Goal: Task Accomplishment & Management: Use online tool/utility

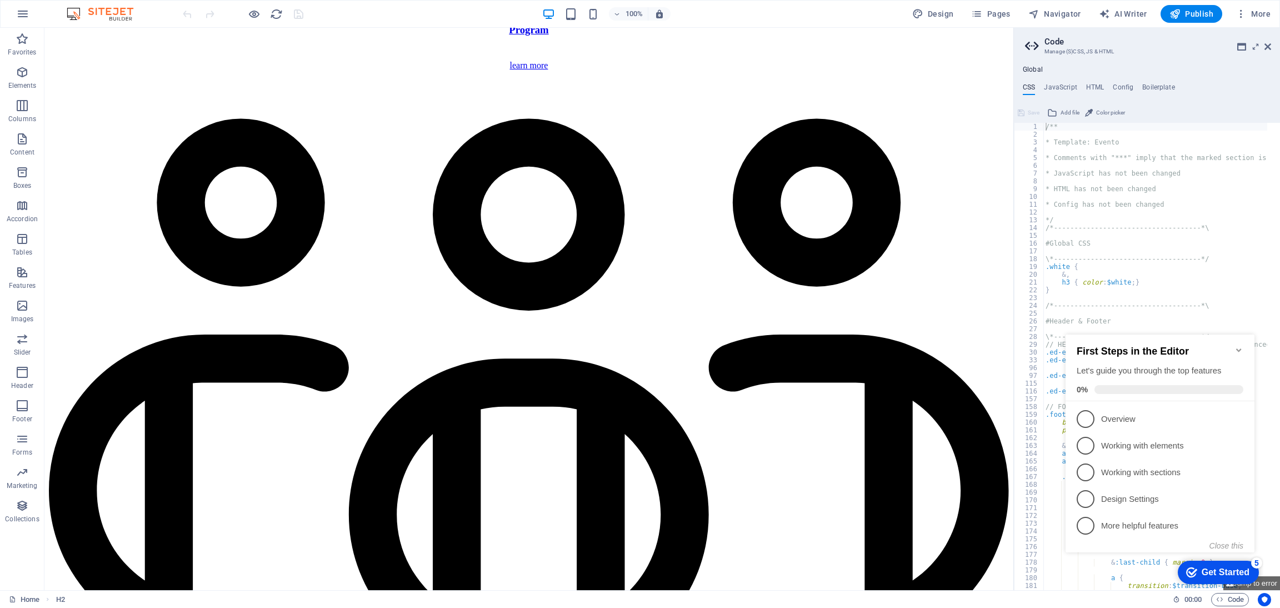
scroll to position [3231, 0]
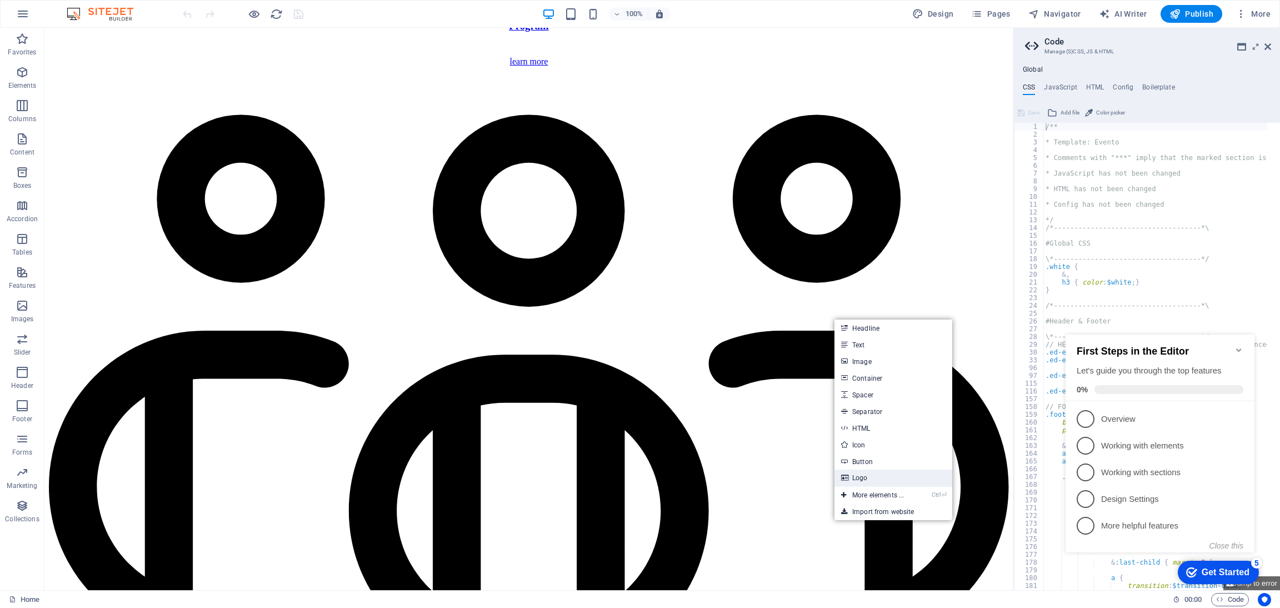
click at [882, 472] on link "Logo" at bounding box center [893, 477] width 118 height 17
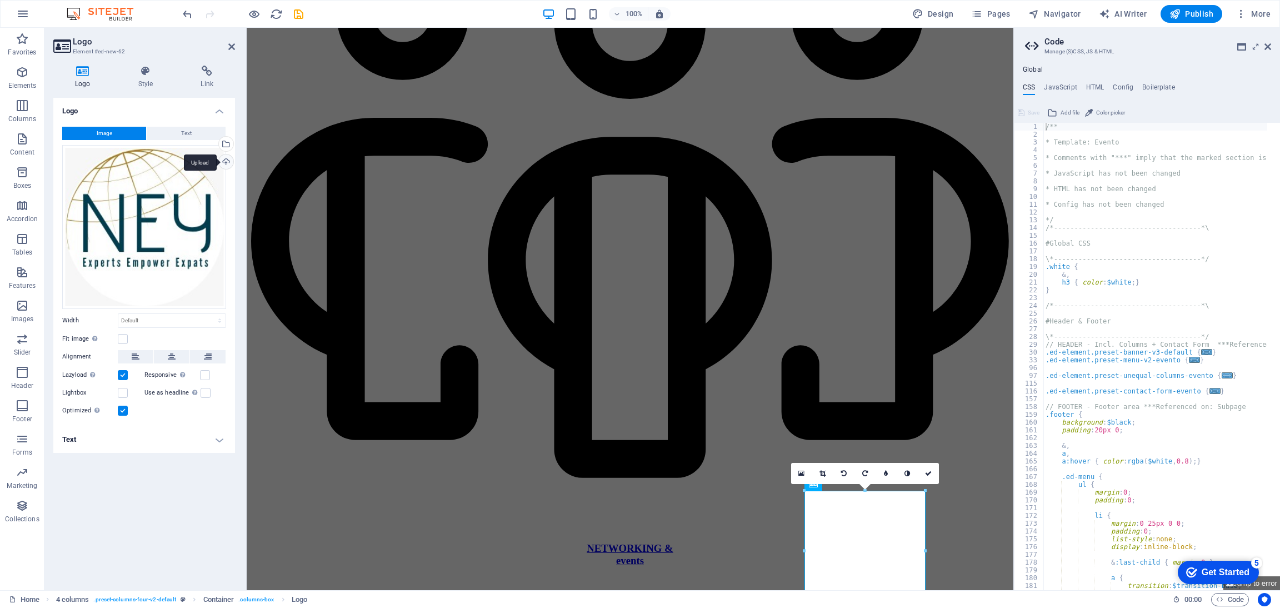
click at [230, 163] on div "Upload" at bounding box center [225, 162] width 17 height 17
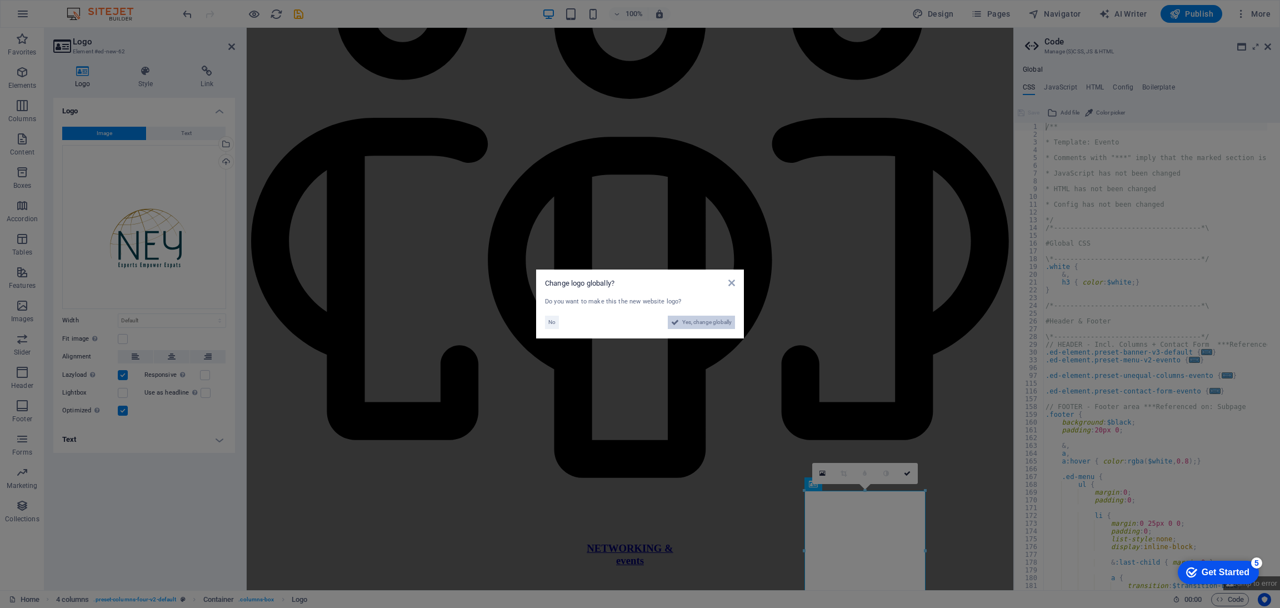
click at [689, 323] on span "Yes, change globally" at bounding box center [706, 321] width 49 height 13
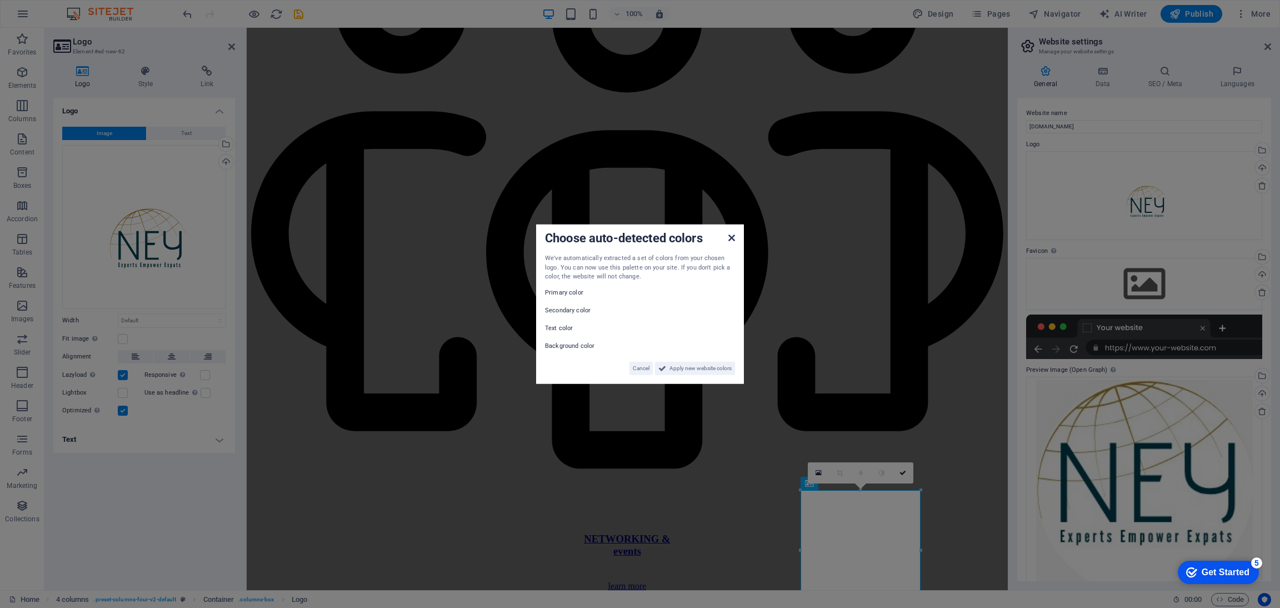
click at [729, 238] on icon at bounding box center [731, 237] width 7 height 9
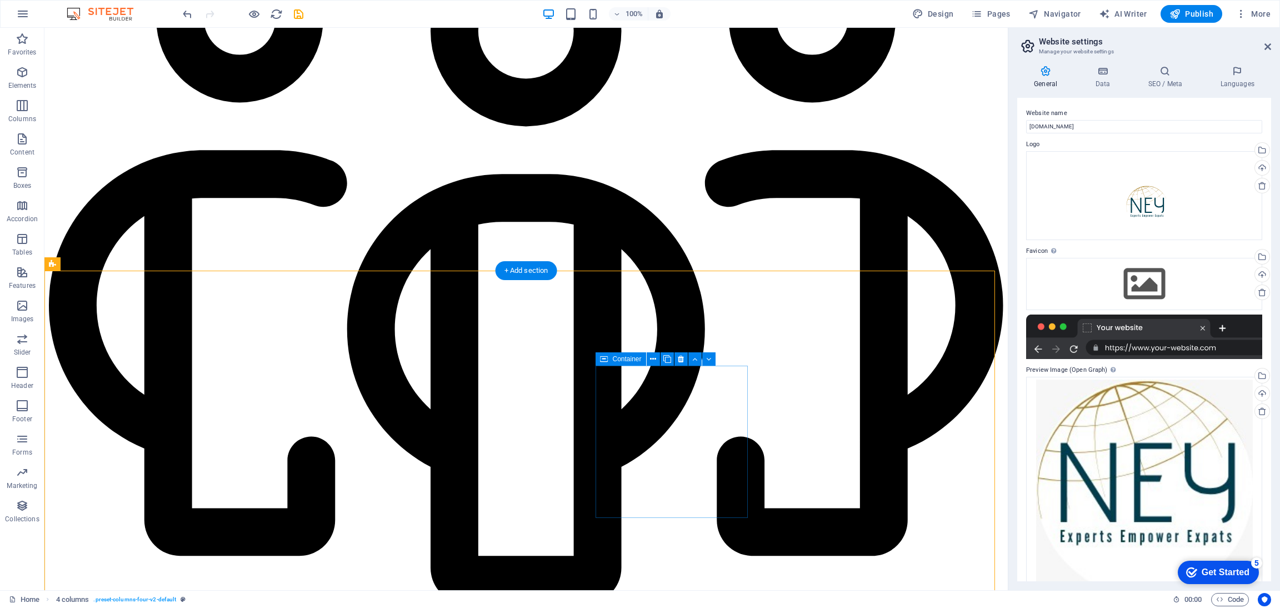
scroll to position [3407, 0]
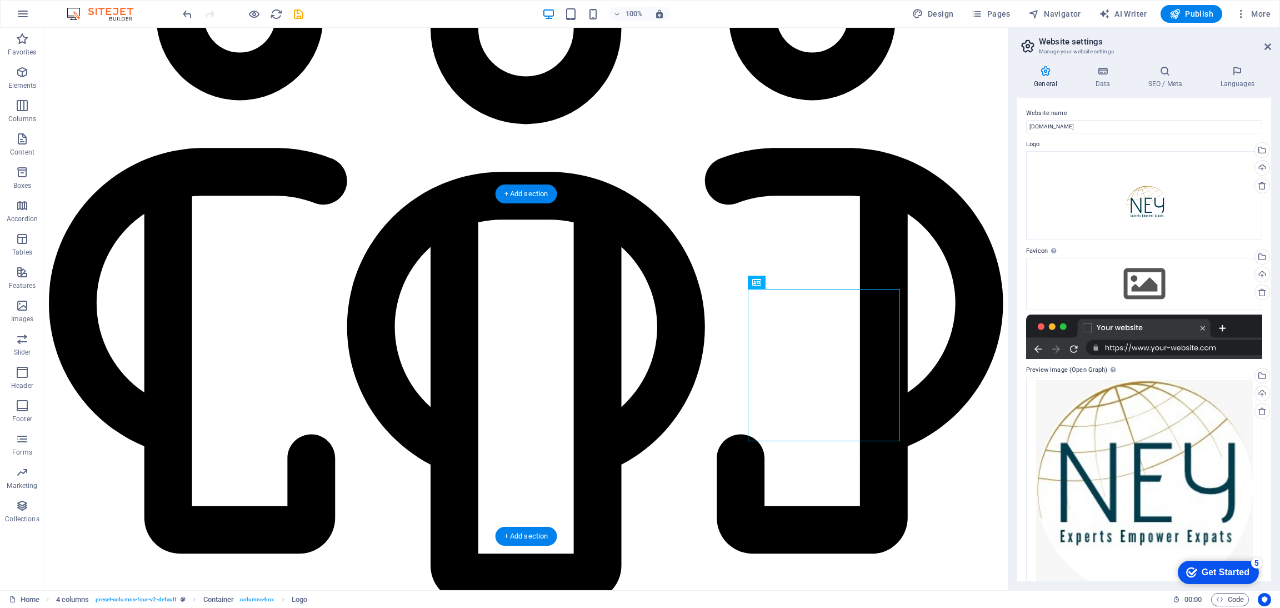
drag, startPoint x: 835, startPoint y: 373, endPoint x: 806, endPoint y: 377, distance: 28.6
click at [1257, 273] on div "Upload" at bounding box center [1260, 275] width 17 height 17
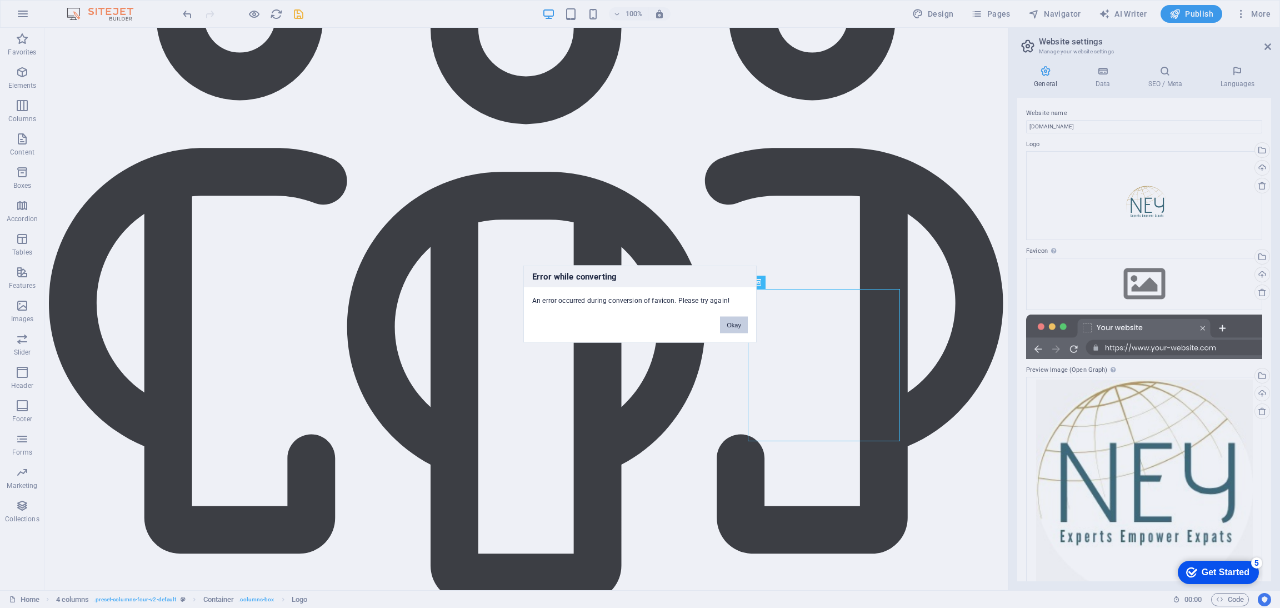
click at [734, 322] on button "Okay" at bounding box center [734, 325] width 28 height 17
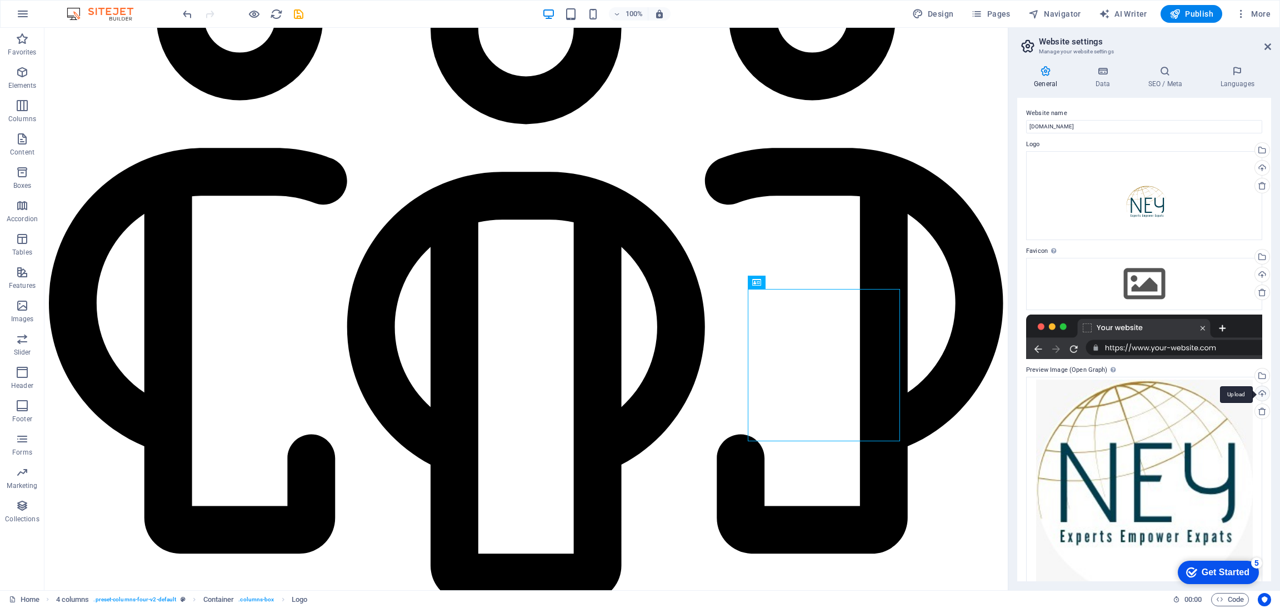
click at [1261, 392] on div "Upload" at bounding box center [1260, 394] width 17 height 17
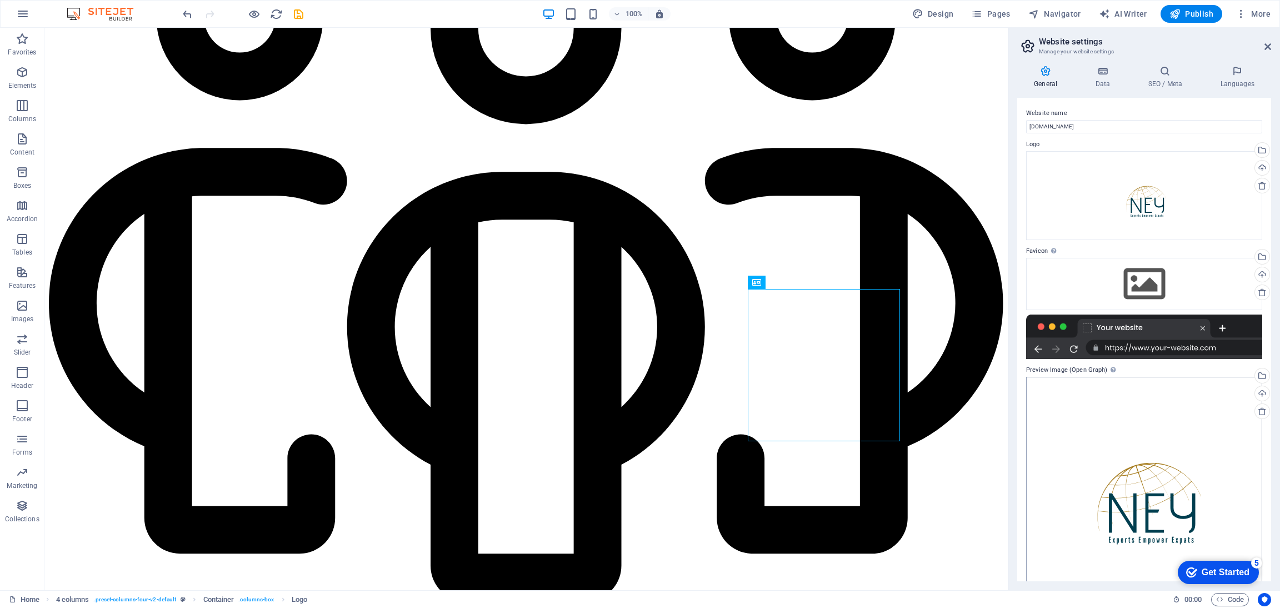
scroll to position [26, 0]
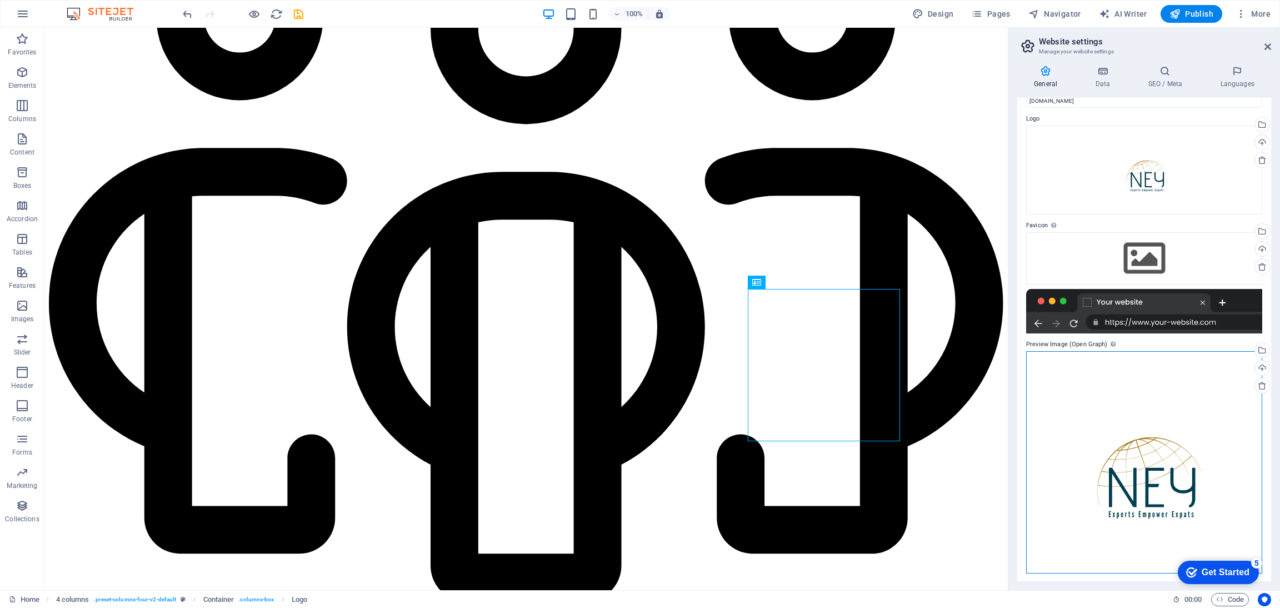
drag, startPoint x: 1175, startPoint y: 452, endPoint x: 1166, endPoint y: 408, distance: 44.3
click at [1166, 408] on div "Drag files here, click to choose files or select files from Files or our free s…" at bounding box center [1144, 462] width 236 height 222
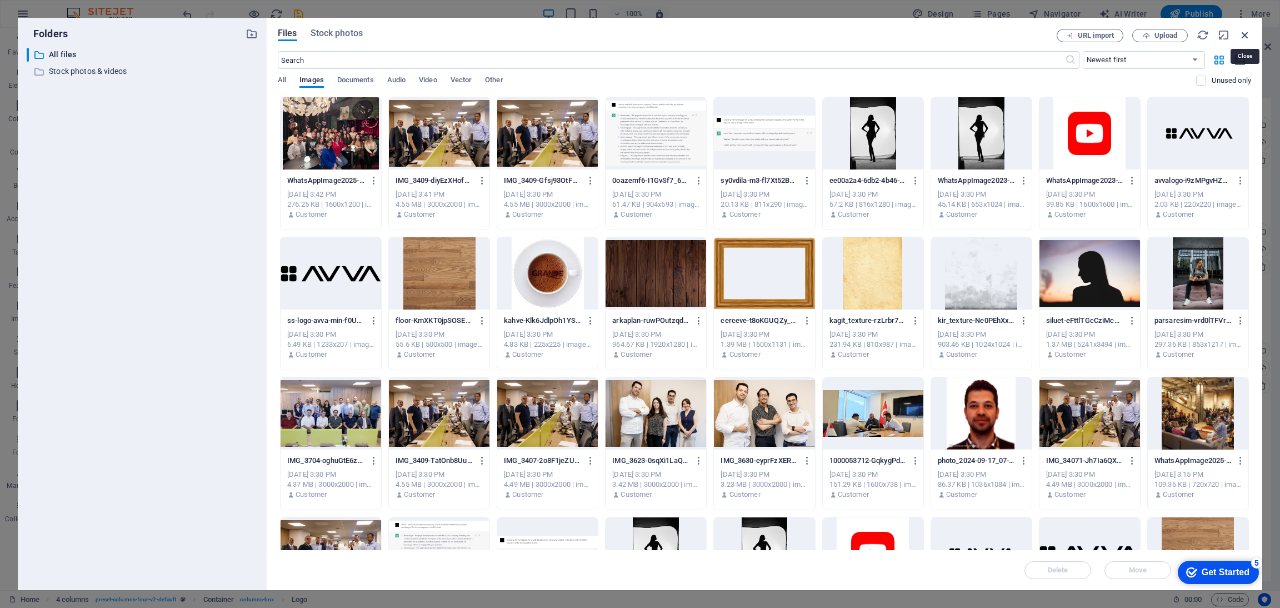
click at [1242, 34] on icon "button" at bounding box center [1244, 35] width 12 height 12
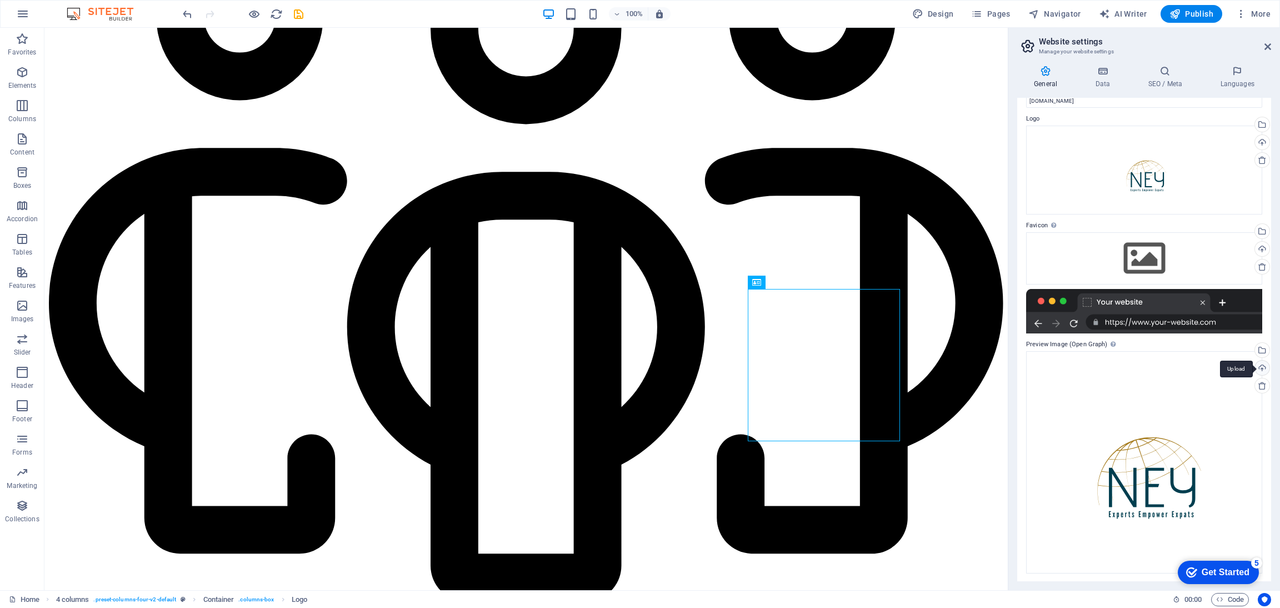
click at [1261, 362] on div "Upload" at bounding box center [1260, 368] width 17 height 17
click at [114, 189] on icon at bounding box center [116, 187] width 6 height 12
select select "rem"
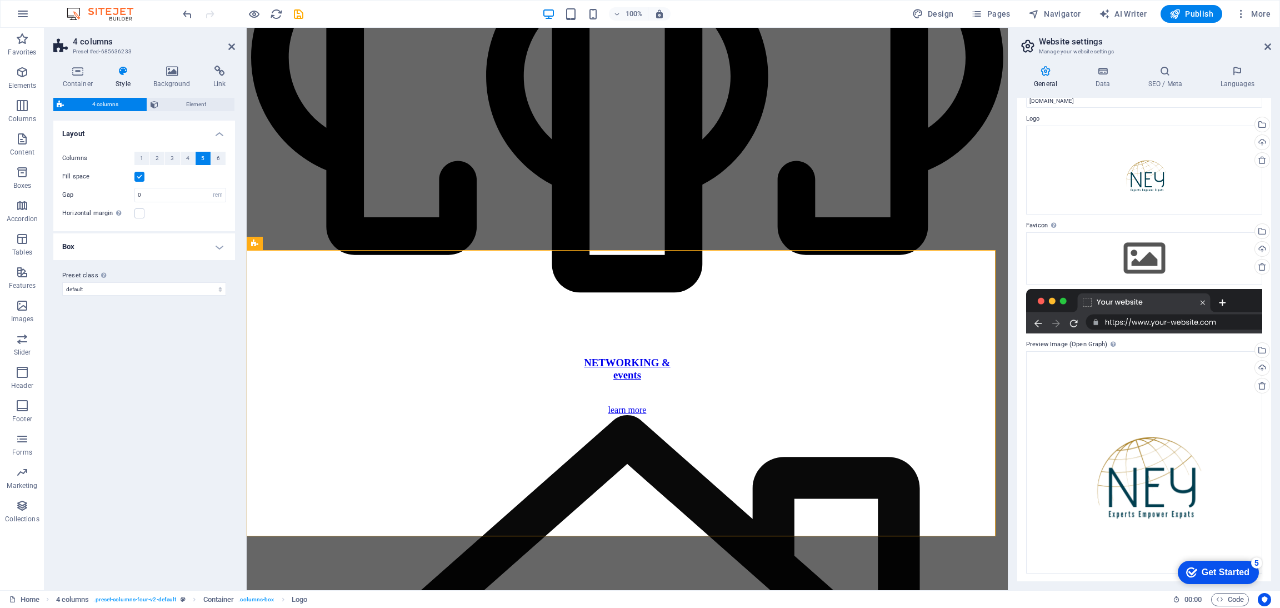
scroll to position [3395, 0]
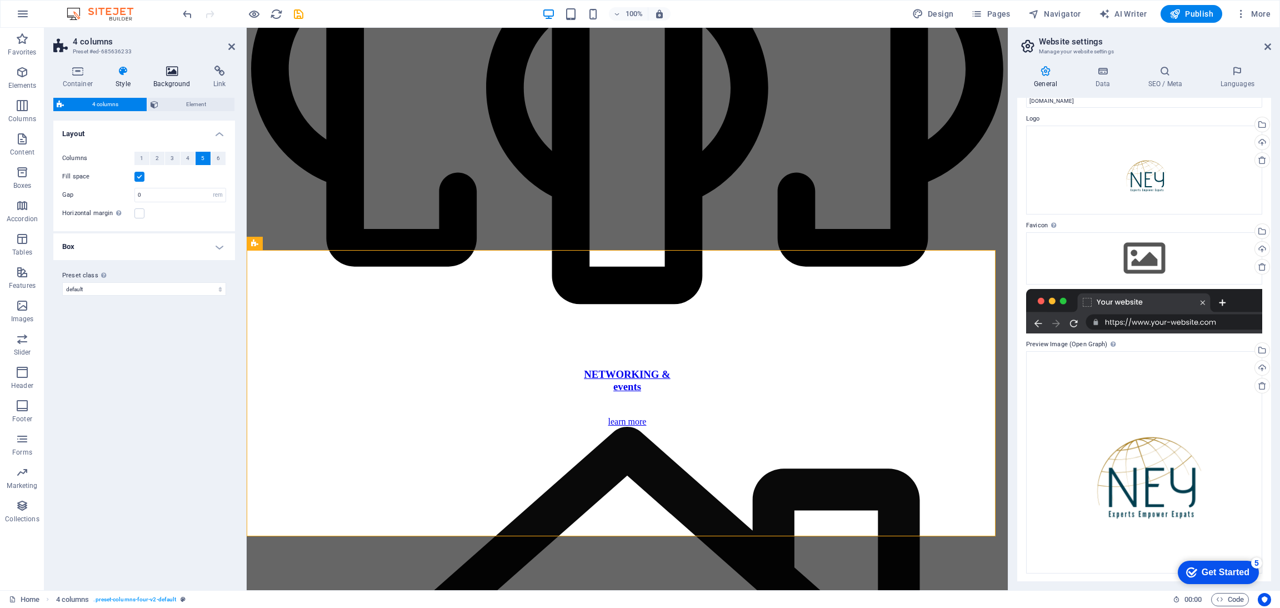
click at [176, 67] on icon at bounding box center [172, 71] width 56 height 11
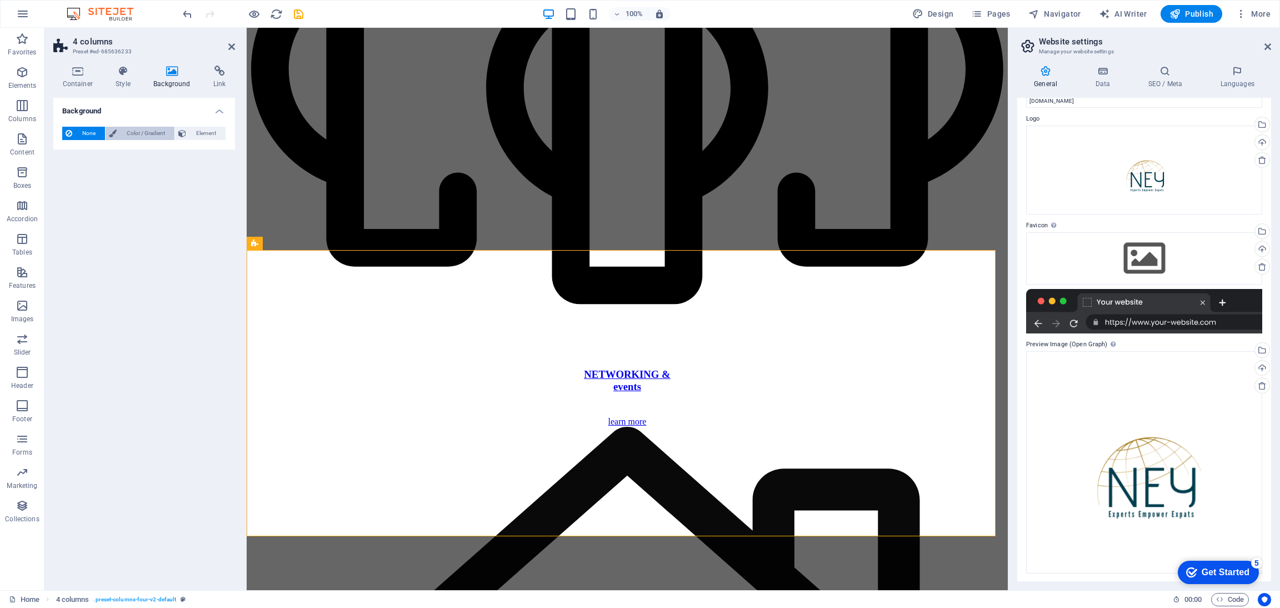
click at [127, 132] on span "Color / Gradient" at bounding box center [145, 133] width 51 height 13
click at [71, 175] on span at bounding box center [69, 178] width 12 height 12
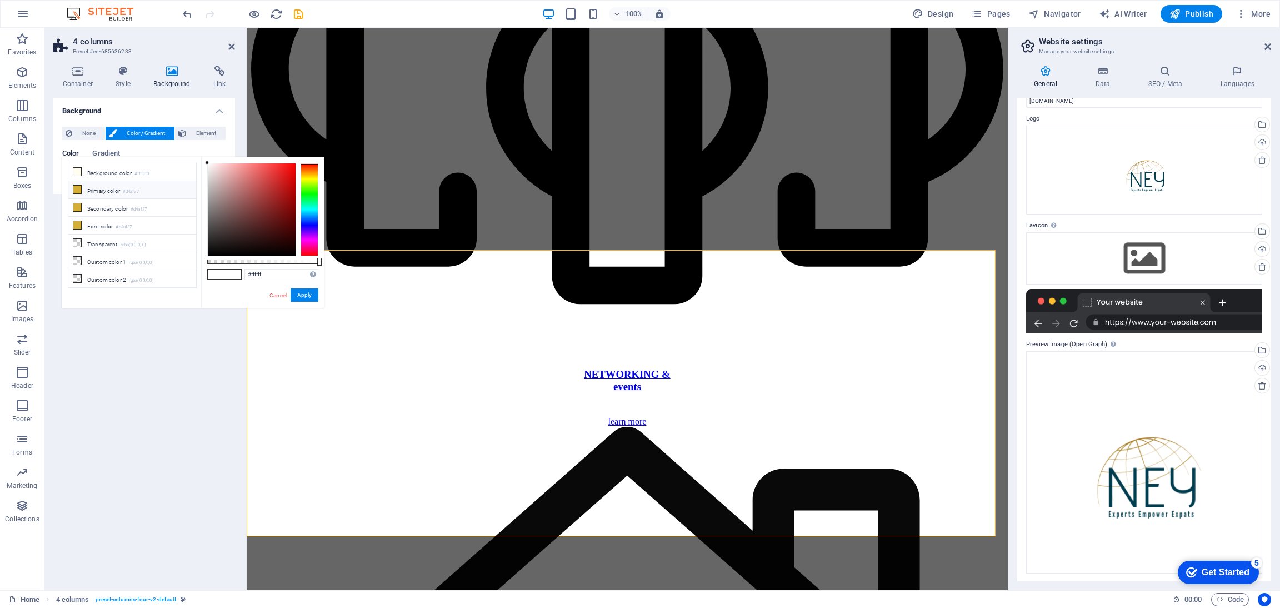
click at [139, 194] on small "#d4af37" at bounding box center [131, 192] width 16 height 8
click at [132, 169] on li "Background color #fffcf0" at bounding box center [132, 172] width 128 height 18
type input "#fffcf0"
click at [1259, 368] on div "Upload" at bounding box center [1260, 368] width 17 height 17
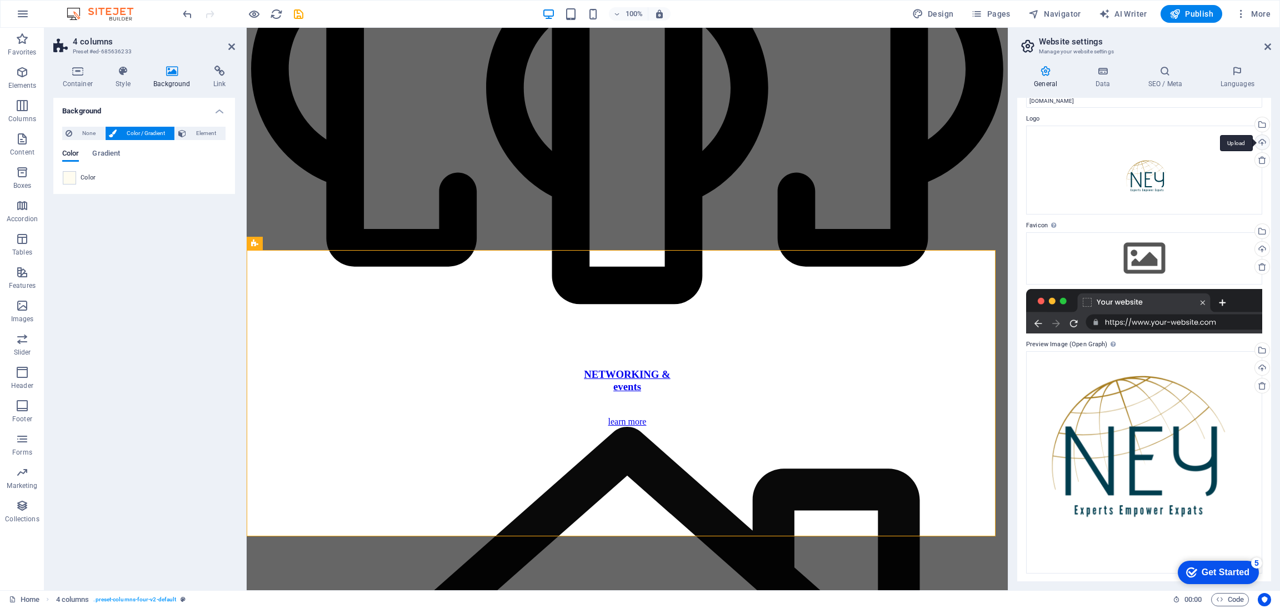
click at [1258, 140] on div "Upload" at bounding box center [1260, 143] width 17 height 17
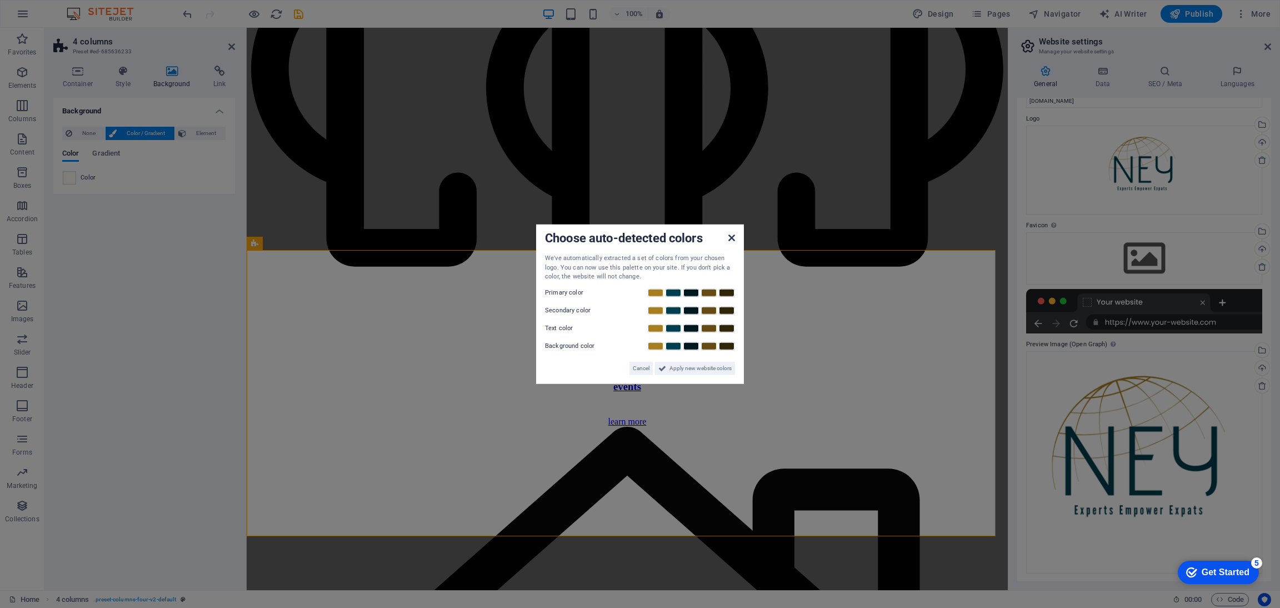
click at [734, 238] on icon at bounding box center [731, 237] width 7 height 9
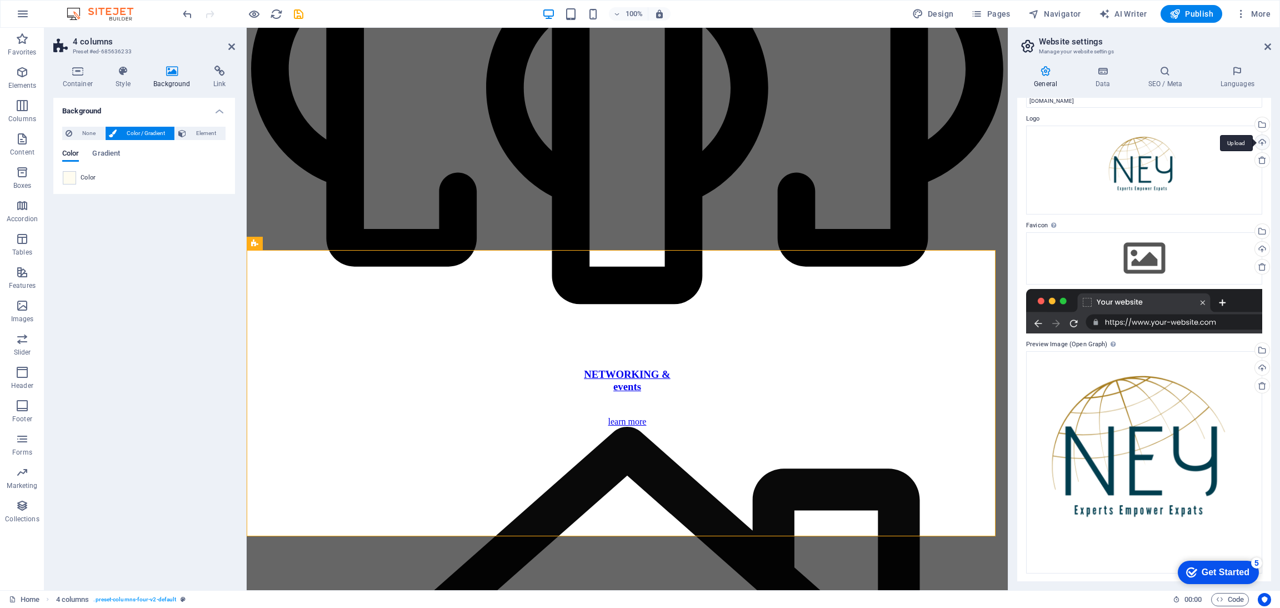
click at [1258, 141] on div "Upload" at bounding box center [1260, 143] width 17 height 17
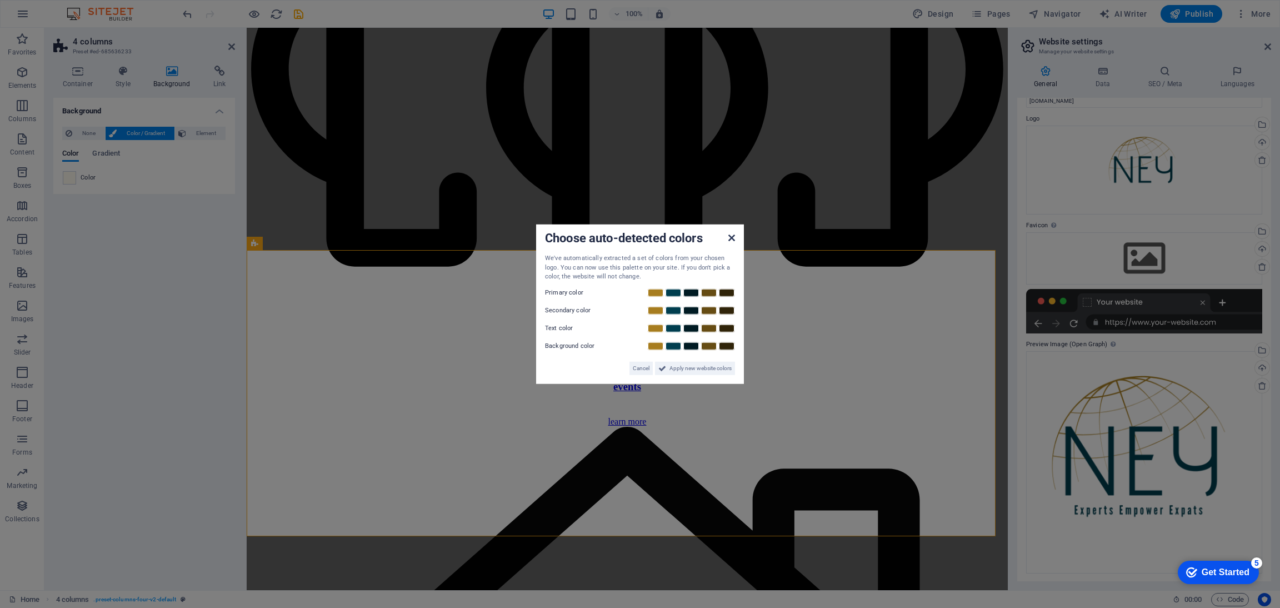
click at [731, 233] on icon at bounding box center [731, 237] width 7 height 9
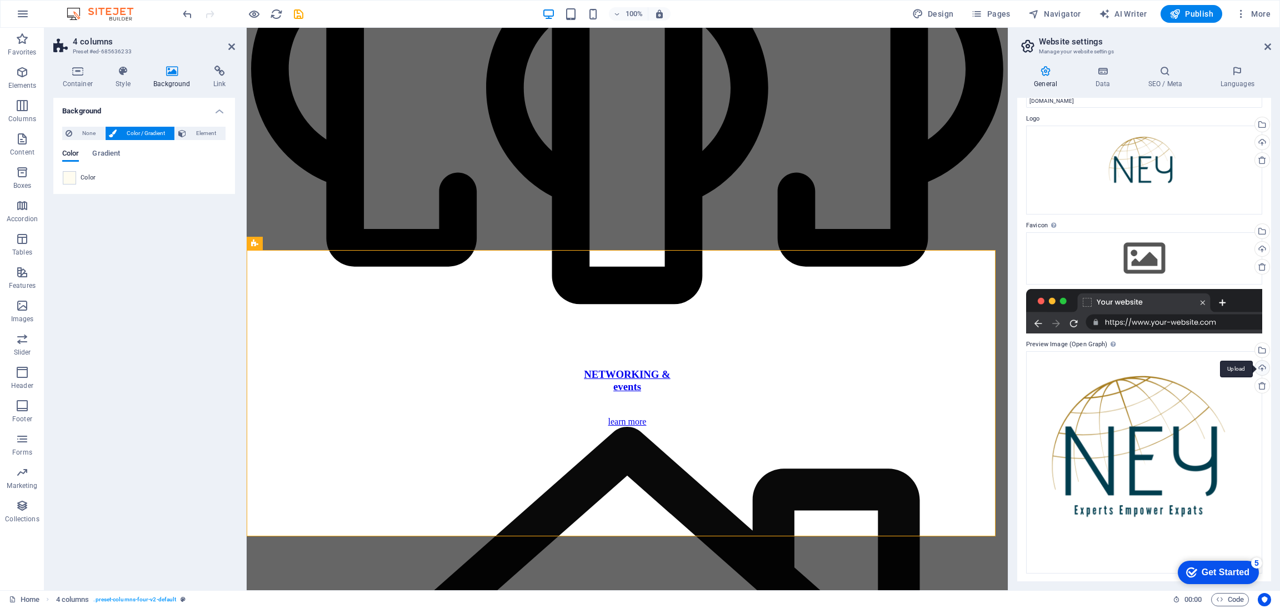
click at [1261, 368] on div "Upload" at bounding box center [1260, 368] width 17 height 17
click at [1257, 244] on div "Upload" at bounding box center [1260, 250] width 17 height 17
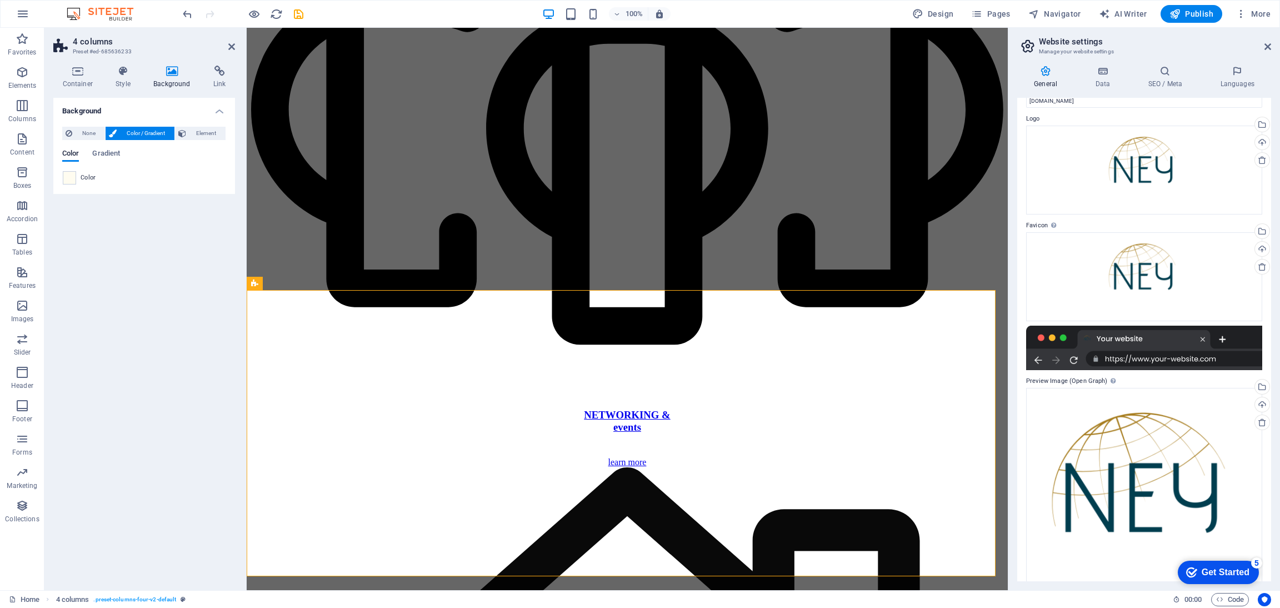
scroll to position [3355, 0]
click at [233, 44] on icon at bounding box center [231, 46] width 7 height 9
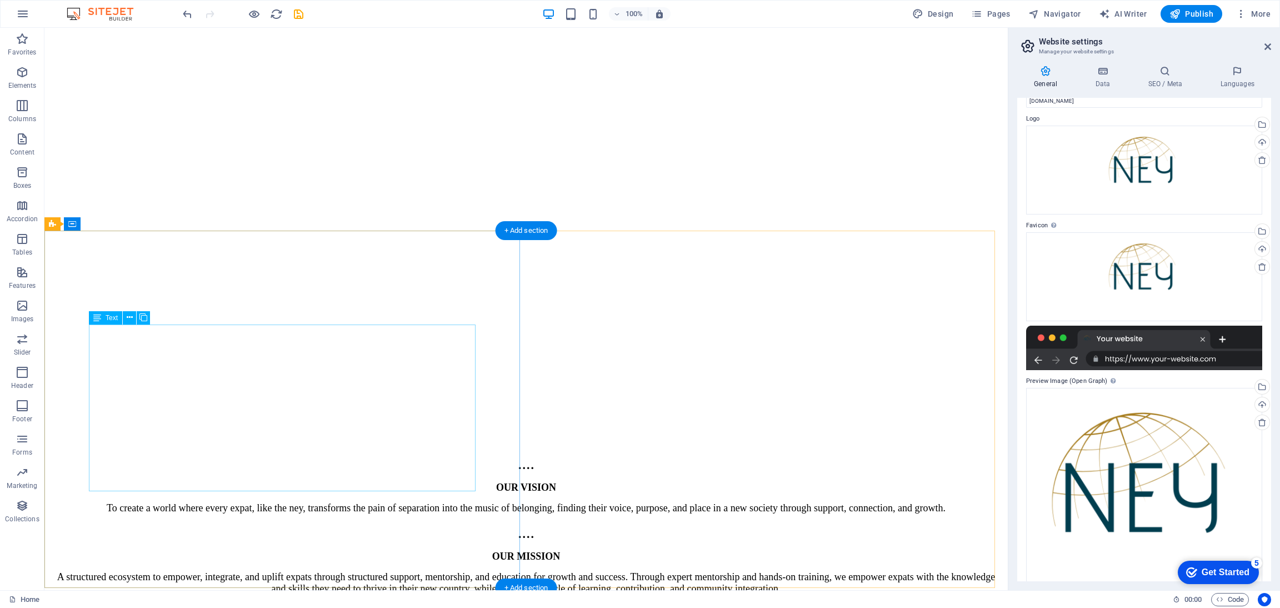
scroll to position [1777, 0]
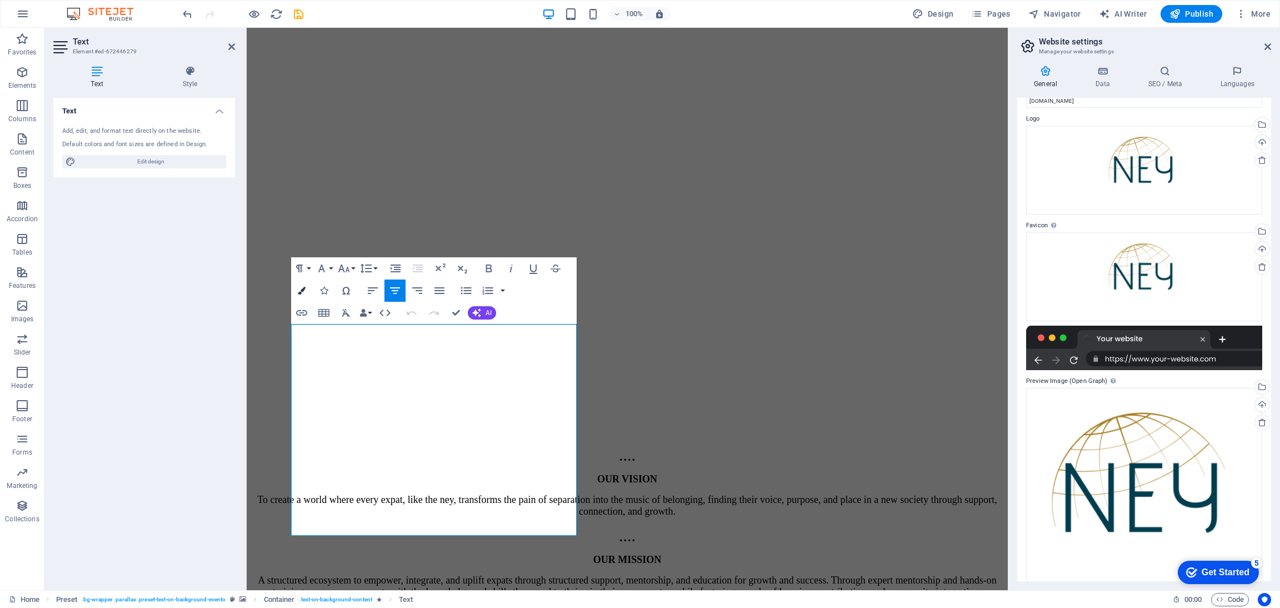
click at [299, 288] on icon "button" at bounding box center [302, 291] width 8 height 8
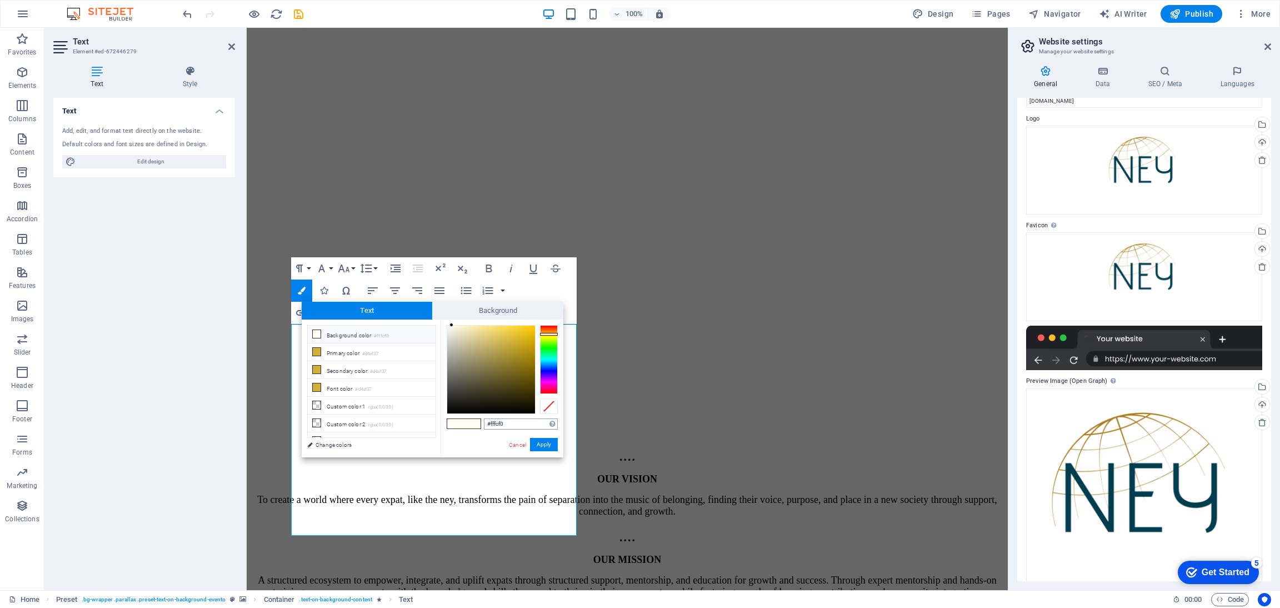
click at [506, 423] on input "#fffcf0" at bounding box center [521, 423] width 74 height 11
click at [512, 425] on input "#000e4f" at bounding box center [521, 423] width 74 height 11
type input "#0003e4f"
click at [541, 444] on button "Apply" at bounding box center [544, 444] width 28 height 13
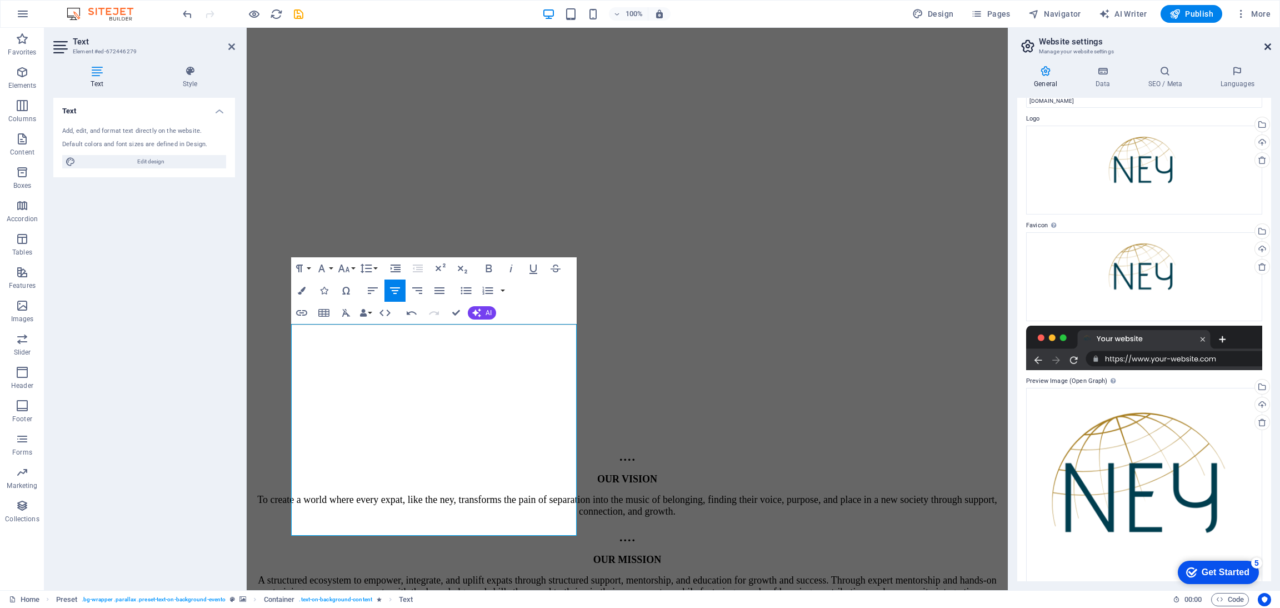
click at [1268, 47] on icon at bounding box center [1267, 46] width 7 height 9
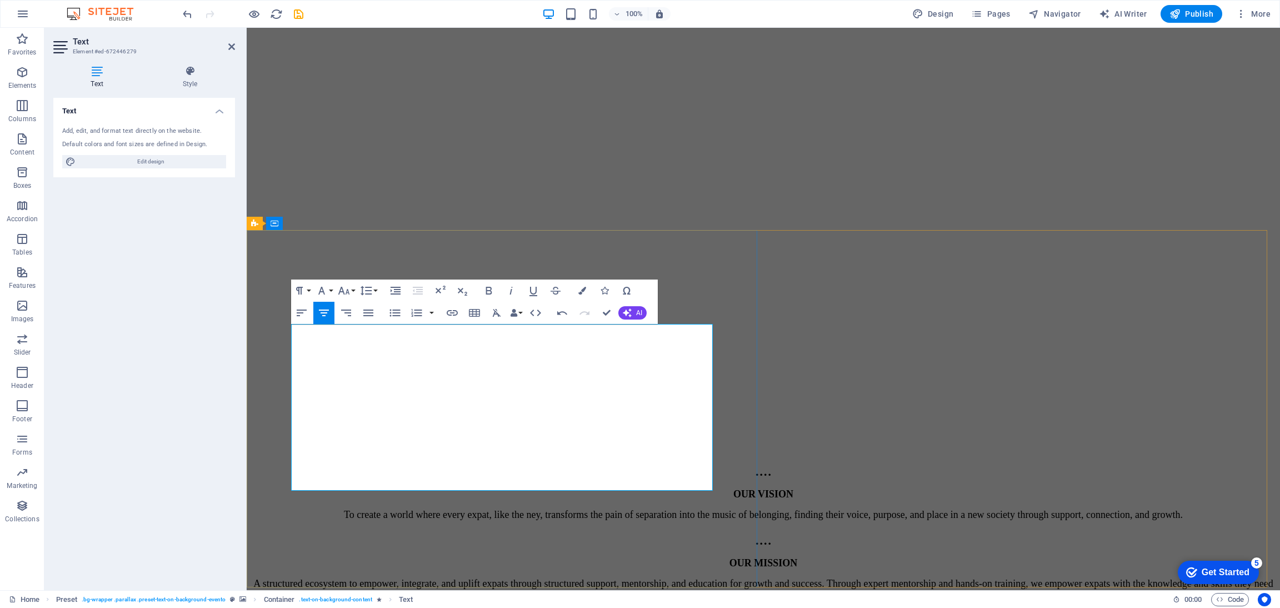
click at [188, 70] on icon at bounding box center [190, 71] width 90 height 11
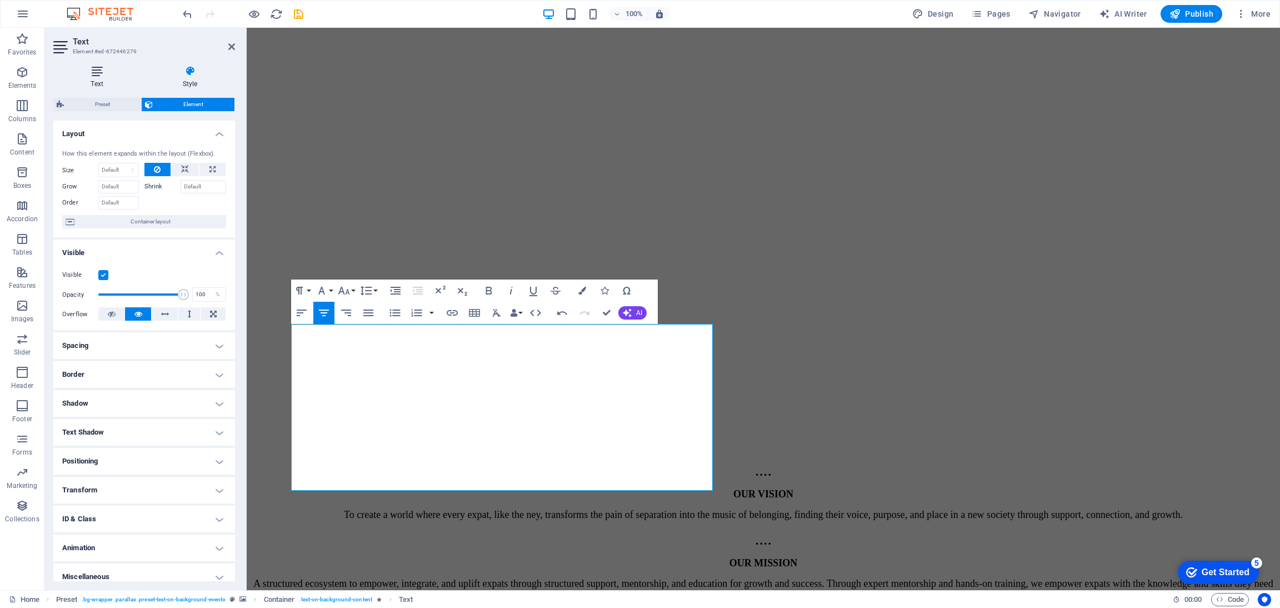
click at [93, 72] on icon at bounding box center [96, 71] width 87 height 11
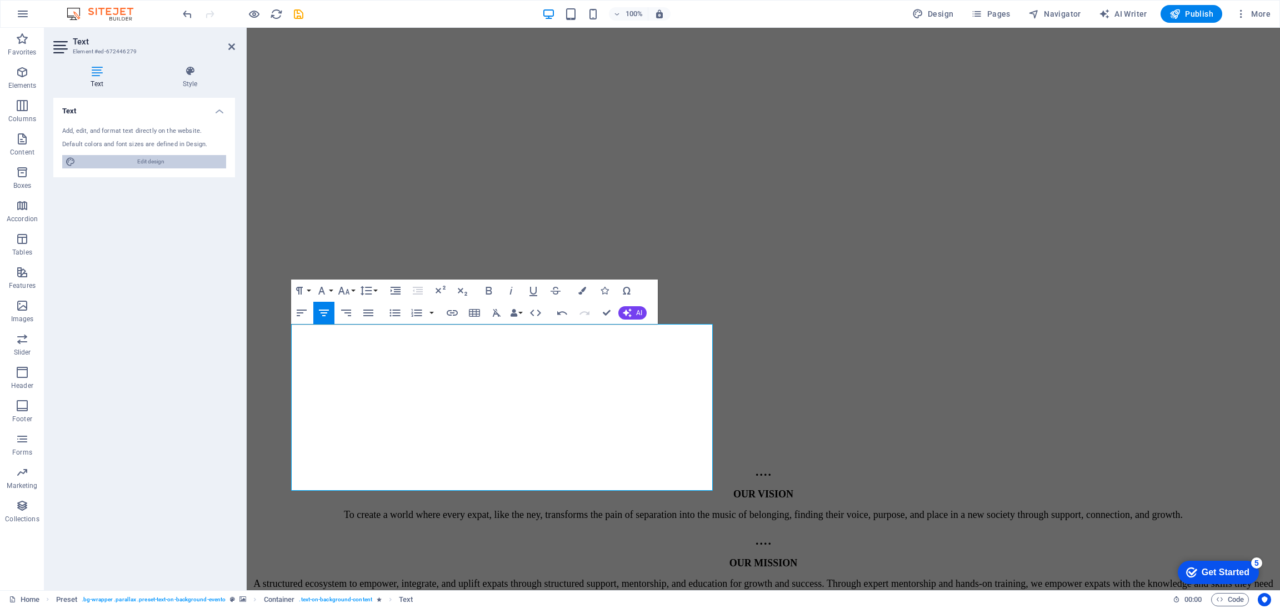
click at [139, 160] on span "Edit design" at bounding box center [151, 161] width 144 height 13
select select "px"
select select "500"
select select "px"
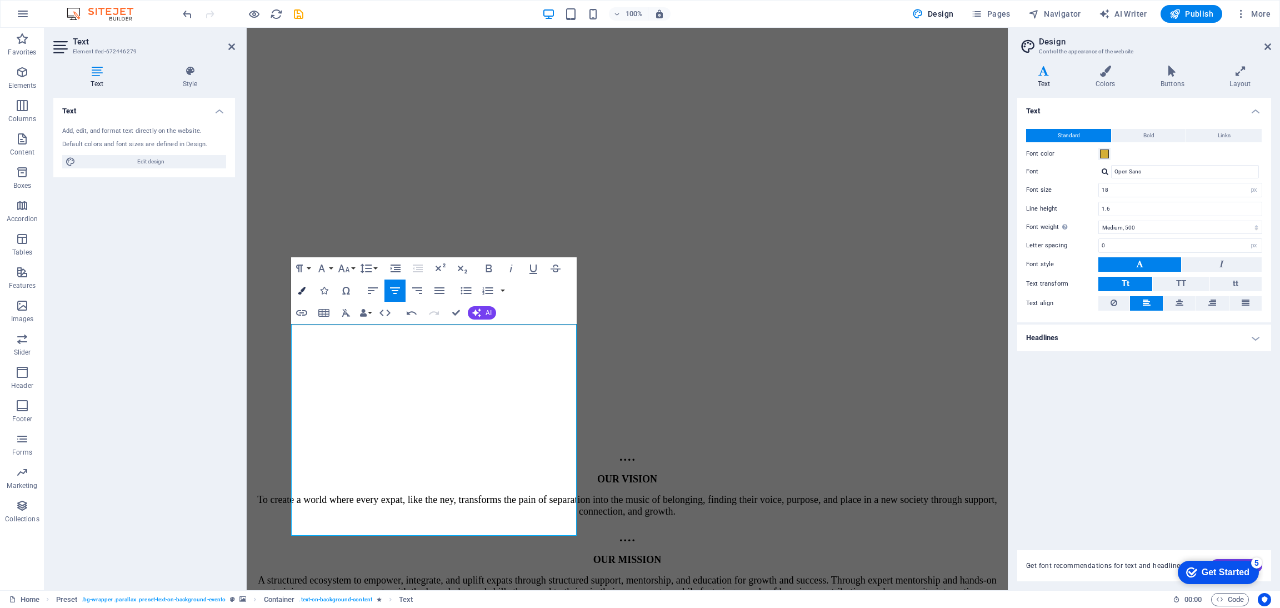
click at [304, 288] on icon "button" at bounding box center [302, 291] width 8 height 8
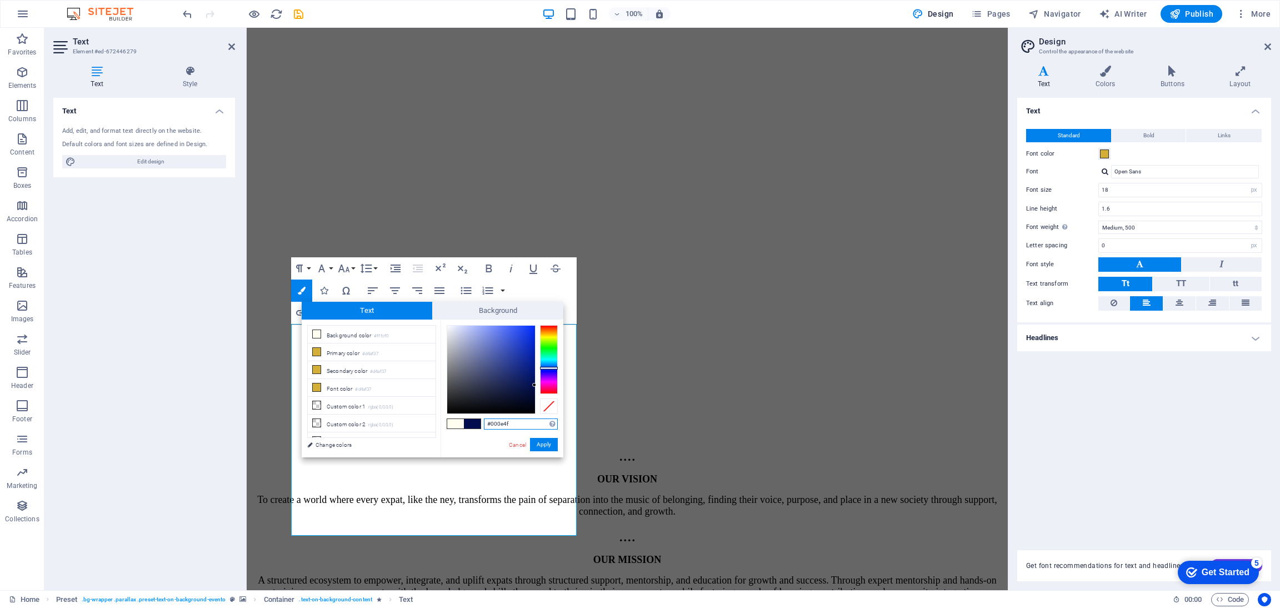
drag, startPoint x: 515, startPoint y: 425, endPoint x: 520, endPoint y: 430, distance: 7.1
click at [520, 430] on div "#000e4f Supported formats #0852ed rgb(8, 82, 237) rgba(8, 82, 237, 90%) hsv(221…" at bounding box center [501, 468] width 123 height 299
click at [514, 423] on input "#000e4f" at bounding box center [521, 423] width 74 height 11
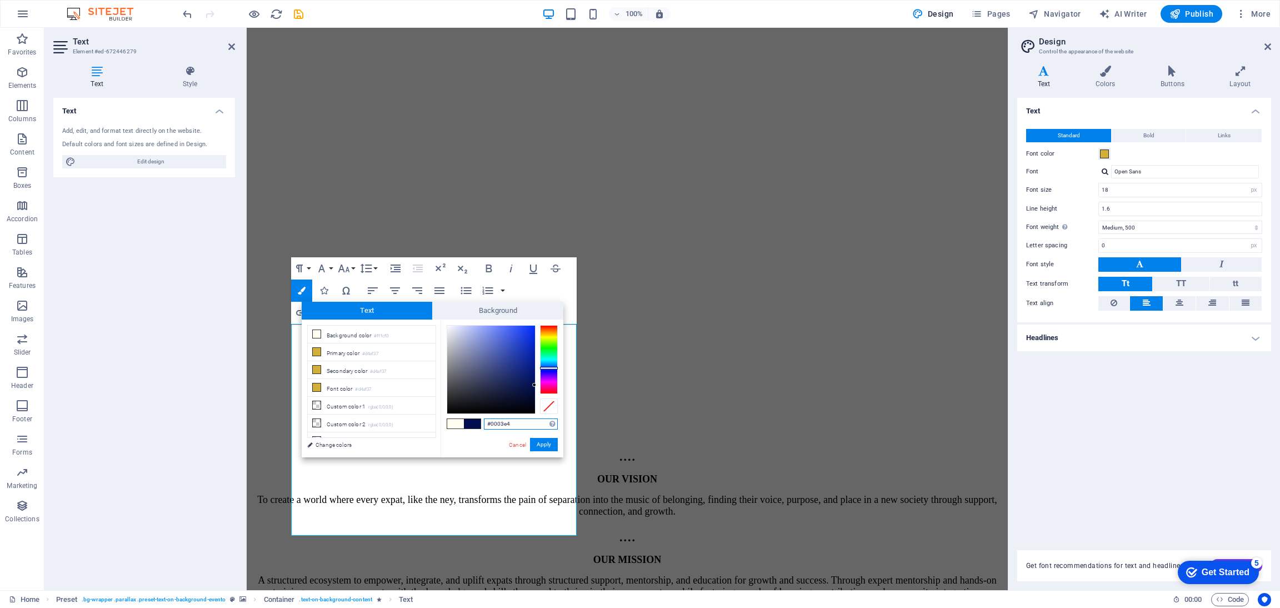
type input "#0003e4f"
click at [548, 443] on button "Apply" at bounding box center [544, 444] width 28 height 13
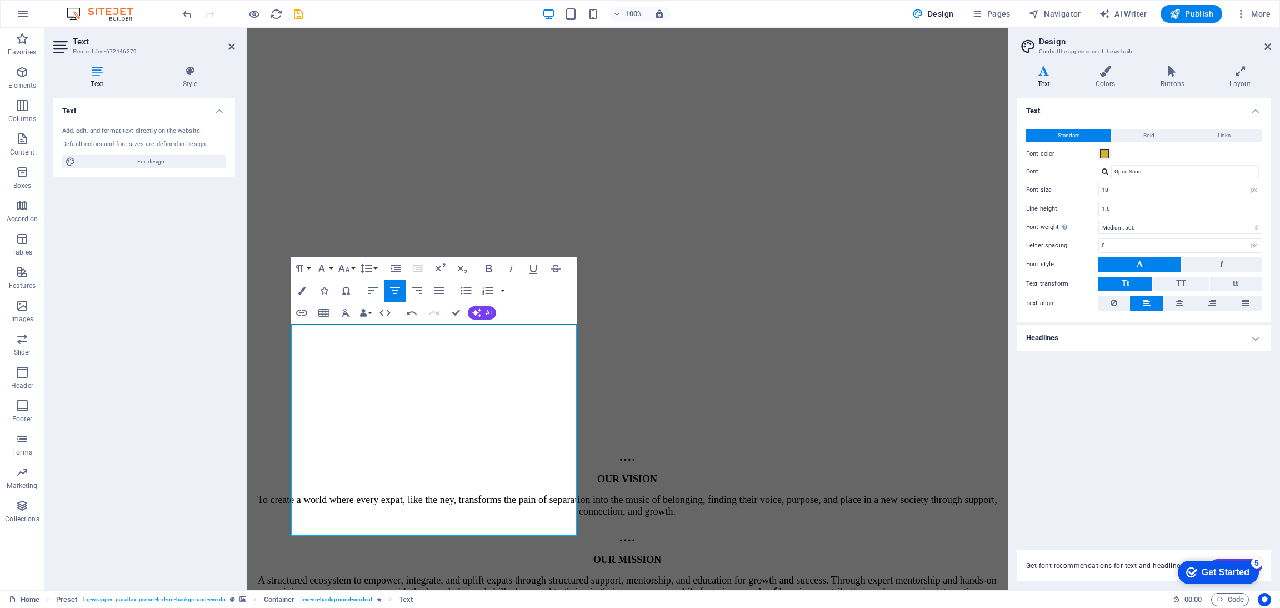
click at [242, 395] on div "Text Style Text Add, edit, and format text directly on the website. Default col…" at bounding box center [143, 323] width 199 height 533
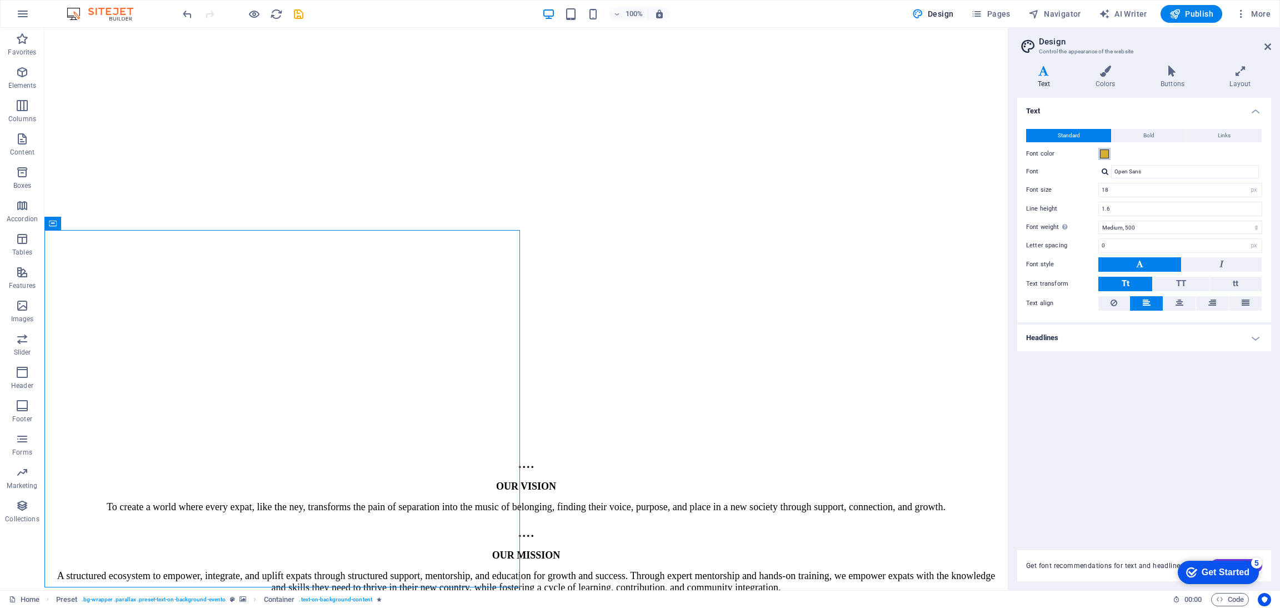
click at [1104, 153] on span at bounding box center [1104, 153] width 9 height 9
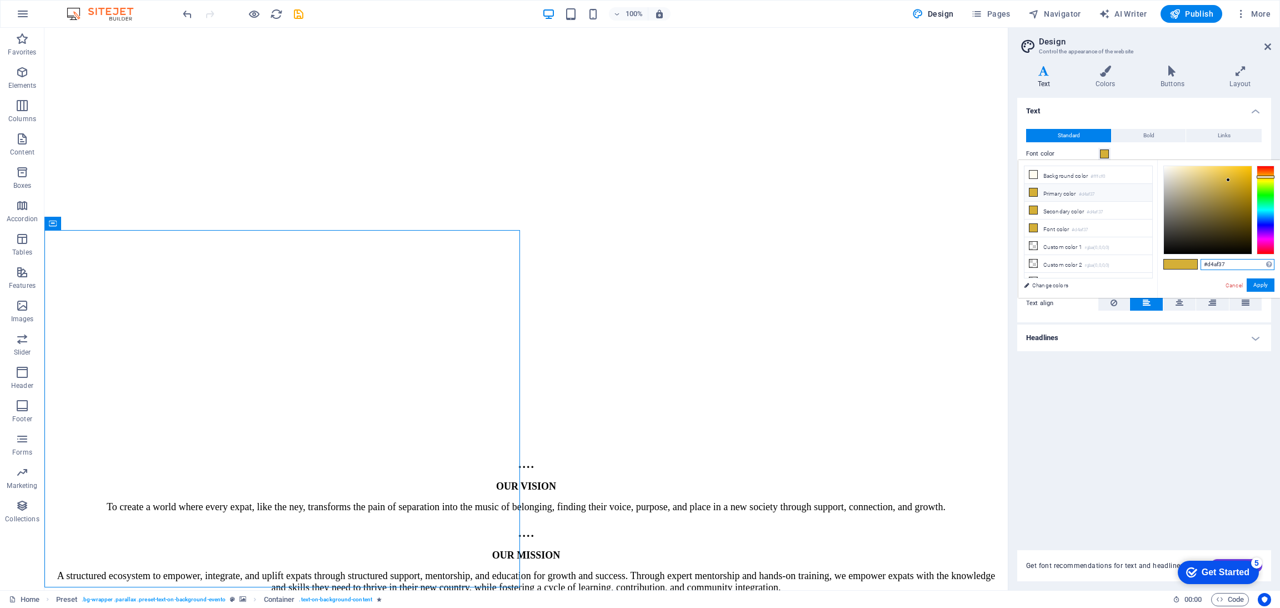
click at [1230, 262] on input "#d4af37" at bounding box center [1237, 264] width 74 height 11
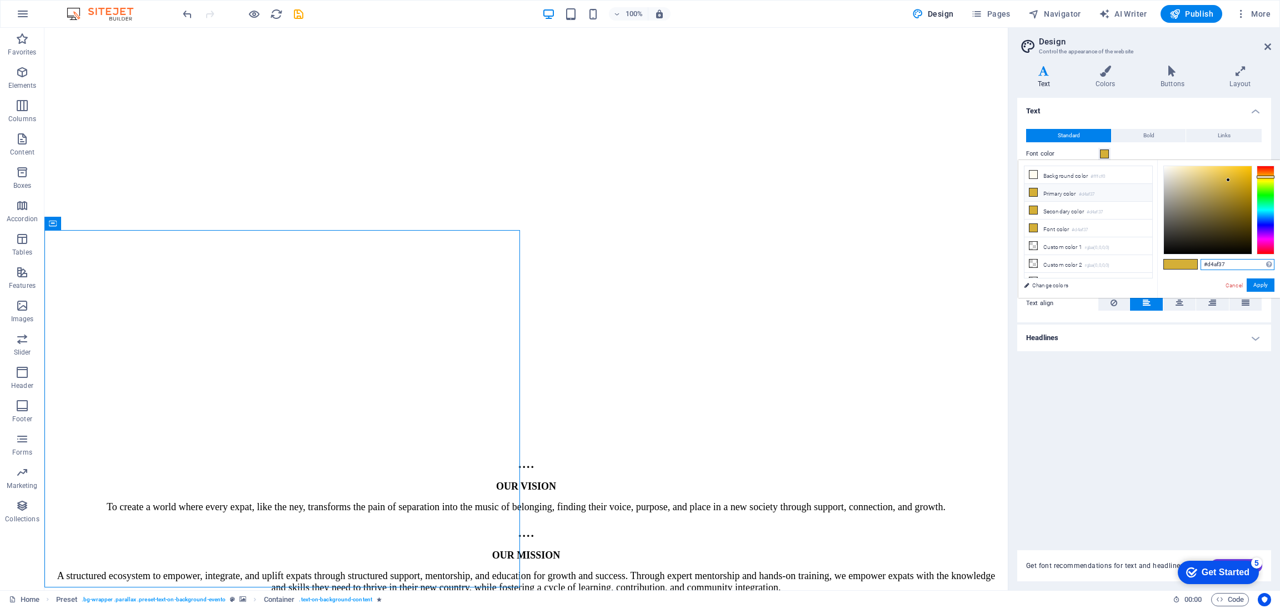
click at [1230, 262] on input "#d4af37" at bounding box center [1237, 264] width 74 height 11
type input "#0003e4f"
click at [1255, 283] on button "Apply" at bounding box center [1260, 284] width 28 height 13
click at [1101, 75] on icon at bounding box center [1105, 71] width 61 height 11
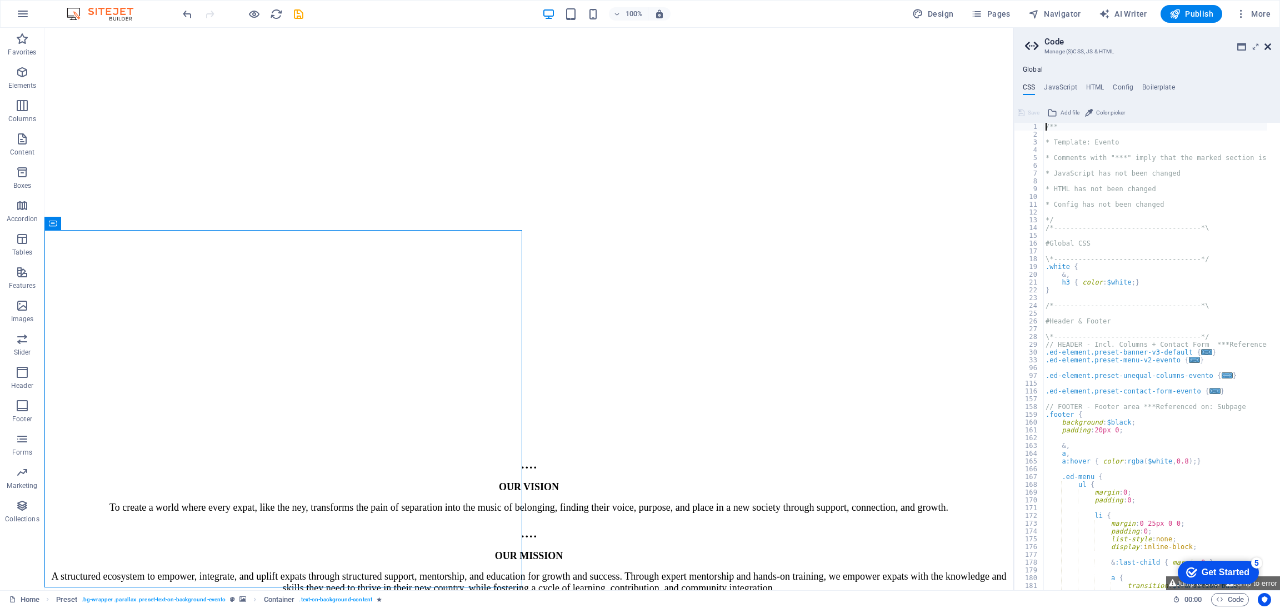
click at [1268, 47] on icon at bounding box center [1267, 46] width 7 height 9
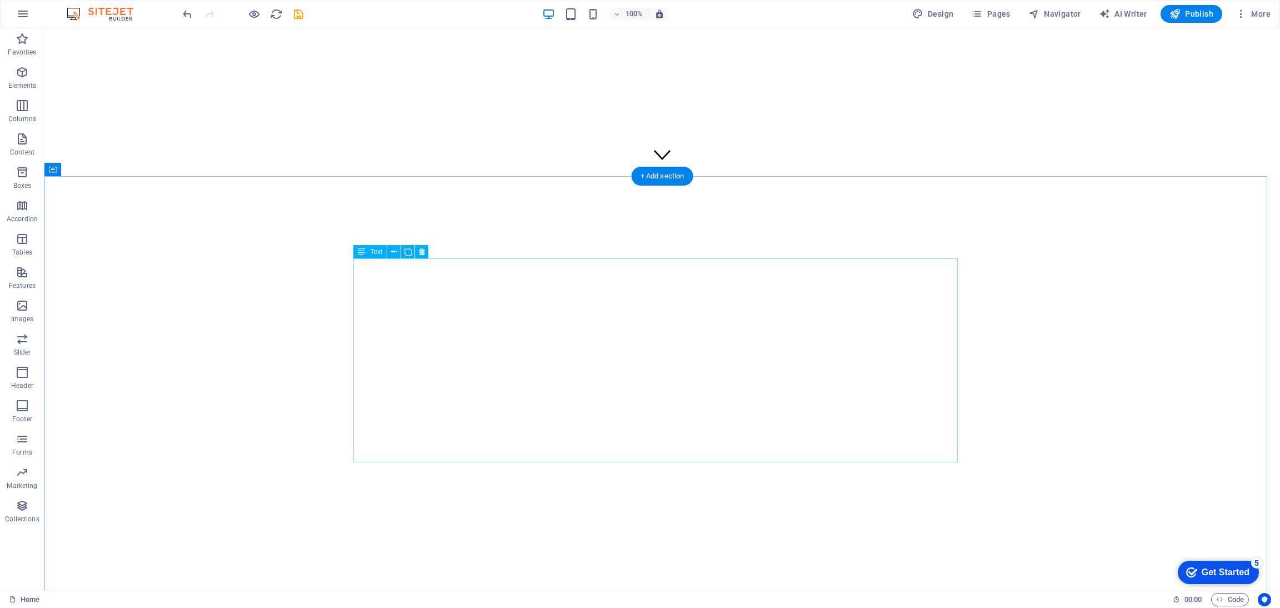
scroll to position [413, 0]
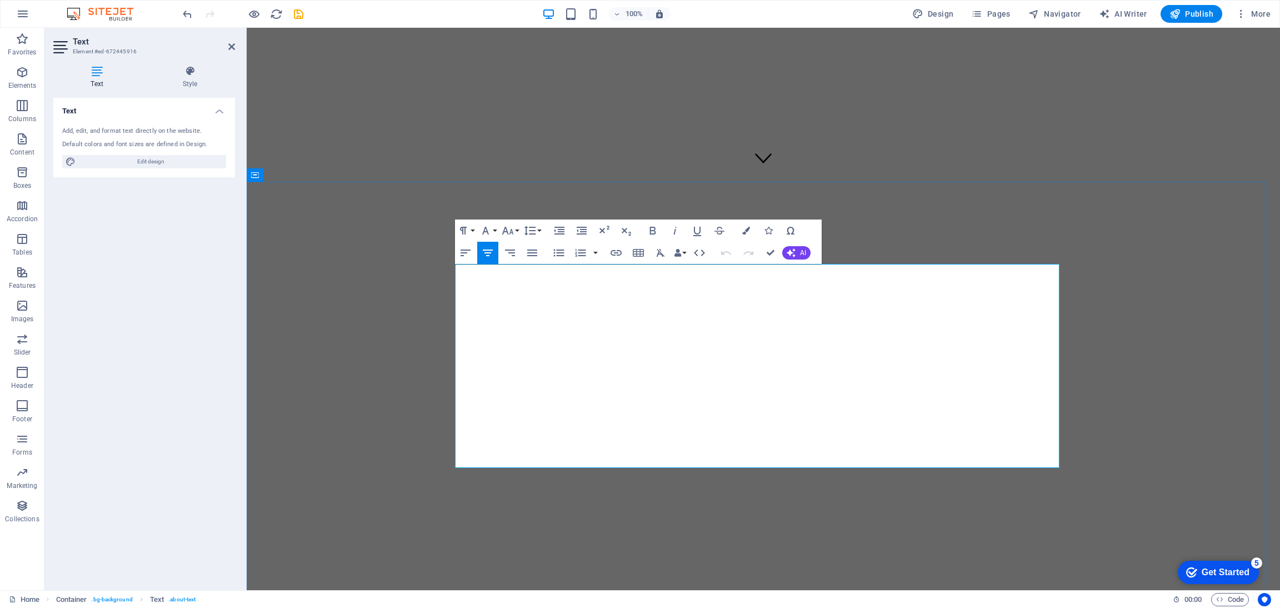
click at [197, 84] on h4 "Style" at bounding box center [190, 77] width 90 height 23
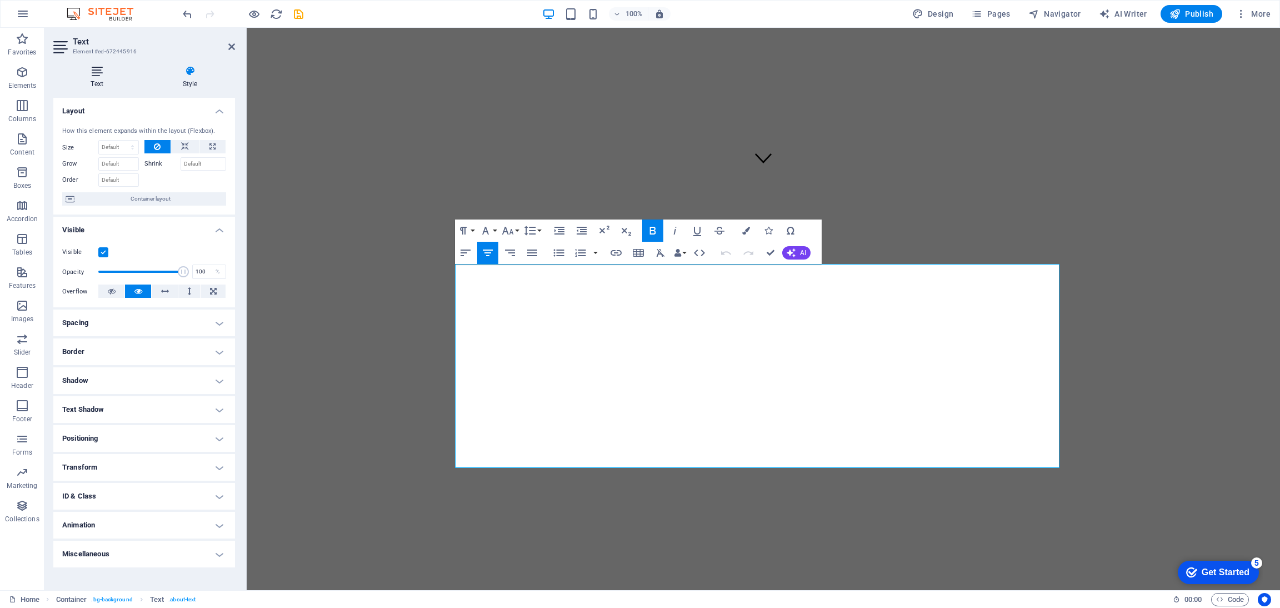
click at [98, 74] on icon at bounding box center [96, 71] width 87 height 11
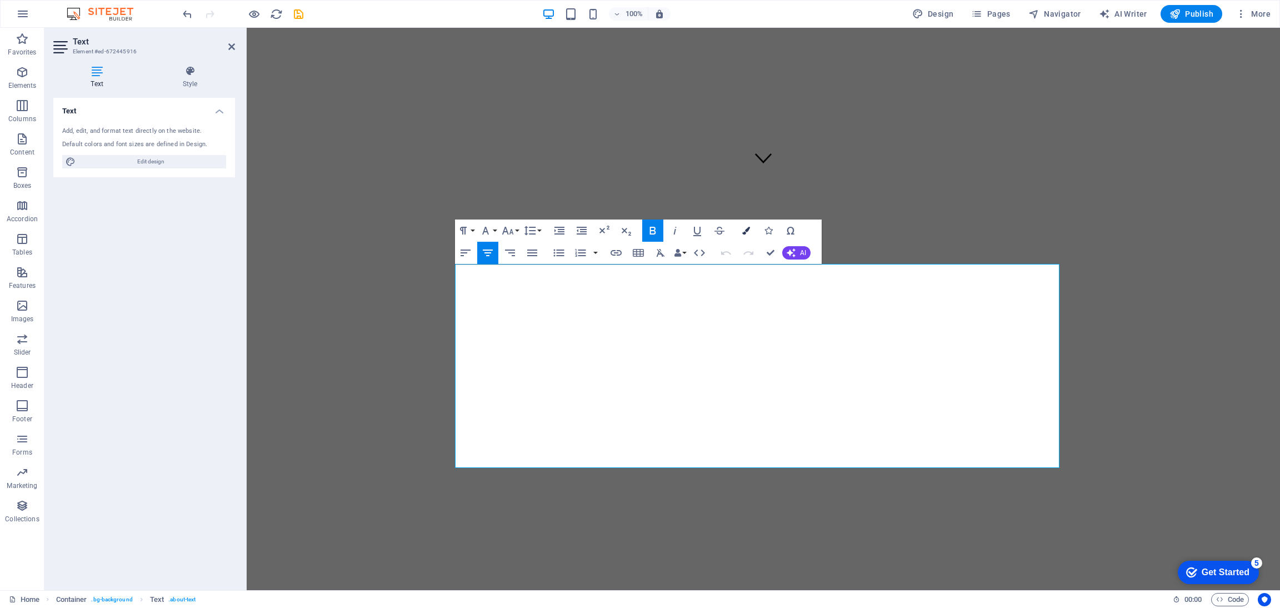
click at [740, 230] on button "Colors" at bounding box center [745, 230] width 21 height 22
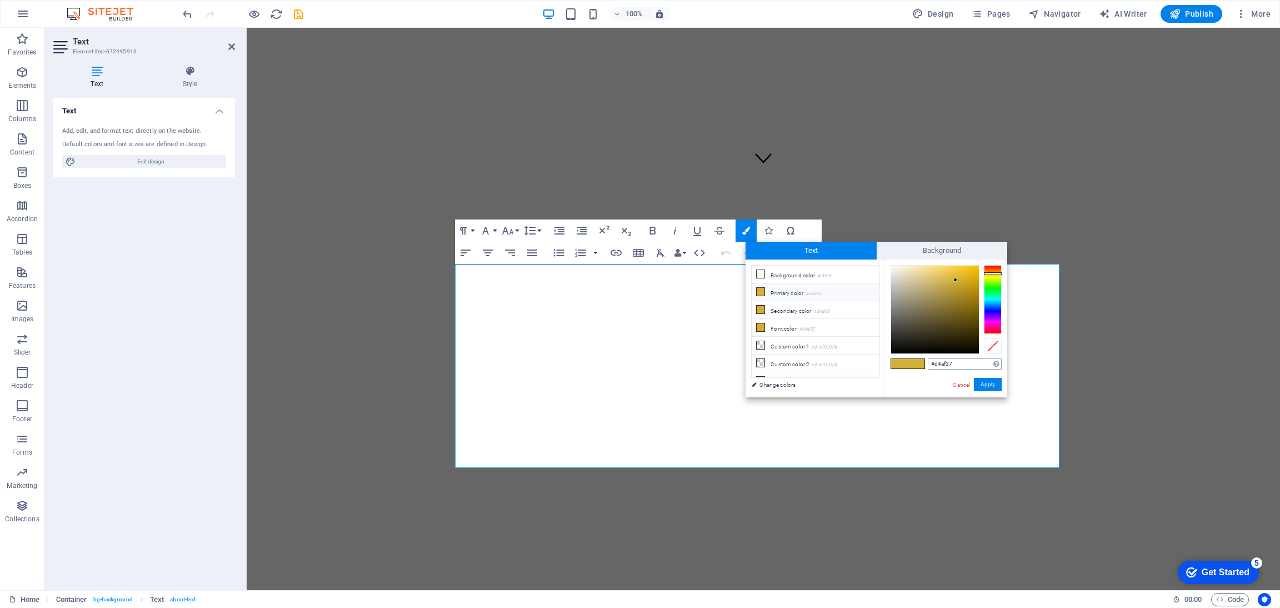
click at [955, 360] on input "#d4af37" at bounding box center [964, 363] width 74 height 11
click at [984, 380] on button "Apply" at bounding box center [988, 384] width 28 height 13
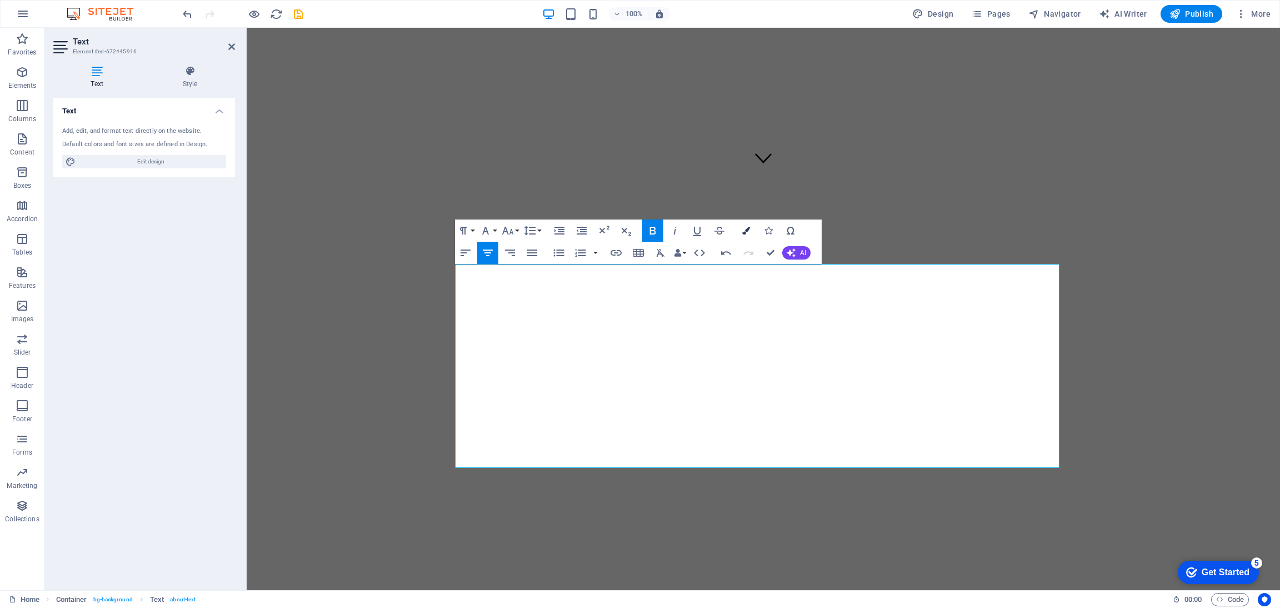
click at [742, 232] on icon "button" at bounding box center [746, 231] width 8 height 8
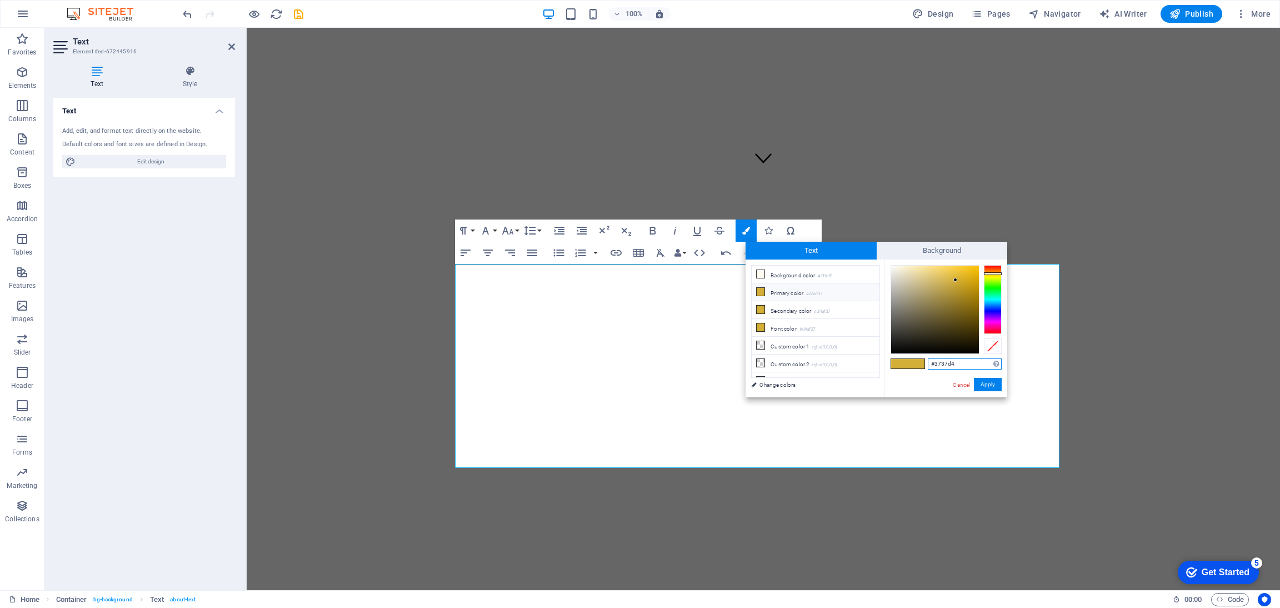
click at [992, 310] on div at bounding box center [993, 299] width 18 height 69
click at [961, 366] on input "#3737d4" at bounding box center [964, 363] width 74 height 11
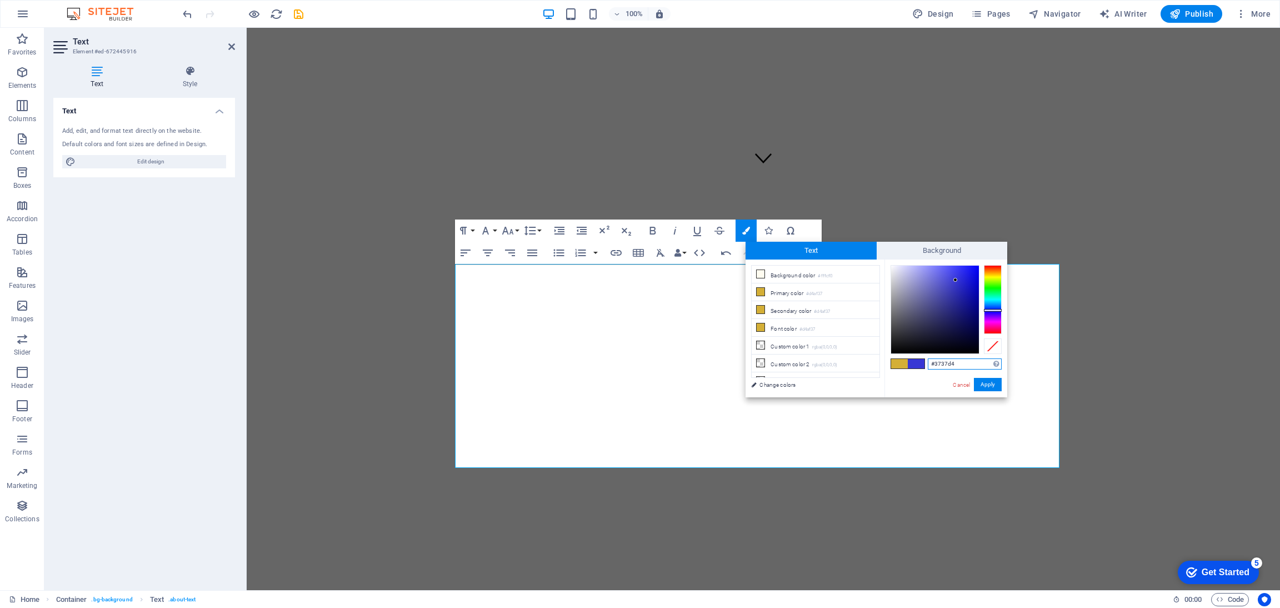
click at [961, 366] on input "#3737d4" at bounding box center [964, 363] width 74 height 11
type input "#0003e4f"
click at [981, 385] on button "Apply" at bounding box center [988, 384] width 28 height 13
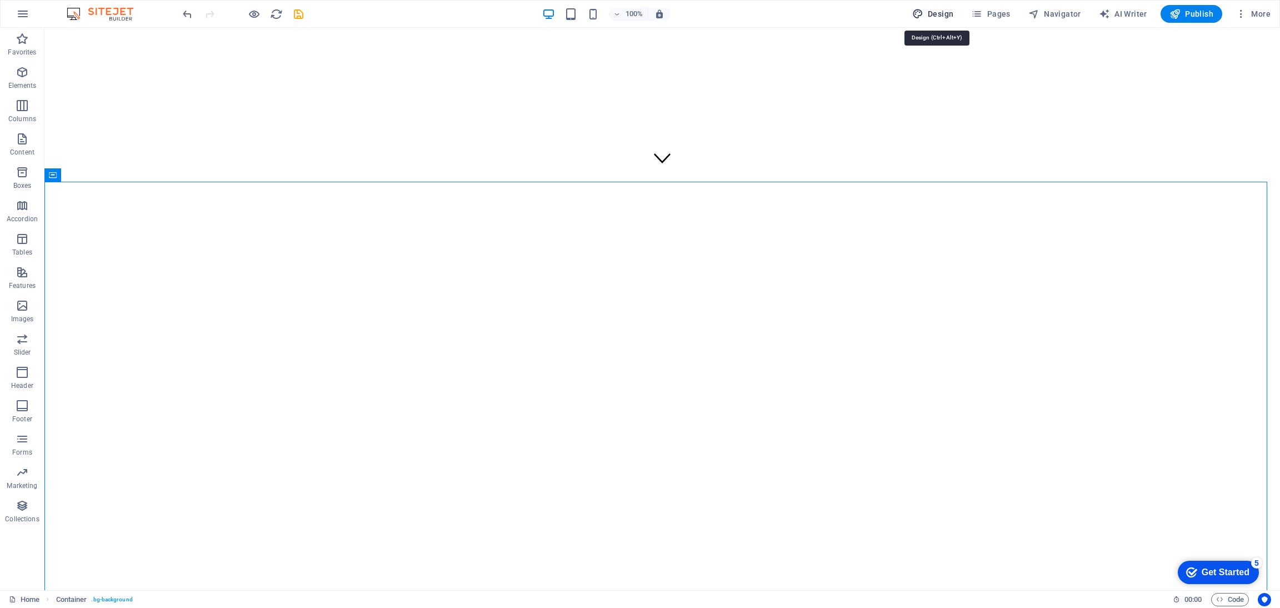
click at [931, 17] on span "Design" at bounding box center [933, 13] width 42 height 11
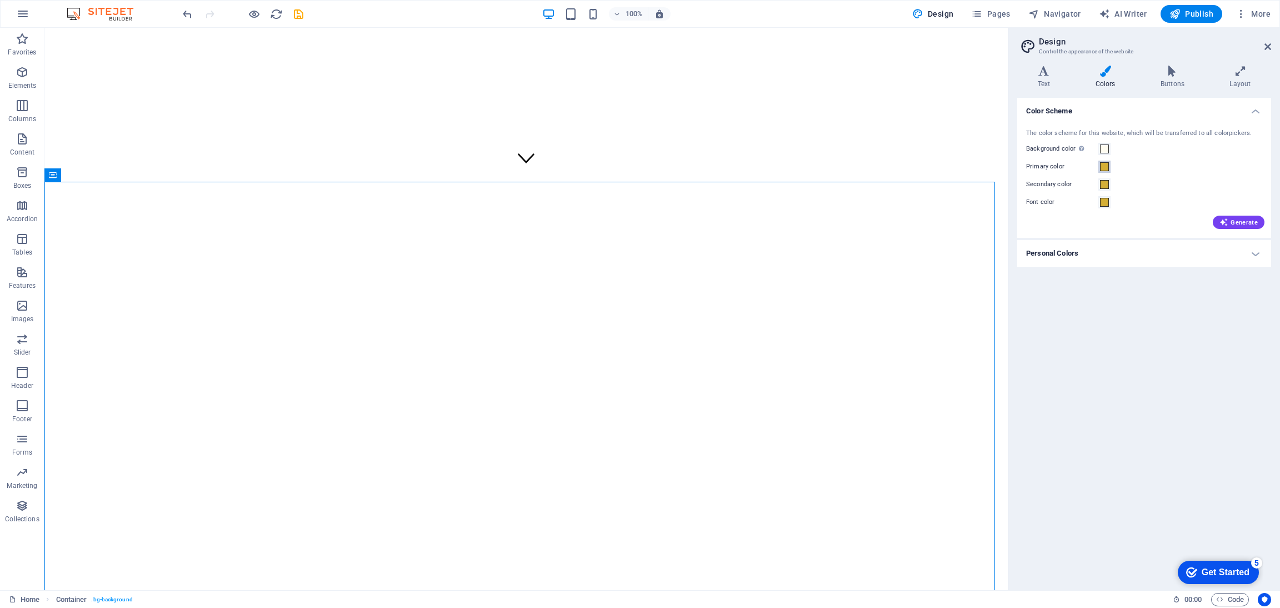
click at [1104, 165] on span at bounding box center [1104, 166] width 9 height 9
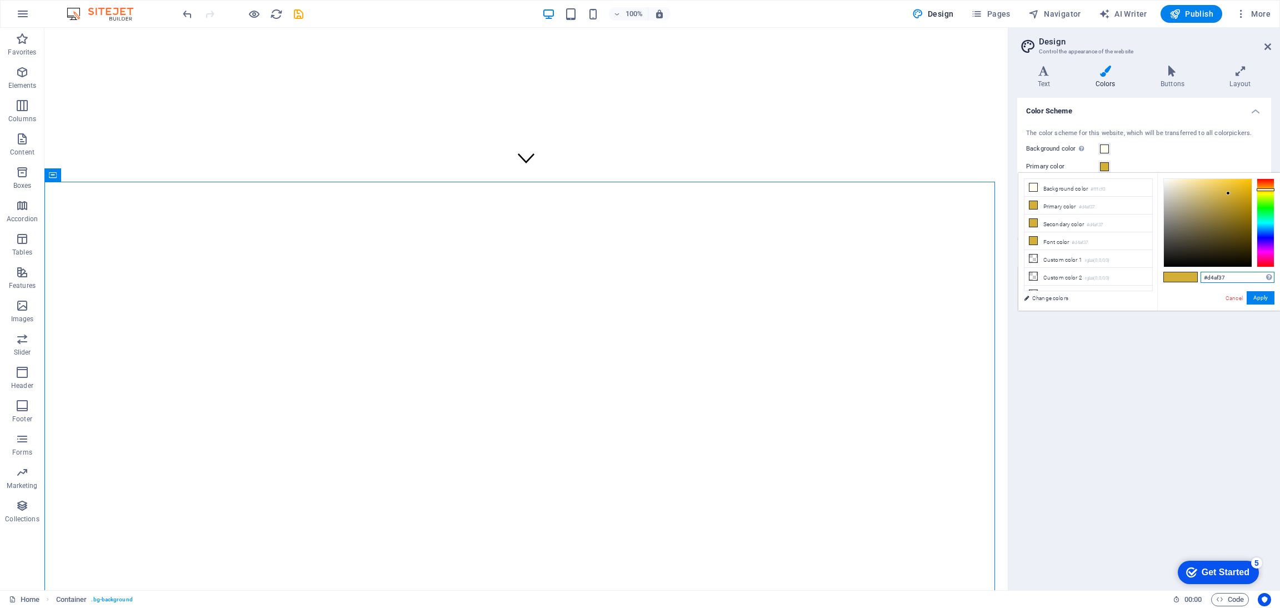
click at [1224, 274] on input "#d4af37" at bounding box center [1237, 277] width 74 height 11
click at [1095, 213] on li "Primary color #d4af37" at bounding box center [1088, 206] width 128 height 18
click at [1221, 273] on input "#d4af37" at bounding box center [1237, 277] width 74 height 11
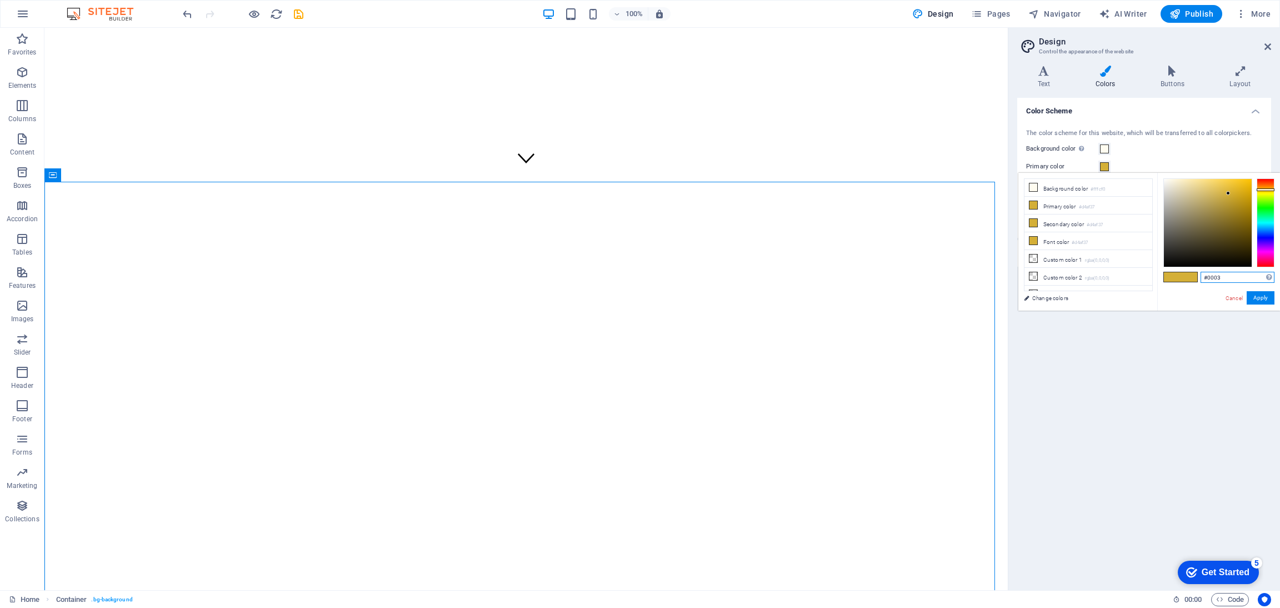
type input "#0003"
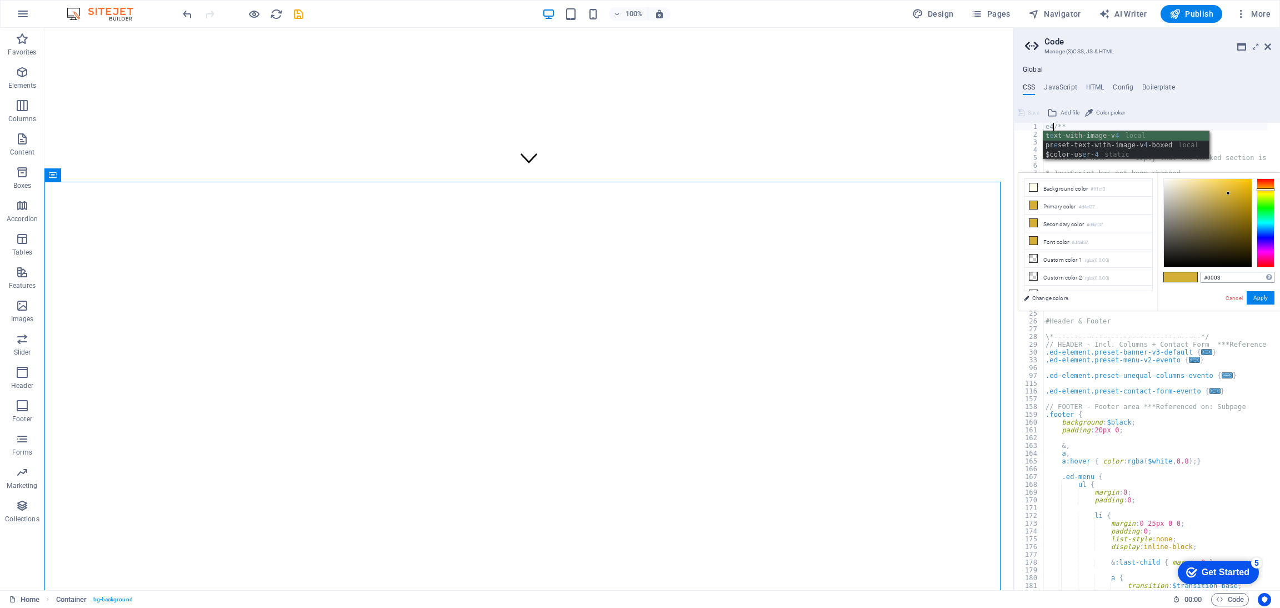
scroll to position [0, 1]
type textarea "e4f/**"
click at [1225, 277] on input "#0003" at bounding box center [1237, 277] width 74 height 11
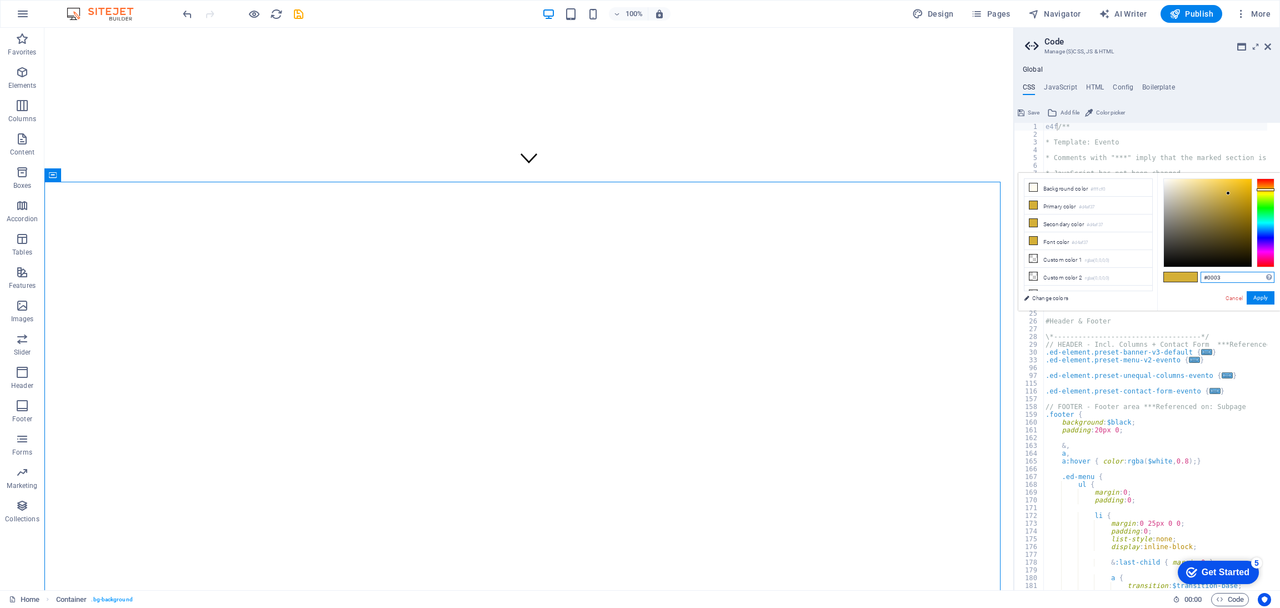
click at [1225, 277] on input "#0003" at bounding box center [1237, 277] width 74 height 11
type input "#0003e4f"
click at [1257, 294] on button "Apply" at bounding box center [1260, 297] width 28 height 13
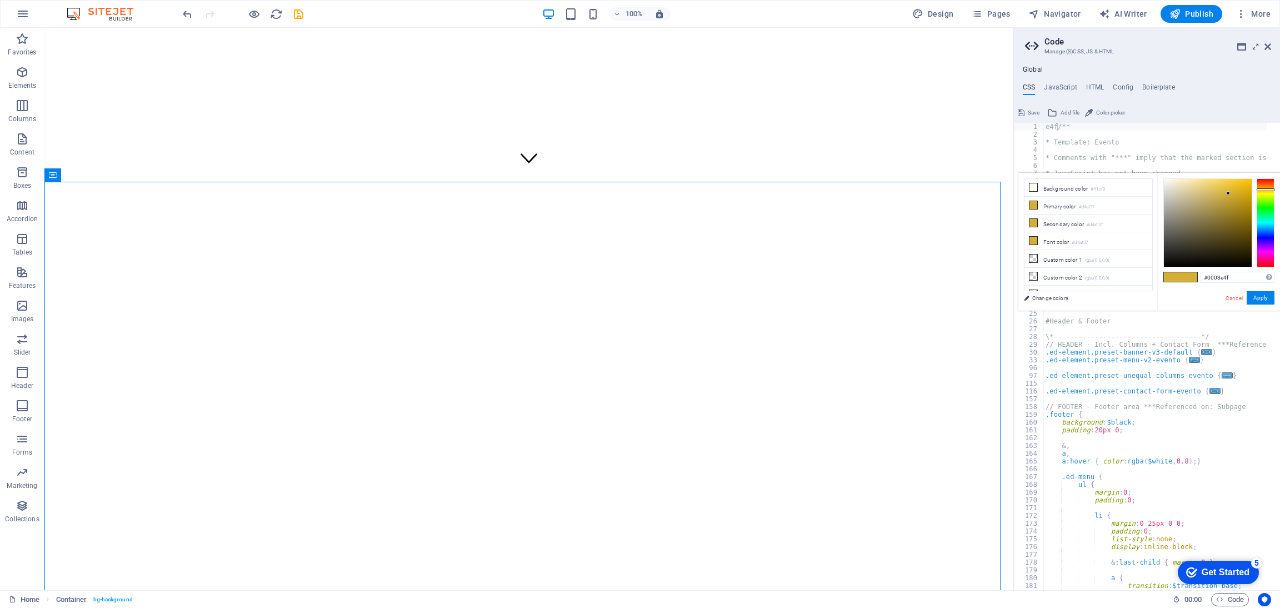
click at [1164, 70] on ul "Global" at bounding box center [1147, 70] width 266 height 9
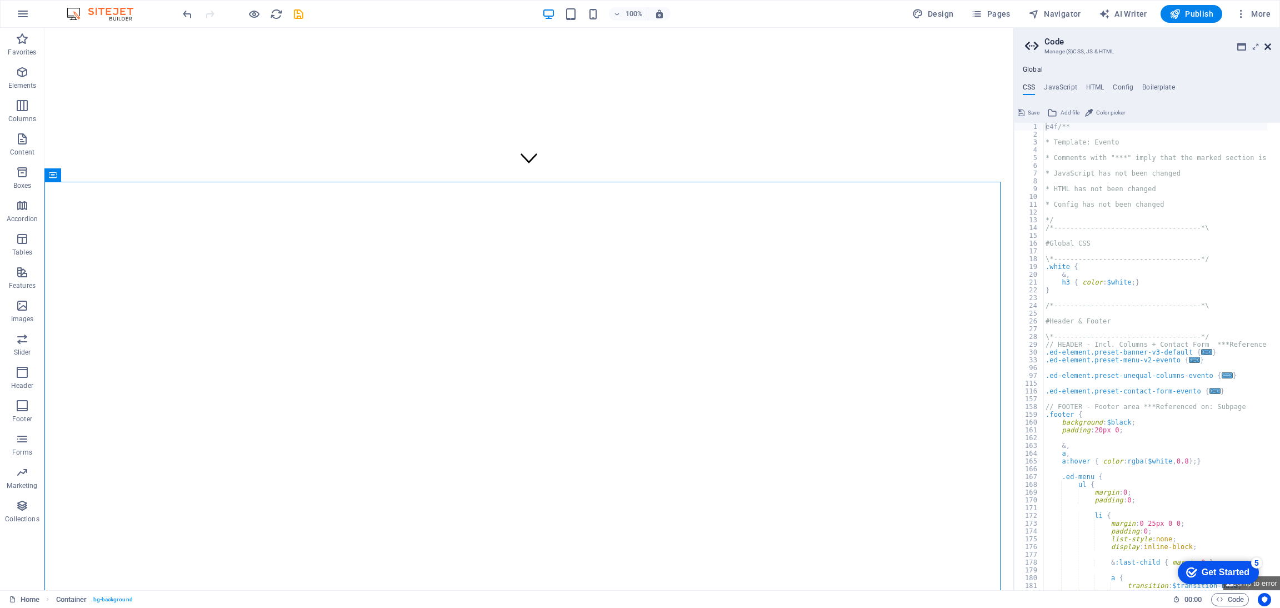
click at [1269, 44] on icon at bounding box center [1267, 46] width 7 height 9
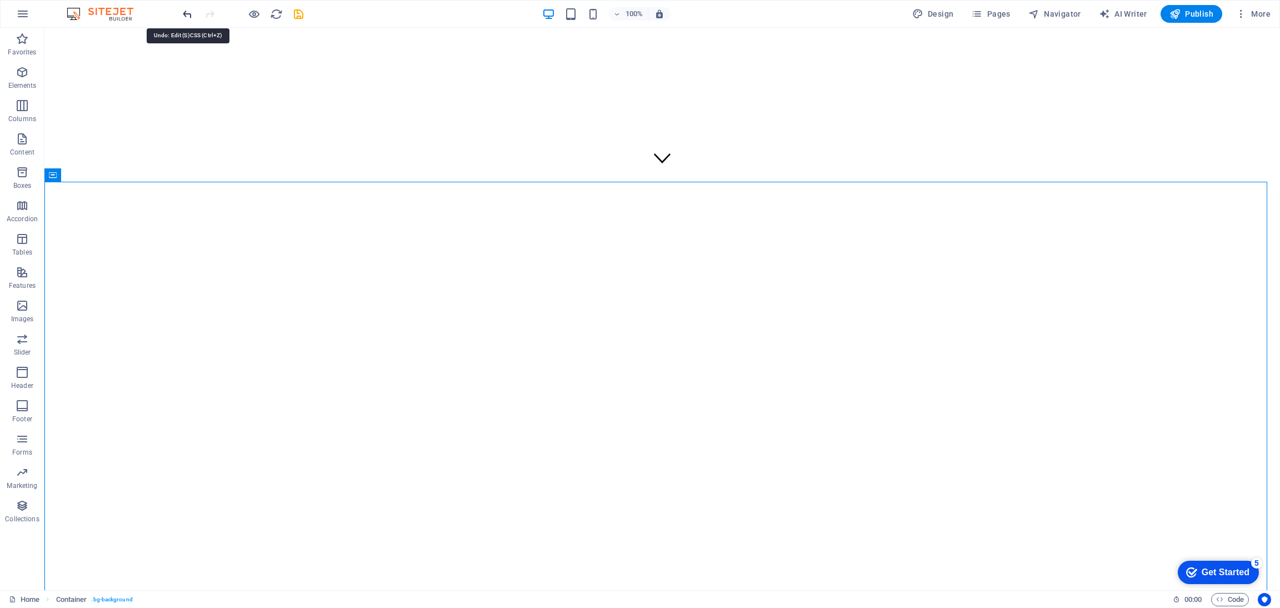
click at [183, 14] on icon "undo" at bounding box center [187, 14] width 13 height 13
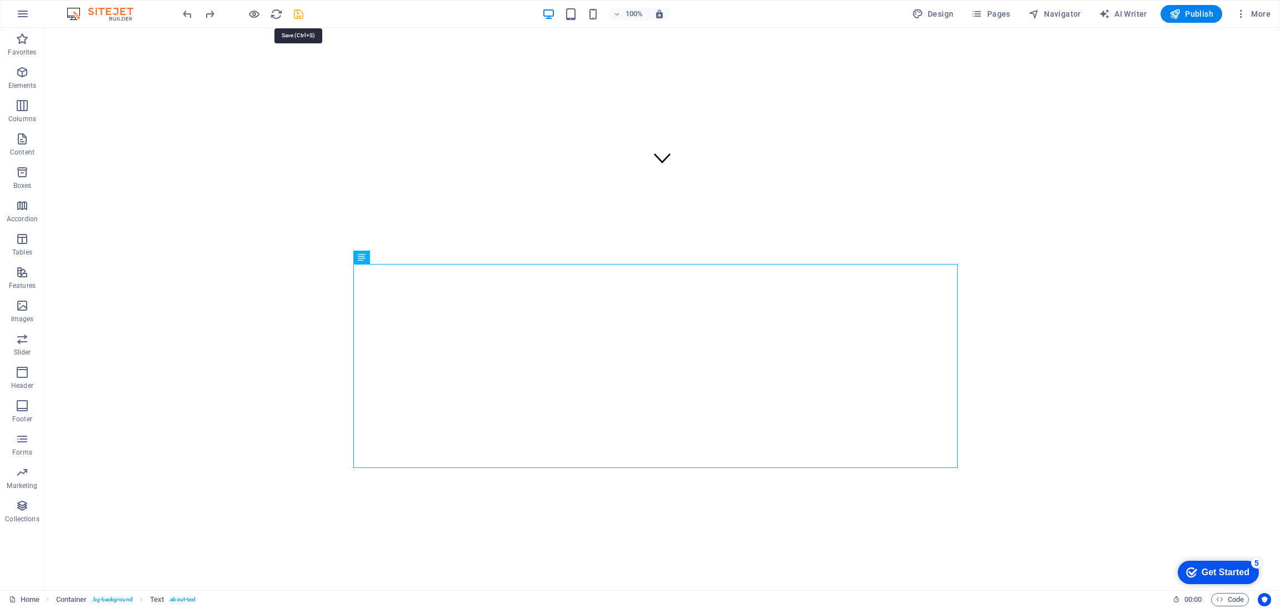
click at [294, 14] on icon "save" at bounding box center [298, 14] width 13 height 13
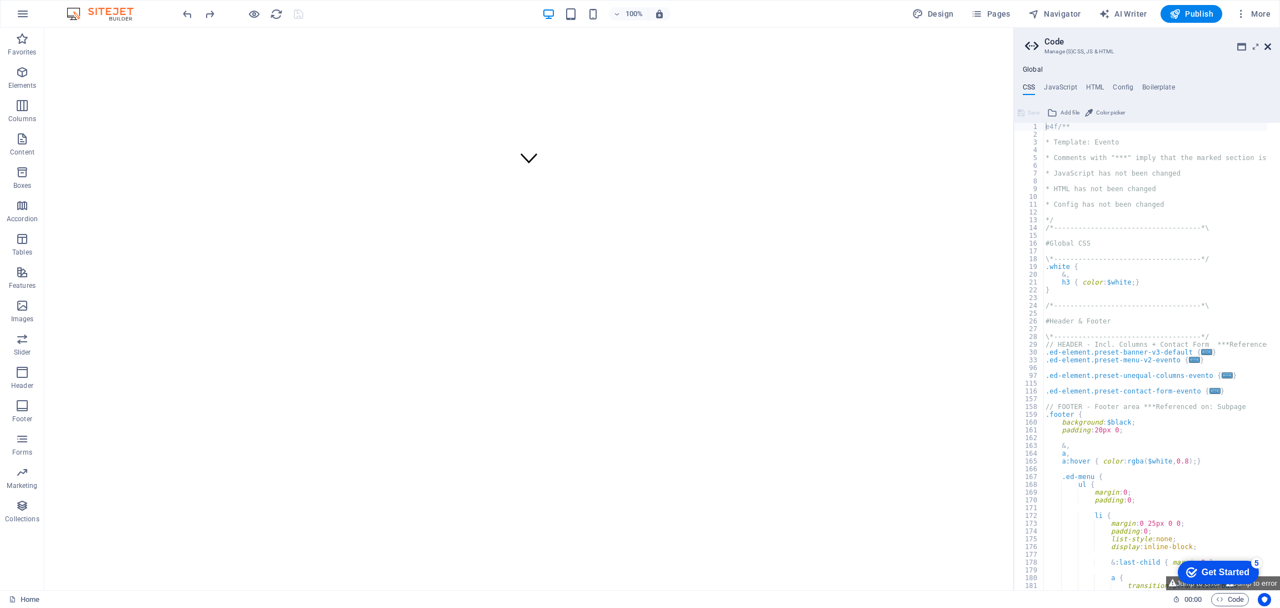
click at [1267, 47] on icon at bounding box center [1267, 46] width 7 height 9
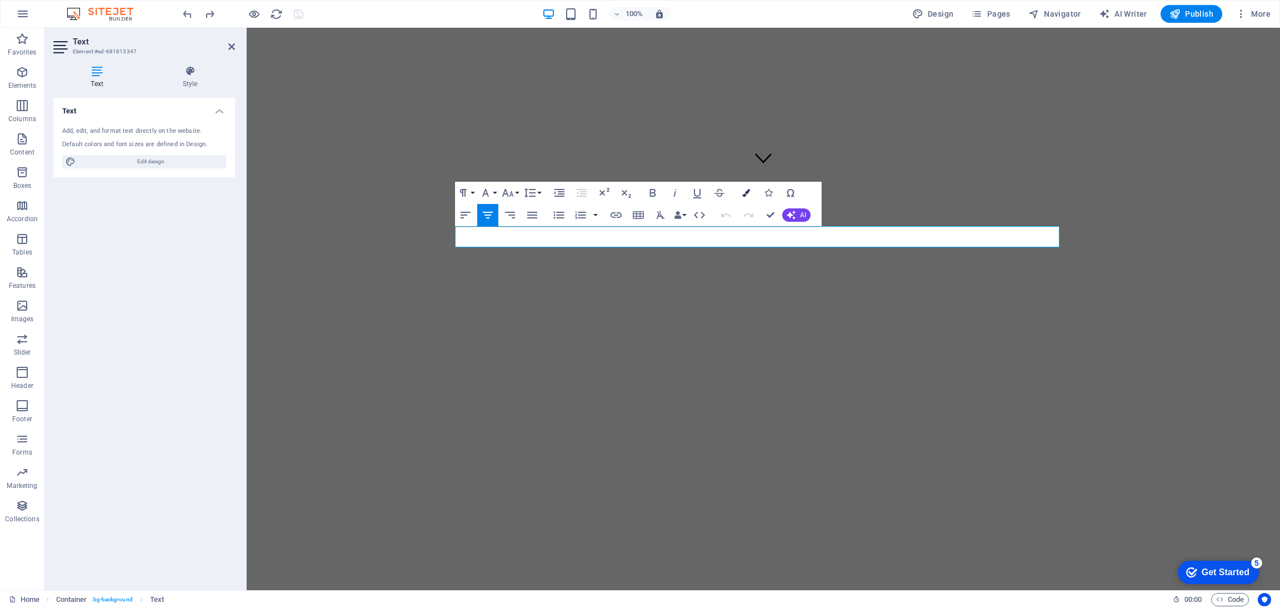
click at [745, 194] on icon "button" at bounding box center [746, 193] width 8 height 8
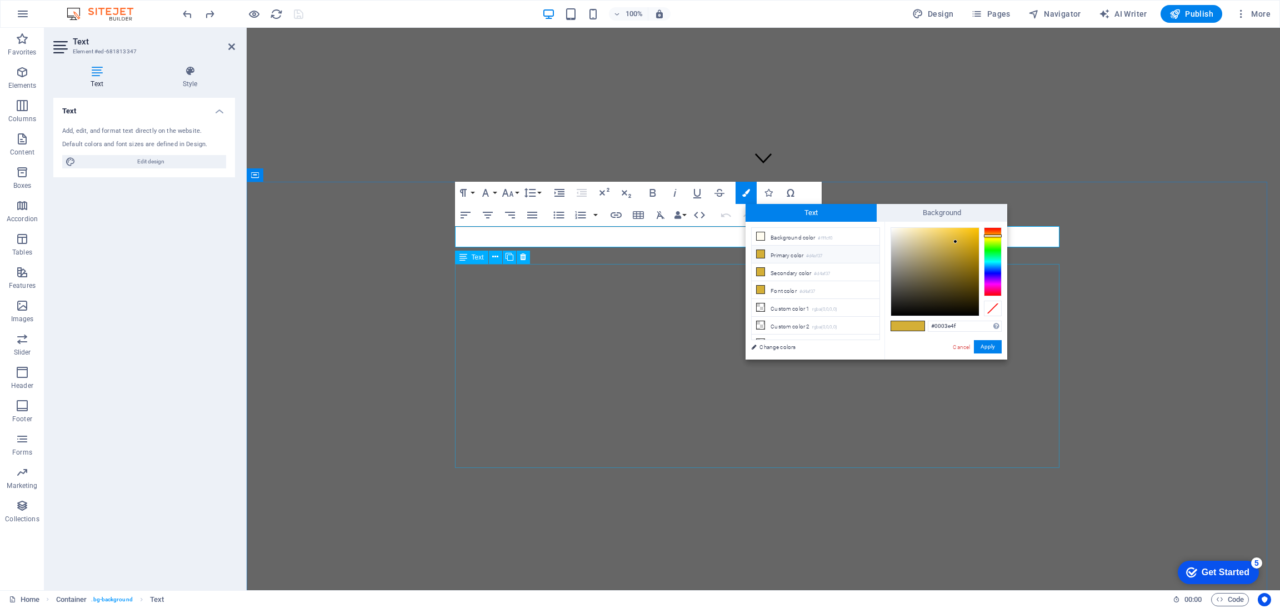
type input "#0003e4f"
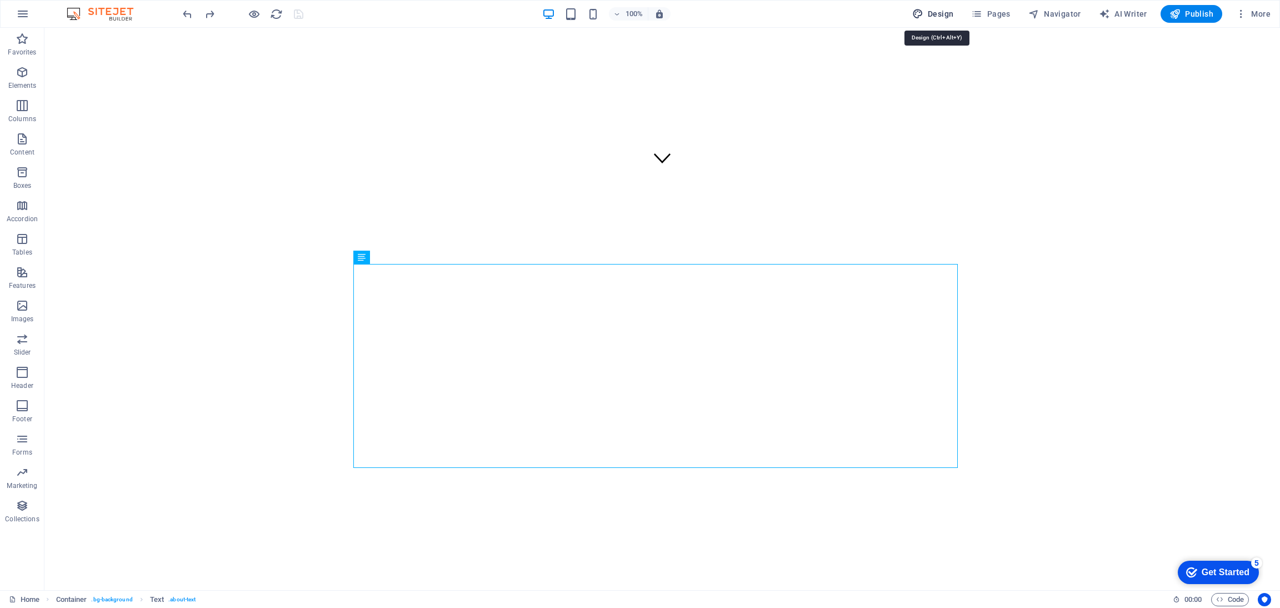
click at [935, 14] on span "Design" at bounding box center [933, 13] width 42 height 11
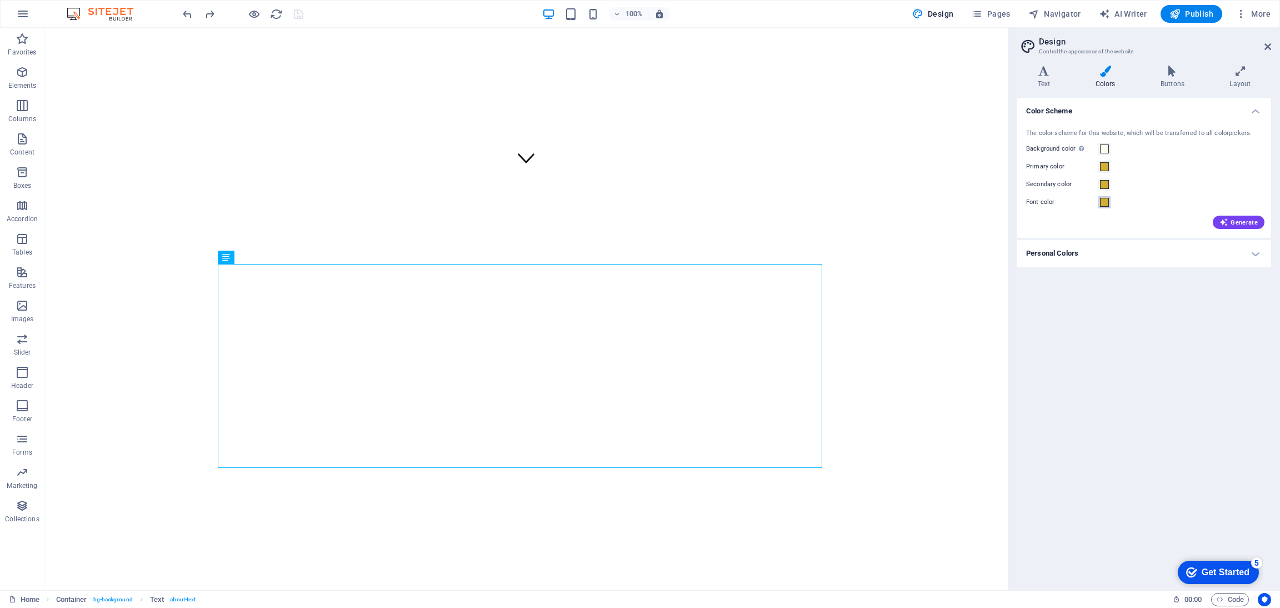
click at [1104, 200] on span at bounding box center [1104, 202] width 9 height 9
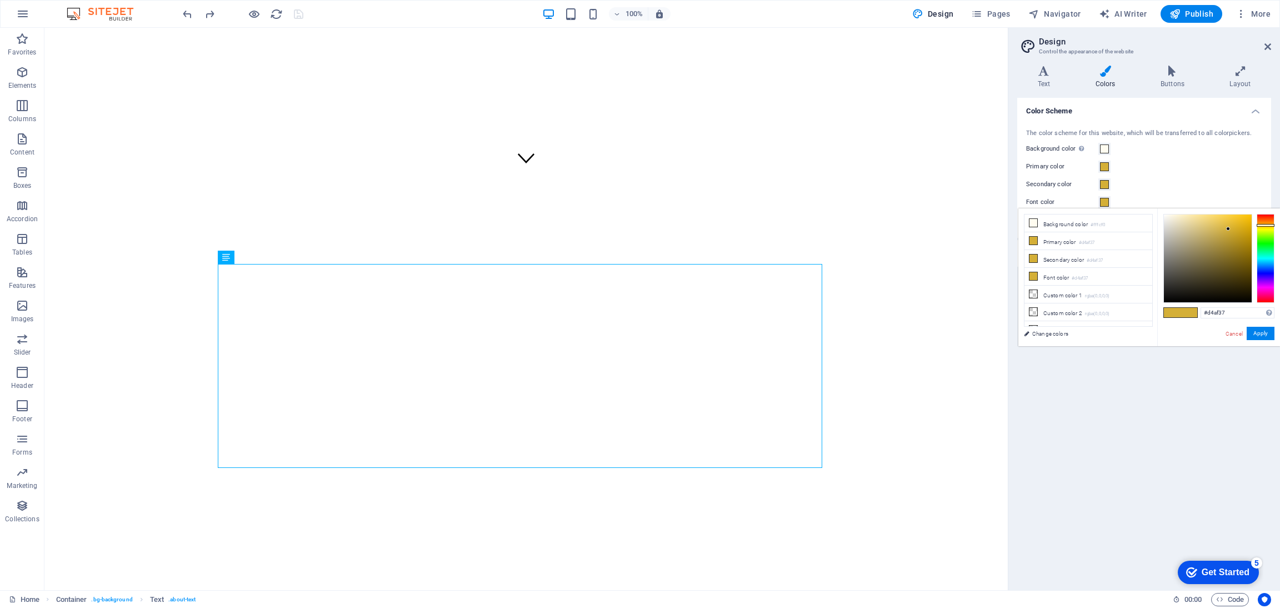
click at [1195, 152] on div "Background color Only visible if it is not covered by other backgrounds." at bounding box center [1144, 148] width 236 height 13
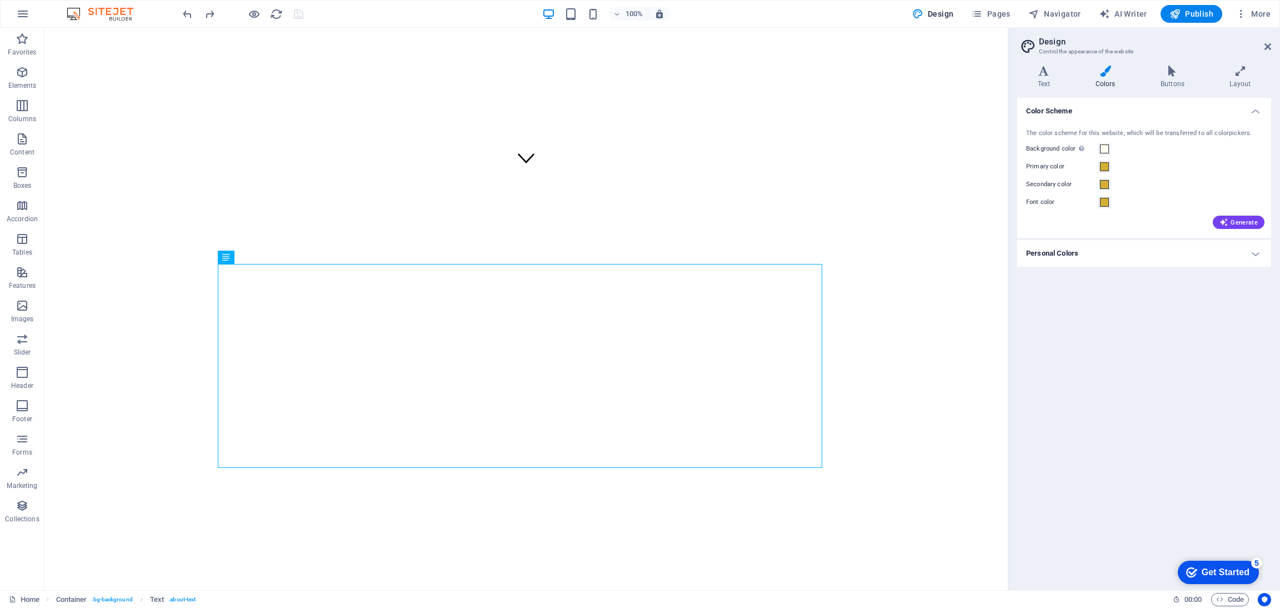
click at [1111, 72] on icon at bounding box center [1105, 71] width 61 height 11
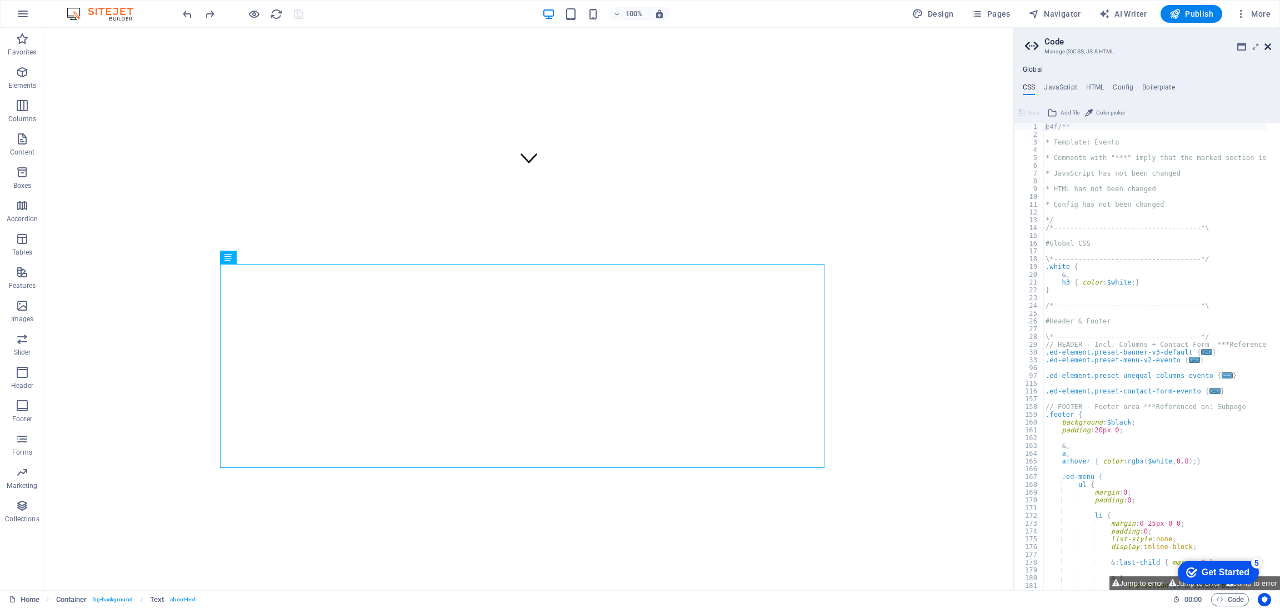
click at [1265, 43] on icon at bounding box center [1267, 46] width 7 height 9
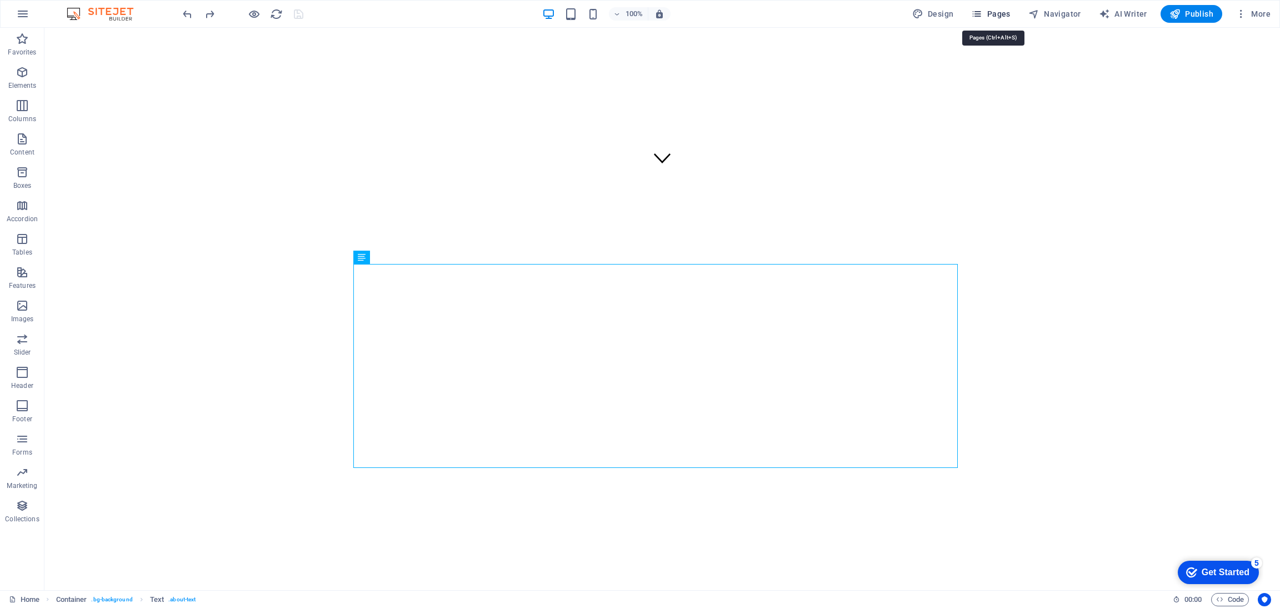
click at [995, 11] on span "Pages" at bounding box center [990, 13] width 39 height 11
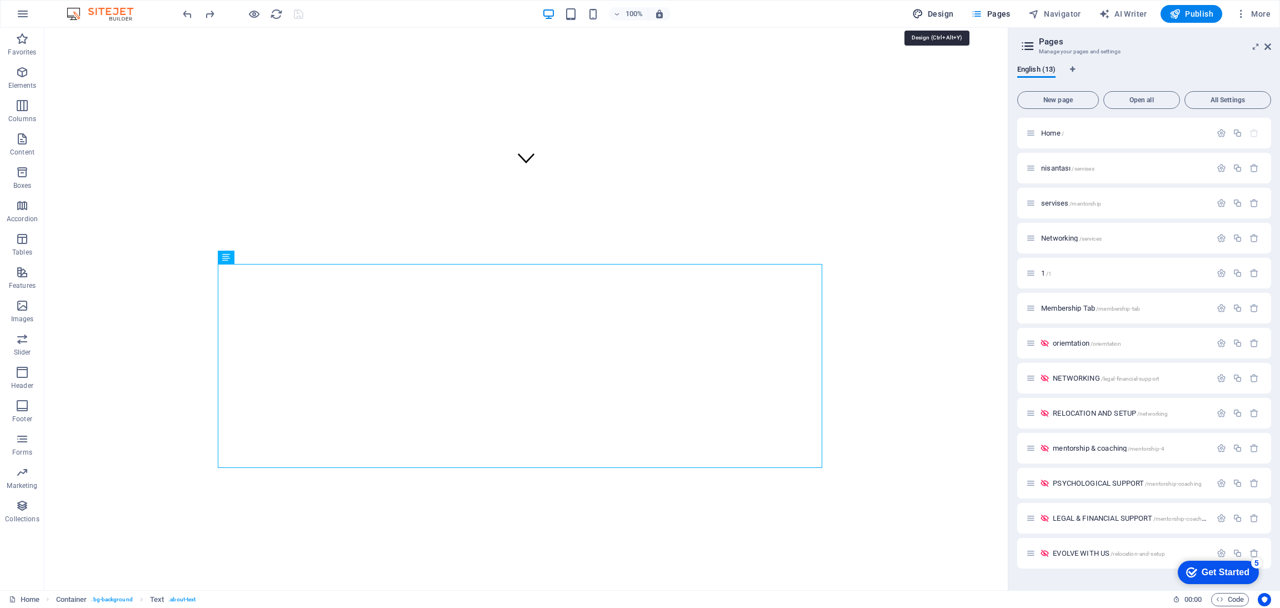
click at [937, 11] on span "Design" at bounding box center [933, 13] width 42 height 11
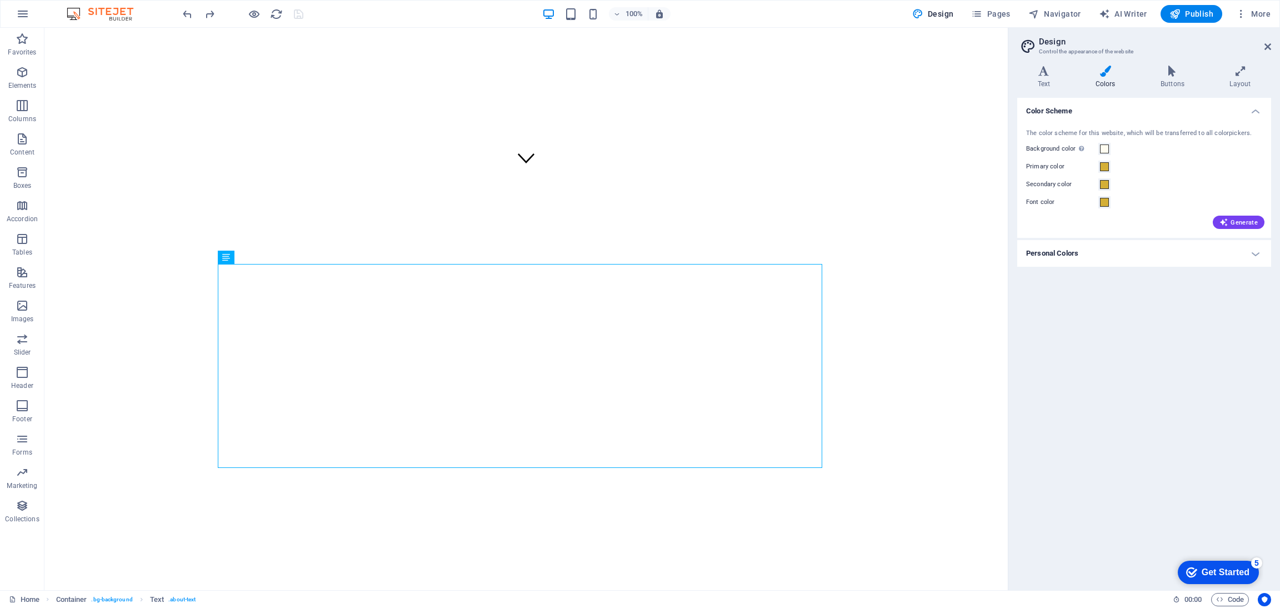
click at [1079, 252] on h4 "Personal Colors" at bounding box center [1144, 253] width 254 height 27
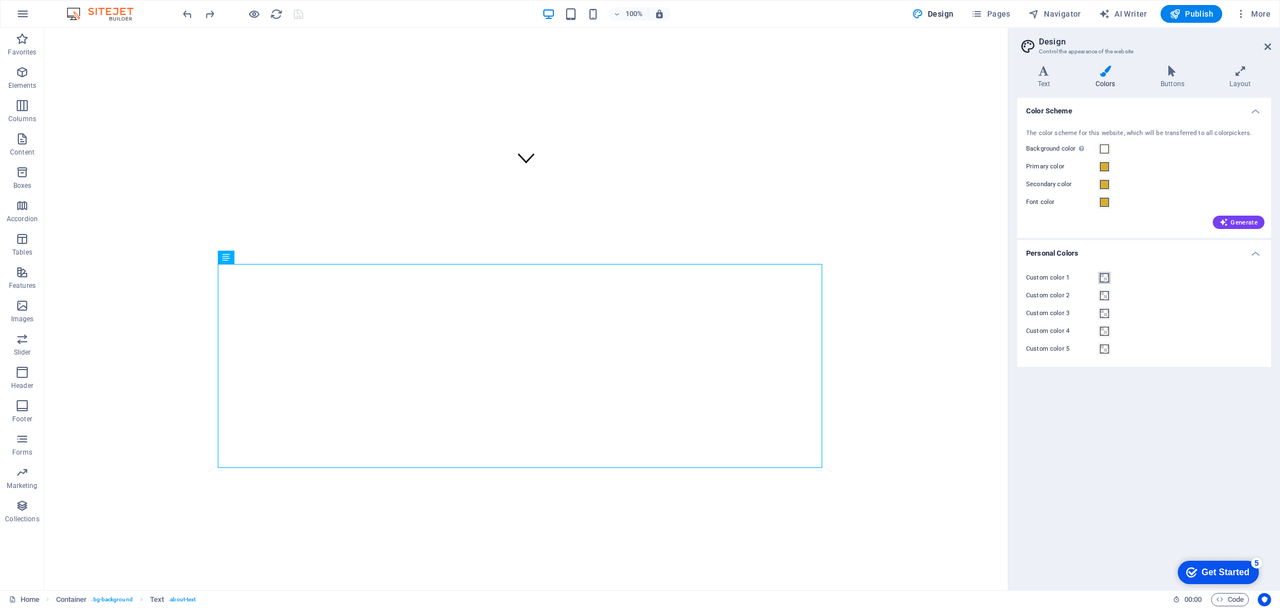
click at [1105, 279] on span at bounding box center [1104, 277] width 9 height 9
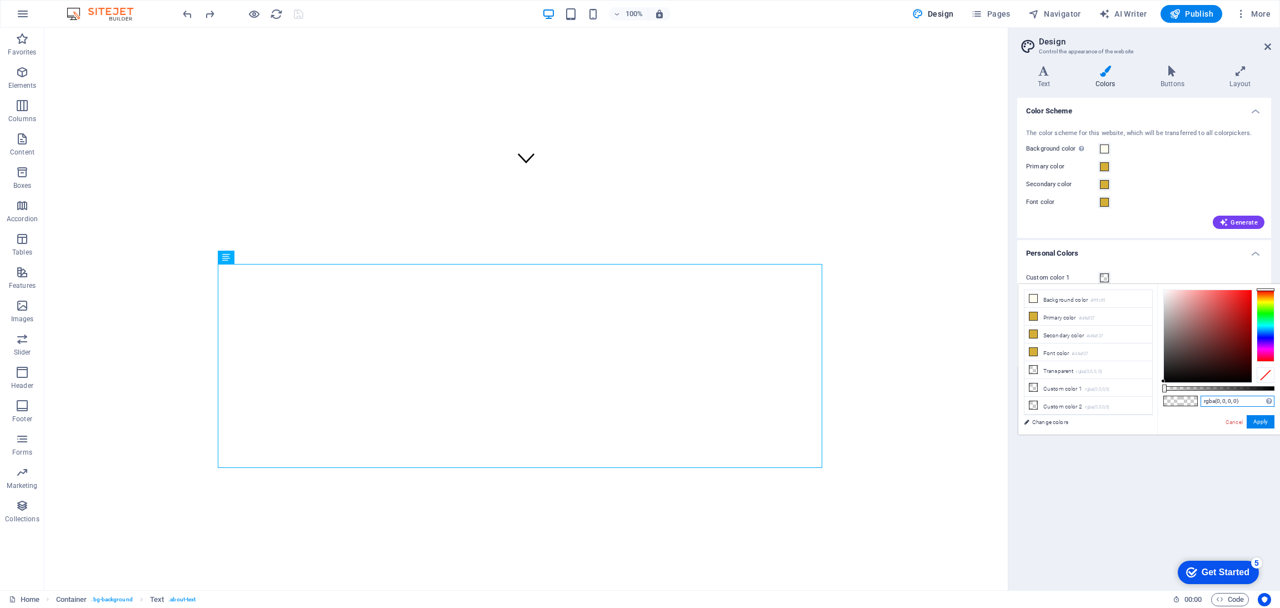
click at [1222, 398] on input "rgba(0, 0, 0, 0)" at bounding box center [1237, 400] width 74 height 11
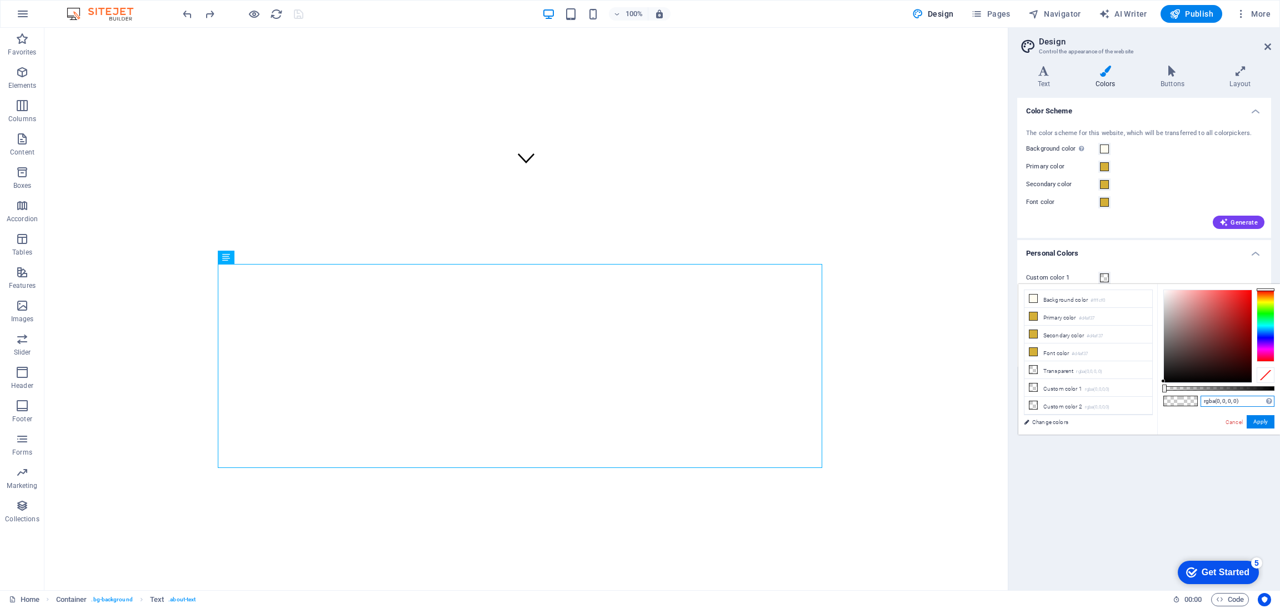
click at [1222, 398] on input "rgba(0, 0, 0, 0)" at bounding box center [1237, 400] width 74 height 11
type input "^"
drag, startPoint x: 1164, startPoint y: 387, endPoint x: 1238, endPoint y: 386, distance: 73.9
click at [1211, 386] on div at bounding box center [1208, 388] width 4 height 8
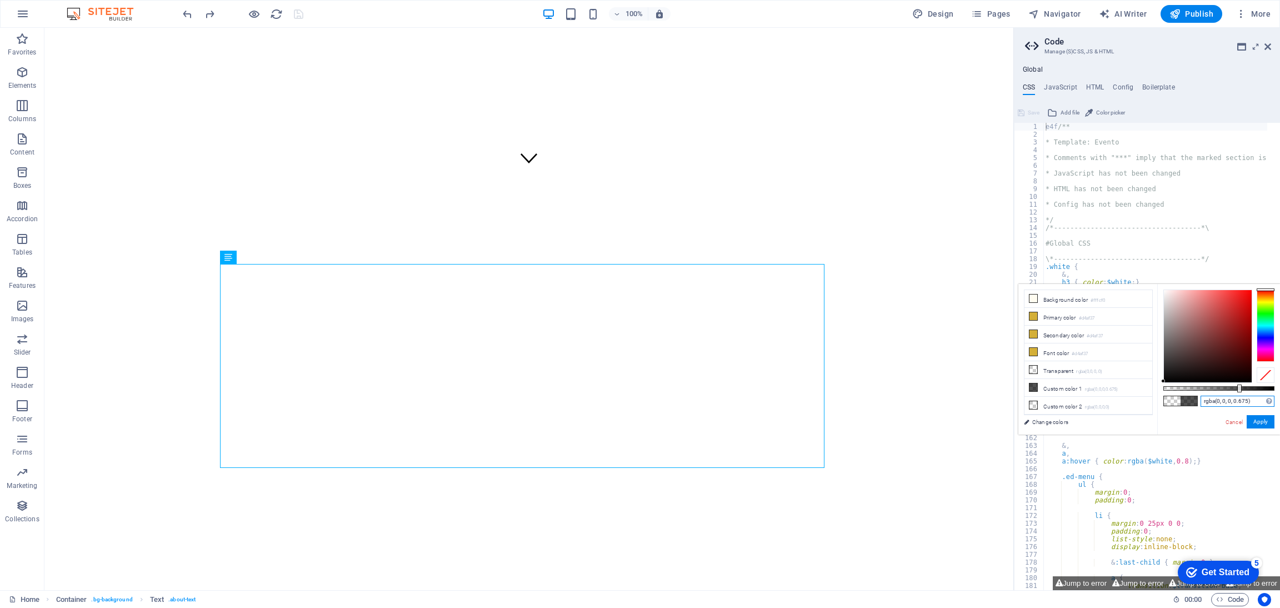
click at [1248, 400] on input "rgba(0, 0, 0, 0.675)" at bounding box center [1237, 400] width 74 height 11
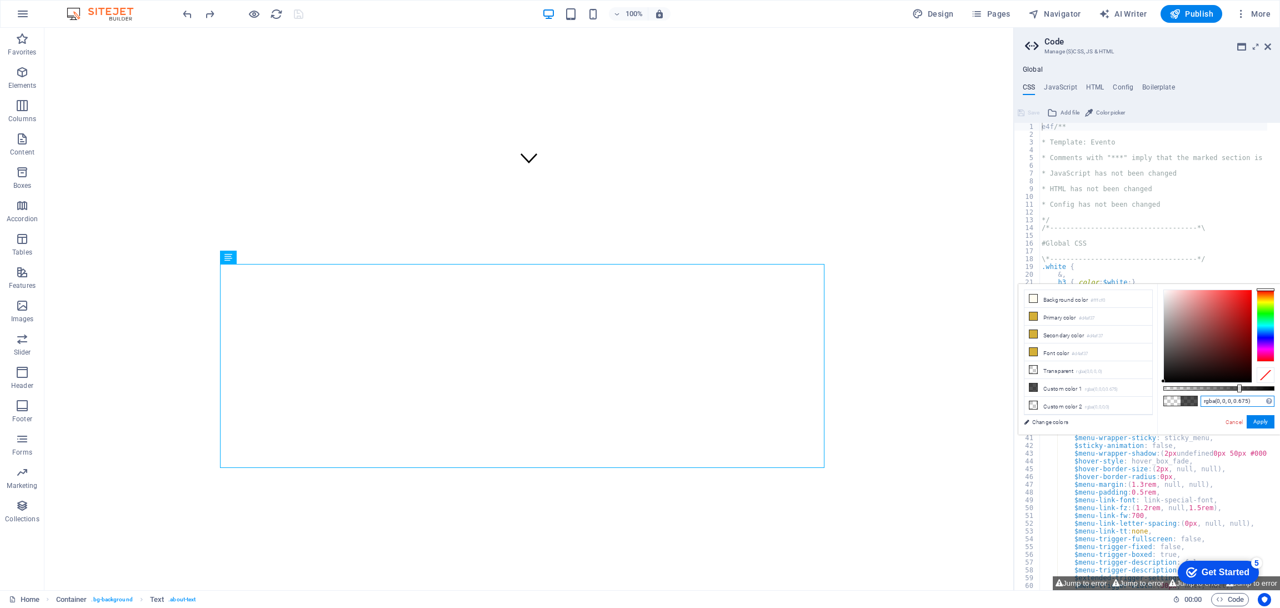
click at [1248, 400] on input "rgba(0, 0, 0, 0.675)" at bounding box center [1237, 400] width 74 height 11
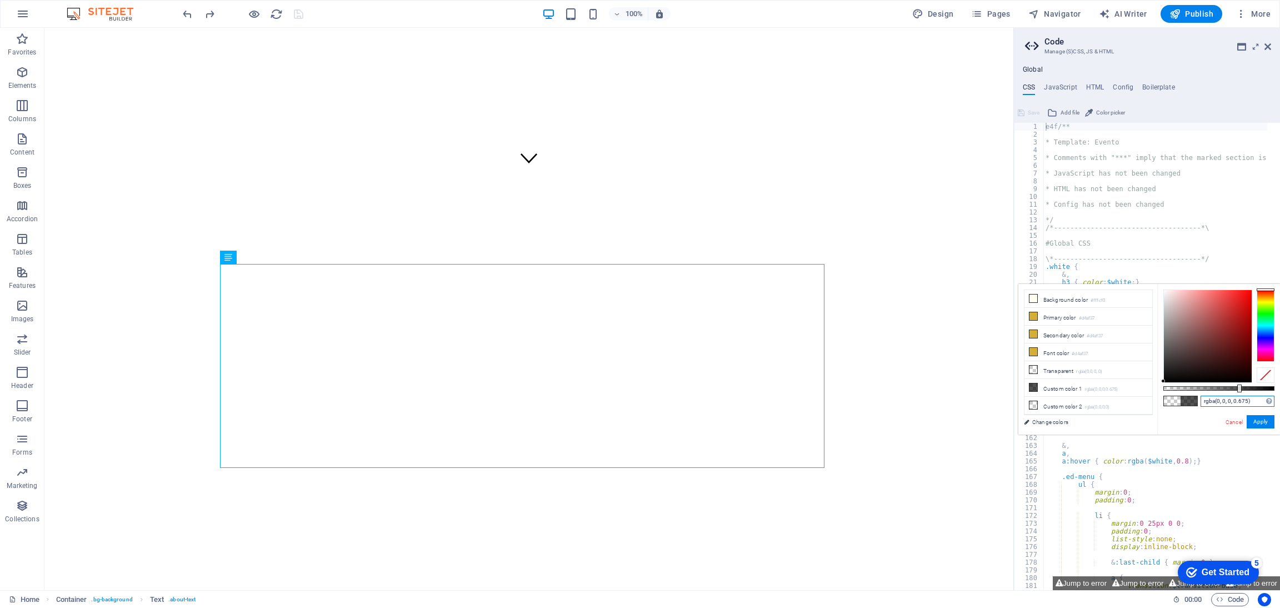
click at [1248, 400] on input "rgba(0, 0, 0, 0.675)" at bounding box center [1237, 400] width 74 height 11
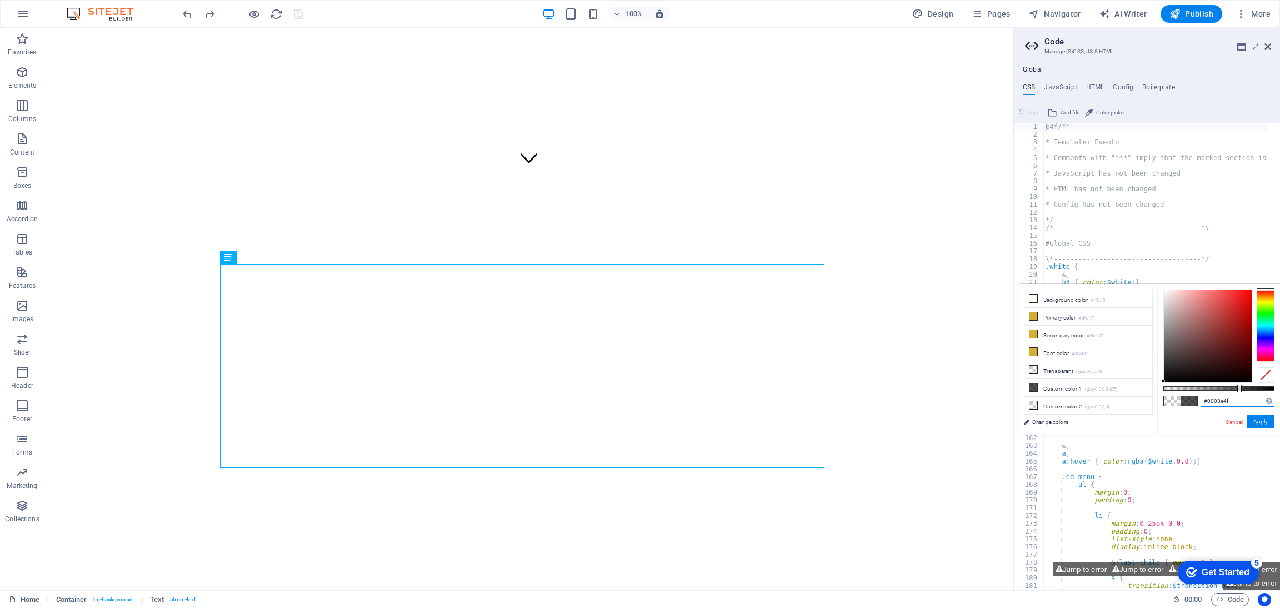
click at [1207, 402] on input "#0003e4f" at bounding box center [1237, 400] width 74 height 11
click at [1227, 400] on input "#003e4f" at bounding box center [1237, 400] width 74 height 11
type input "#003e4f"
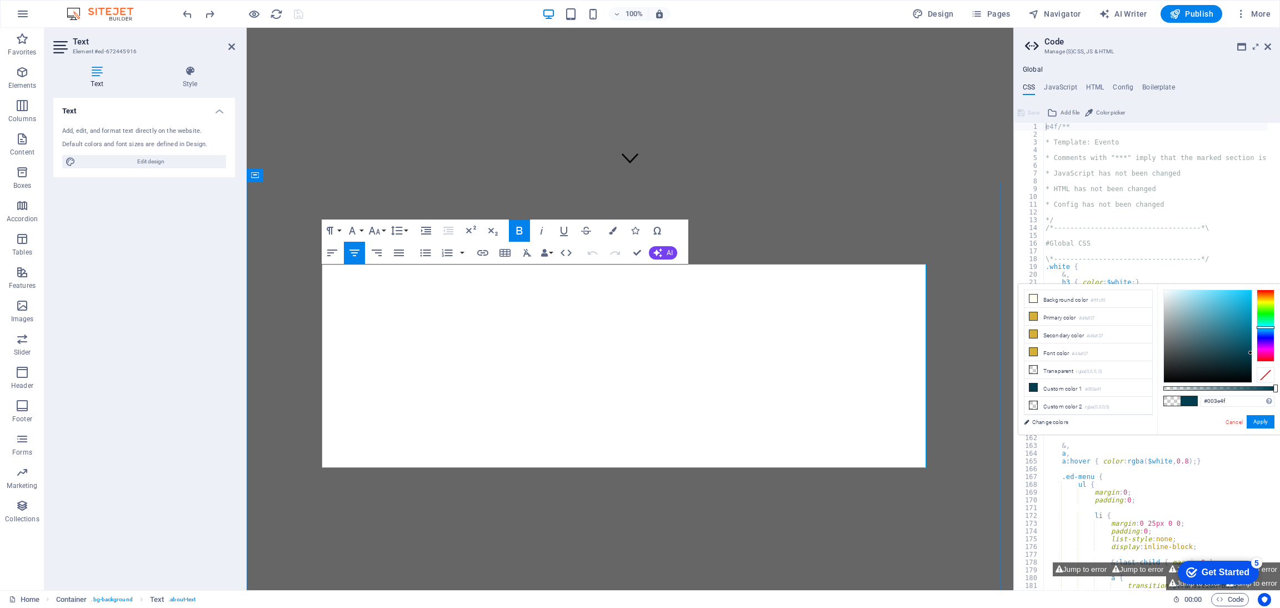
click at [610, 234] on button "Colors" at bounding box center [612, 230] width 21 height 22
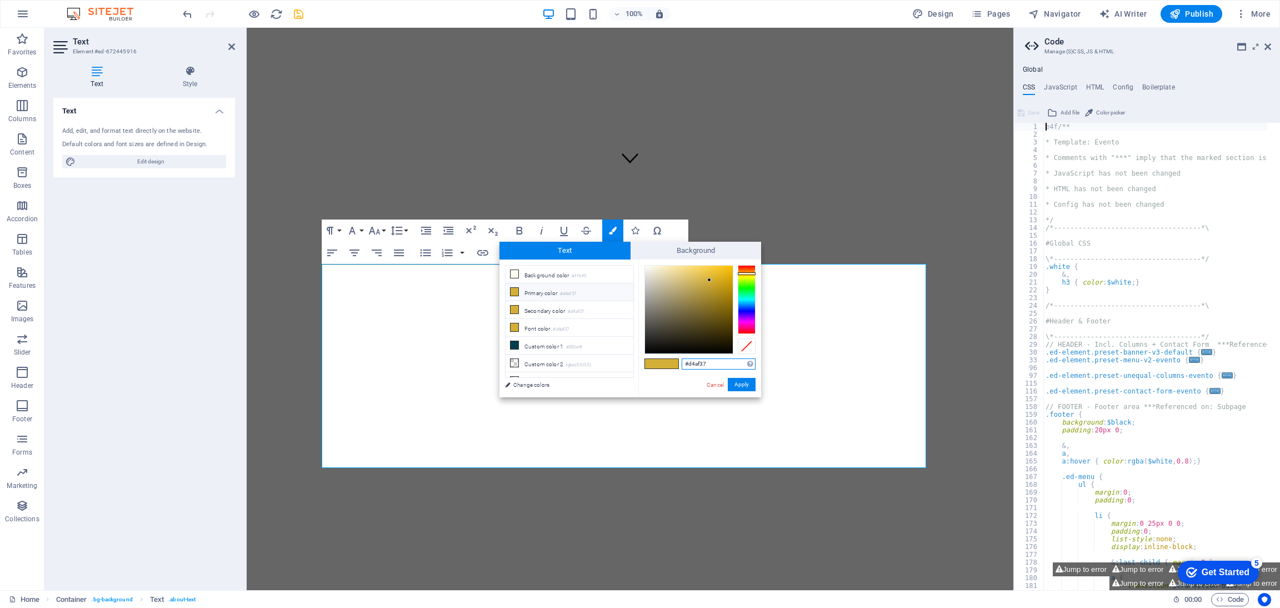
click at [704, 365] on input "#d4af37" at bounding box center [718, 363] width 74 height 11
type input "#003e4f"
click at [598, 351] on li "Custom color 1 #003e4f" at bounding box center [569, 346] width 128 height 18
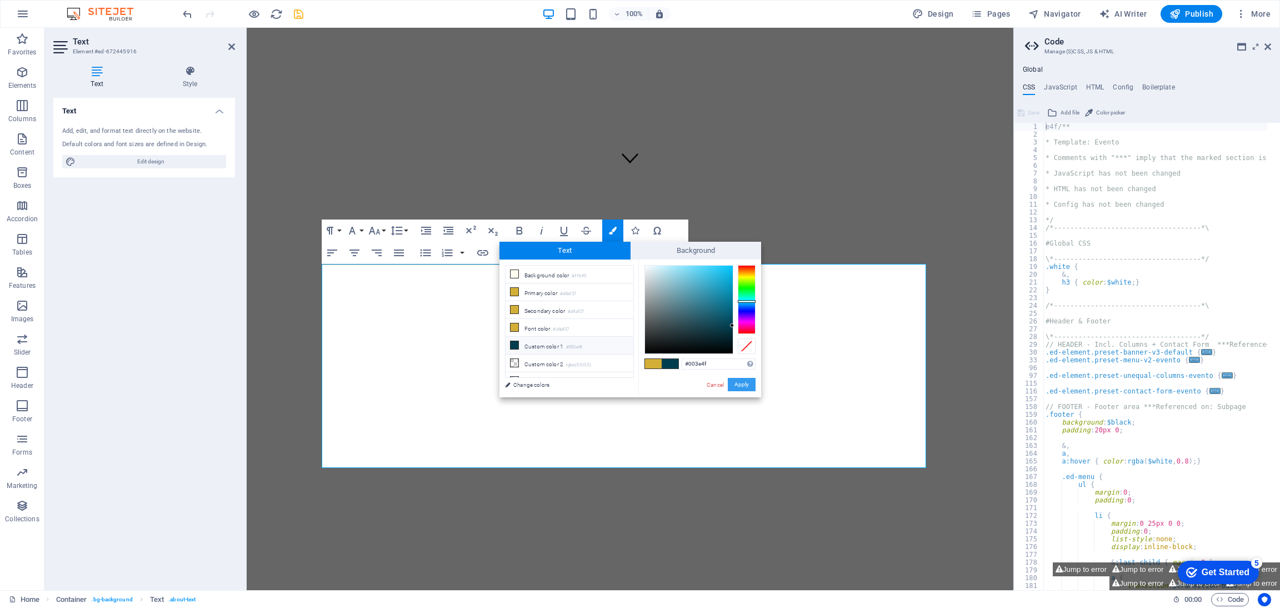
click at [735, 380] on button "Apply" at bounding box center [742, 384] width 28 height 13
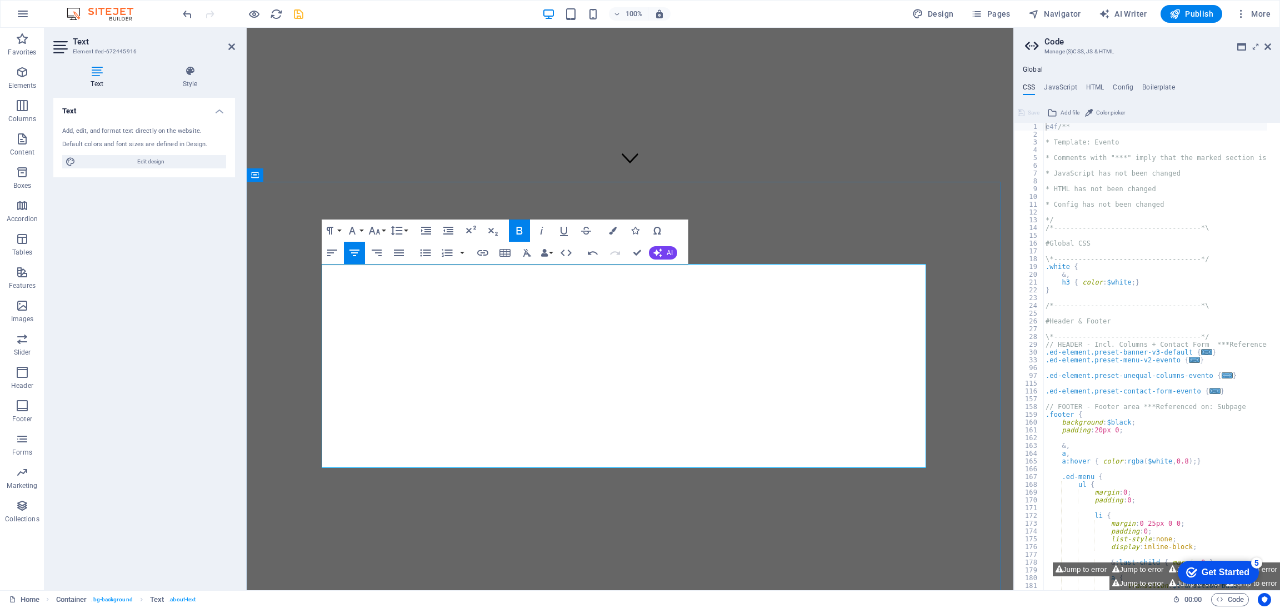
click at [187, 9] on icon "undo" at bounding box center [187, 14] width 13 height 13
click at [182, 15] on icon "undo" at bounding box center [187, 14] width 13 height 13
click at [1265, 46] on icon at bounding box center [1267, 46] width 7 height 9
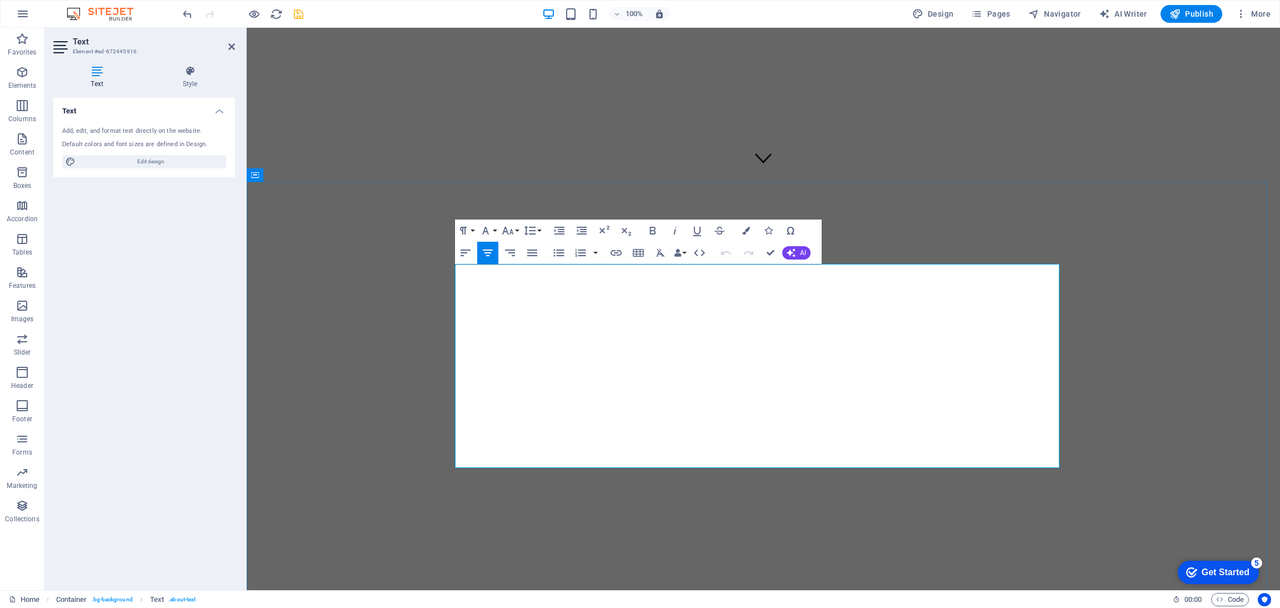
click at [743, 232] on icon "button" at bounding box center [746, 231] width 8 height 8
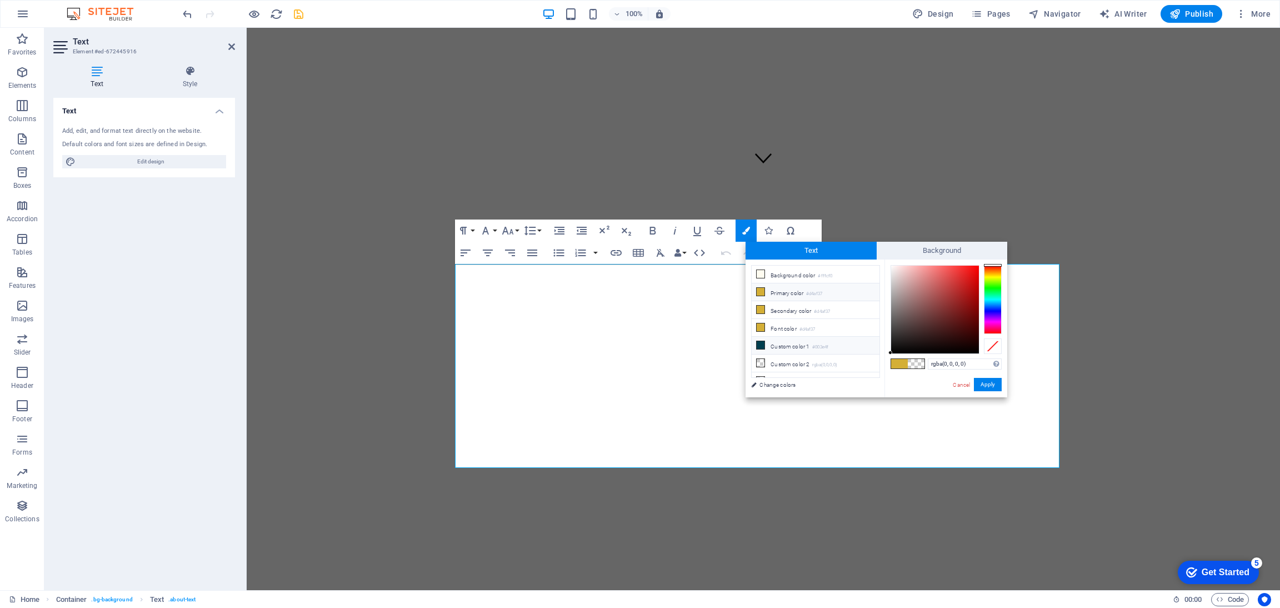
click at [779, 347] on li "Custom color 1 #003e4f" at bounding box center [815, 346] width 128 height 18
type input "#003e4f"
click at [981, 386] on button "Apply" at bounding box center [988, 384] width 28 height 13
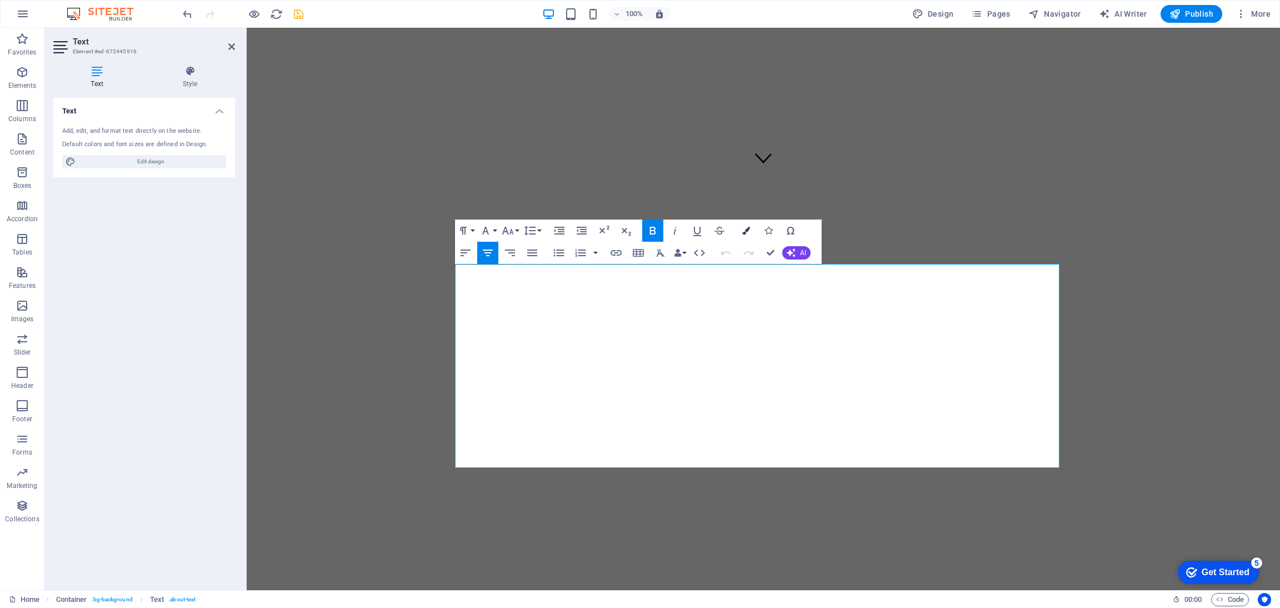
click at [749, 224] on button "Colors" at bounding box center [745, 230] width 21 height 22
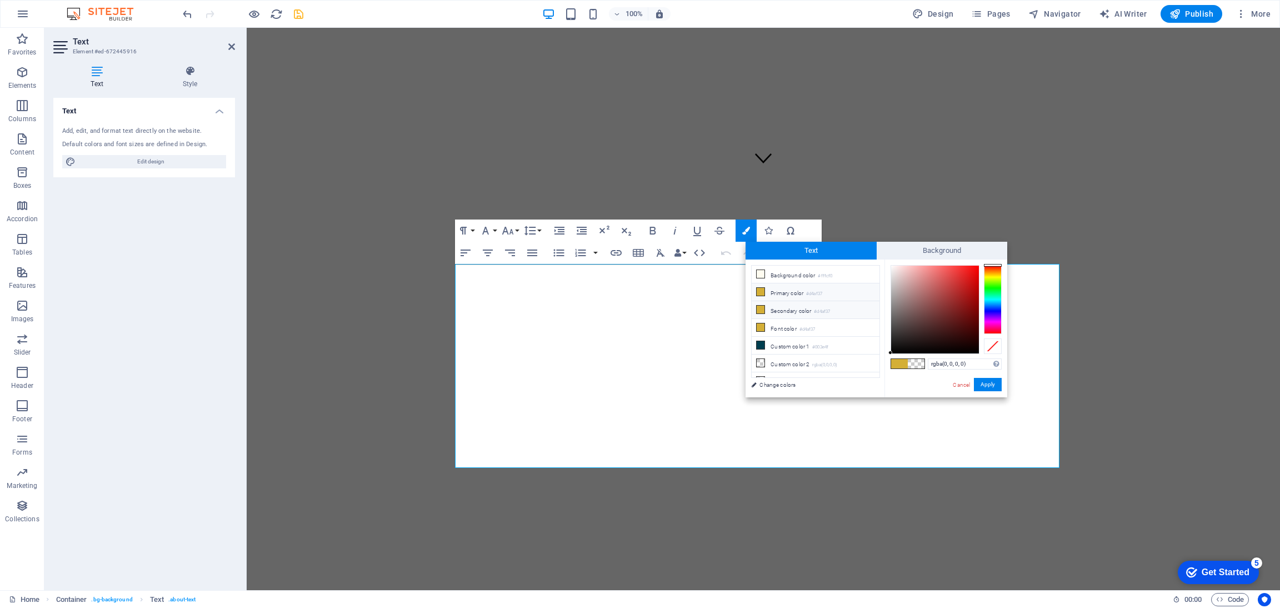
click at [789, 314] on li "Secondary color #d4af37" at bounding box center [815, 310] width 128 height 18
type input "#d4af37"
click at [986, 381] on button "Apply" at bounding box center [988, 384] width 28 height 13
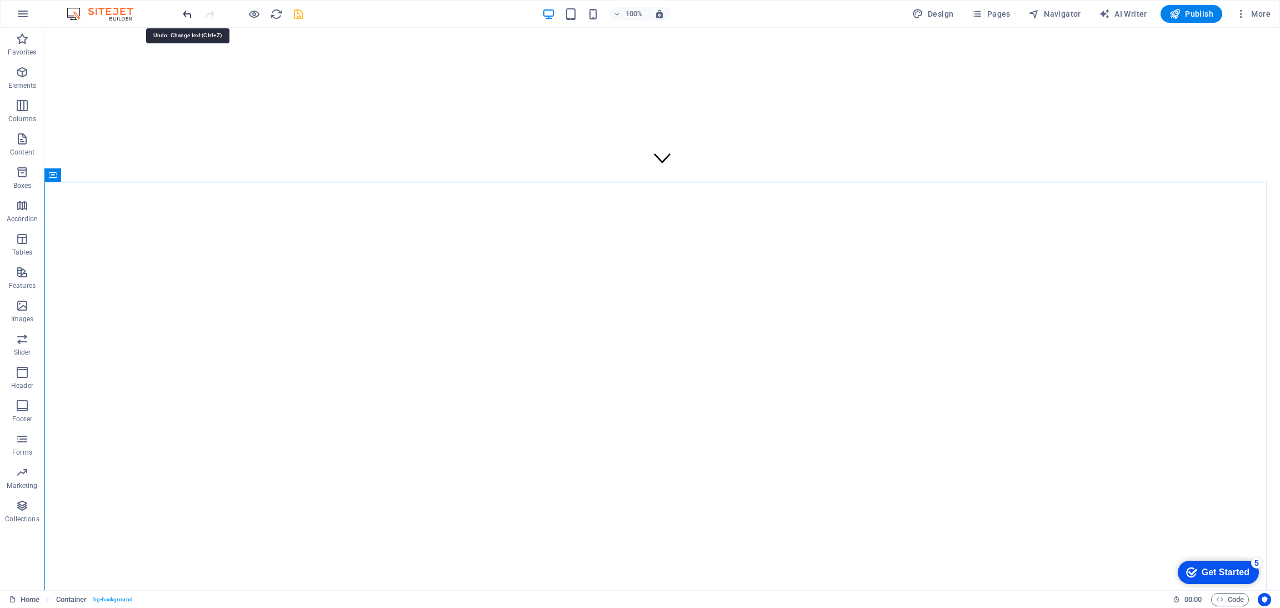
click at [182, 14] on icon "undo" at bounding box center [187, 14] width 13 height 13
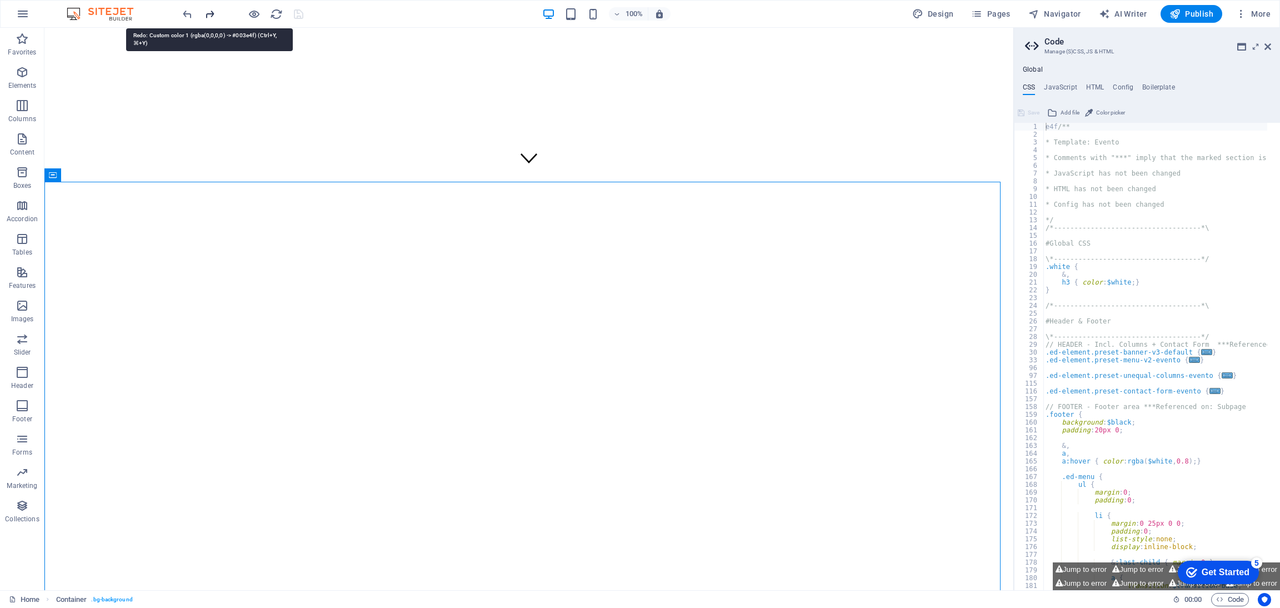
click at [208, 14] on icon "redo" at bounding box center [209, 14] width 13 height 13
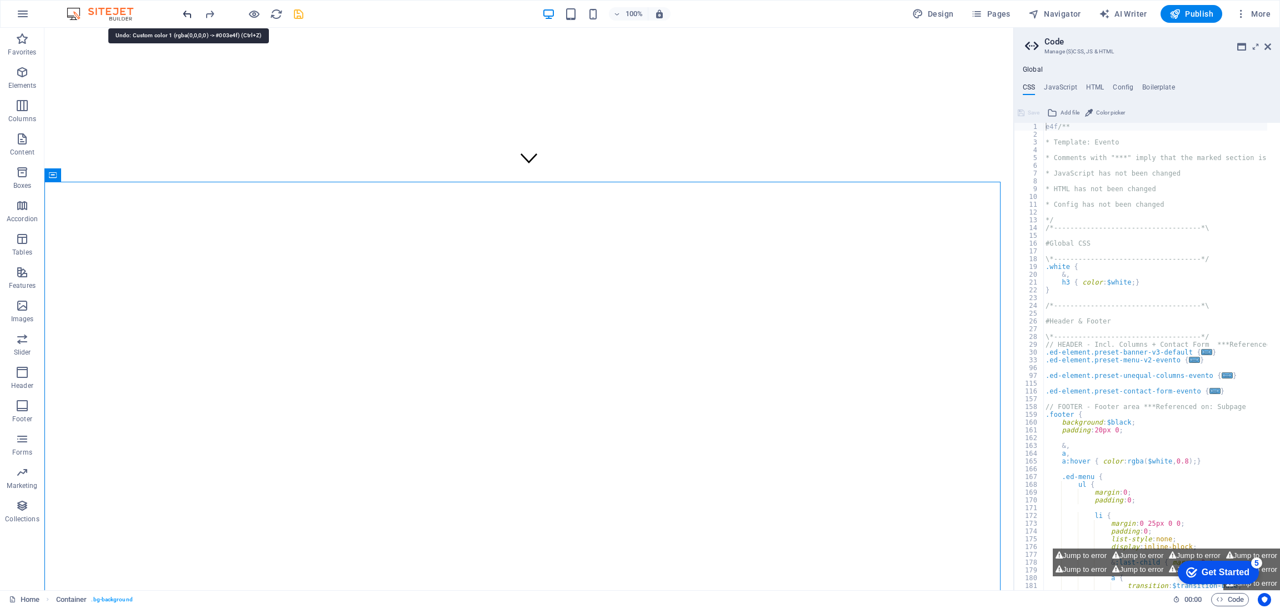
click at [186, 14] on icon "undo" at bounding box center [187, 14] width 13 height 13
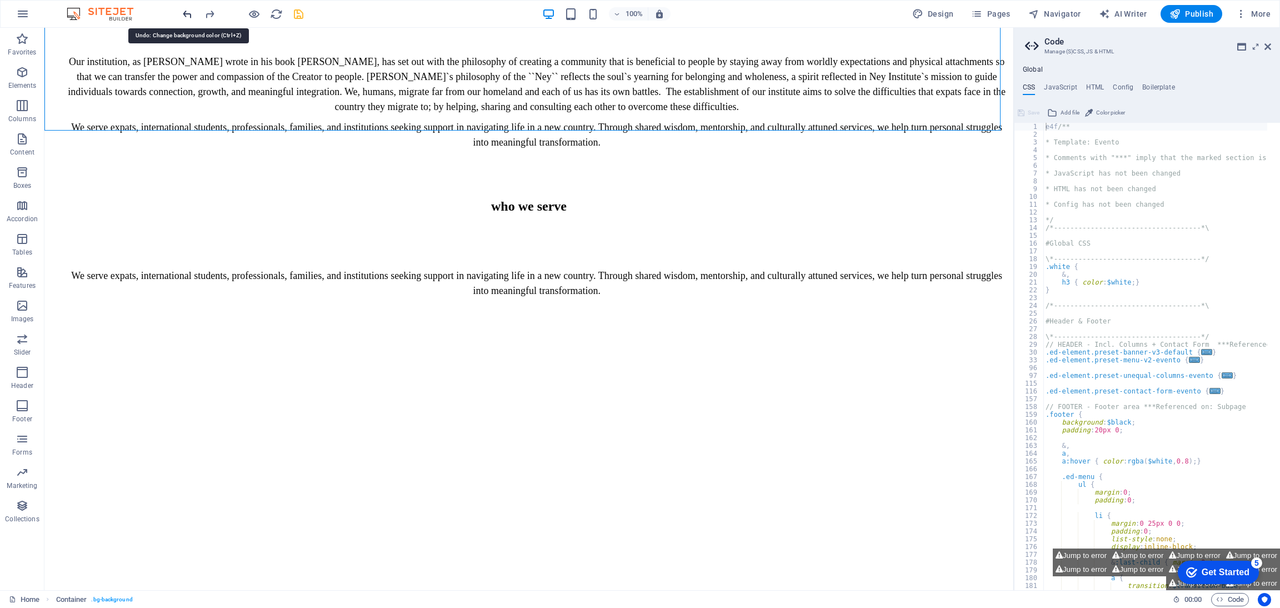
scroll to position [1875, 0]
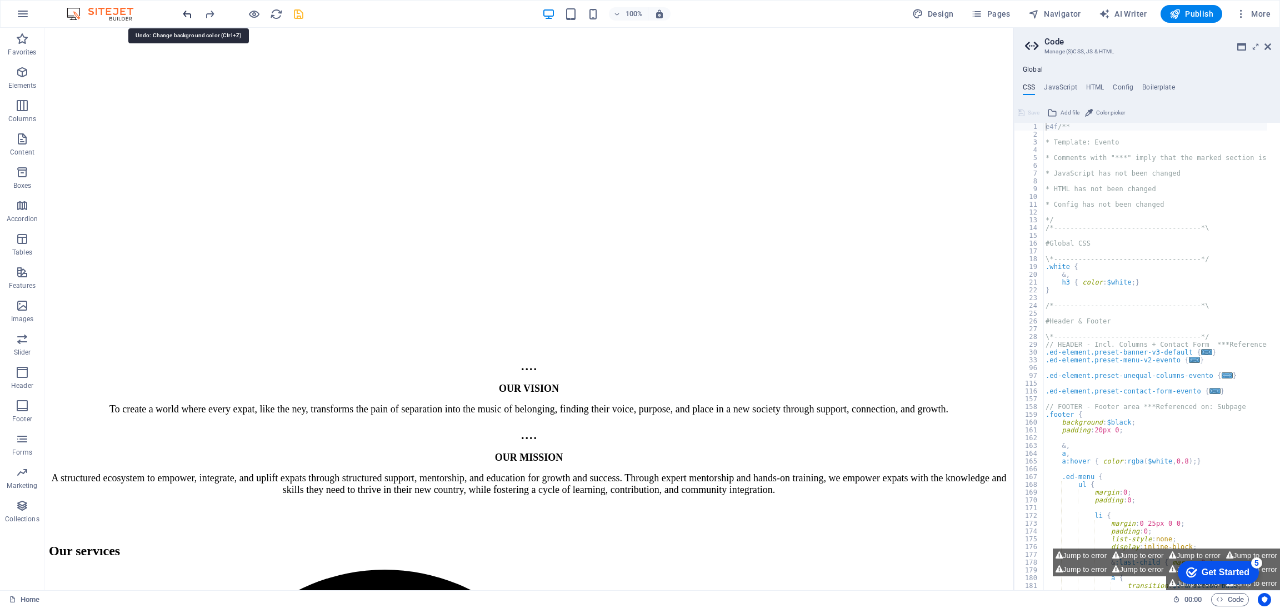
click at [186, 14] on icon "undo" at bounding box center [187, 14] width 13 height 13
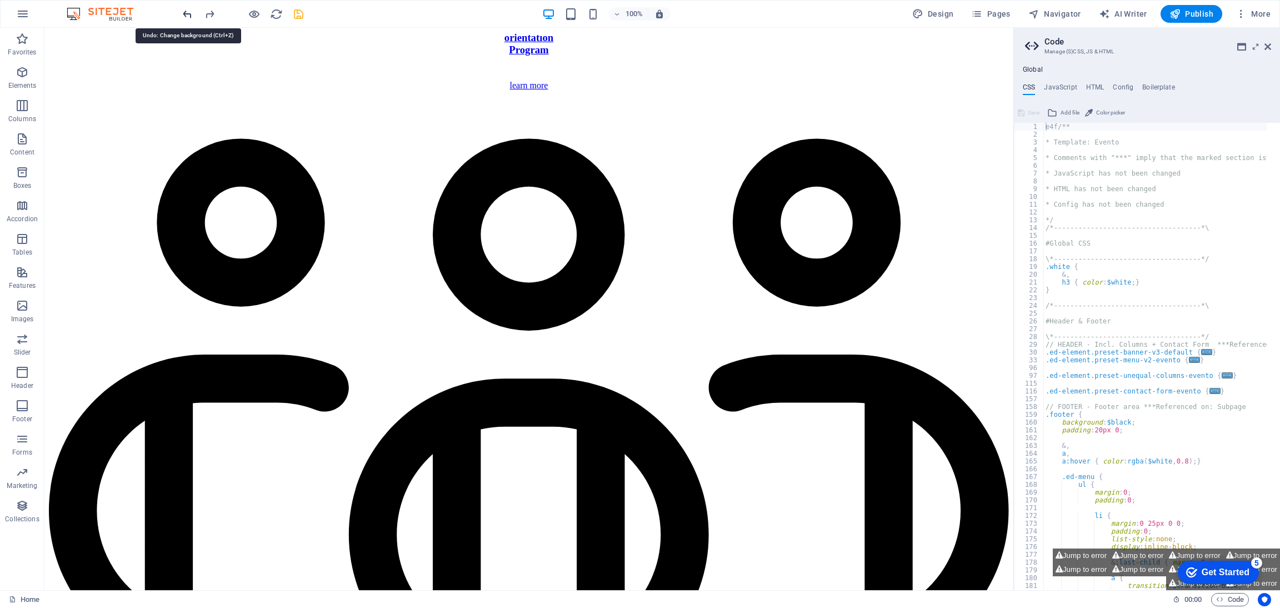
scroll to position [3408, 0]
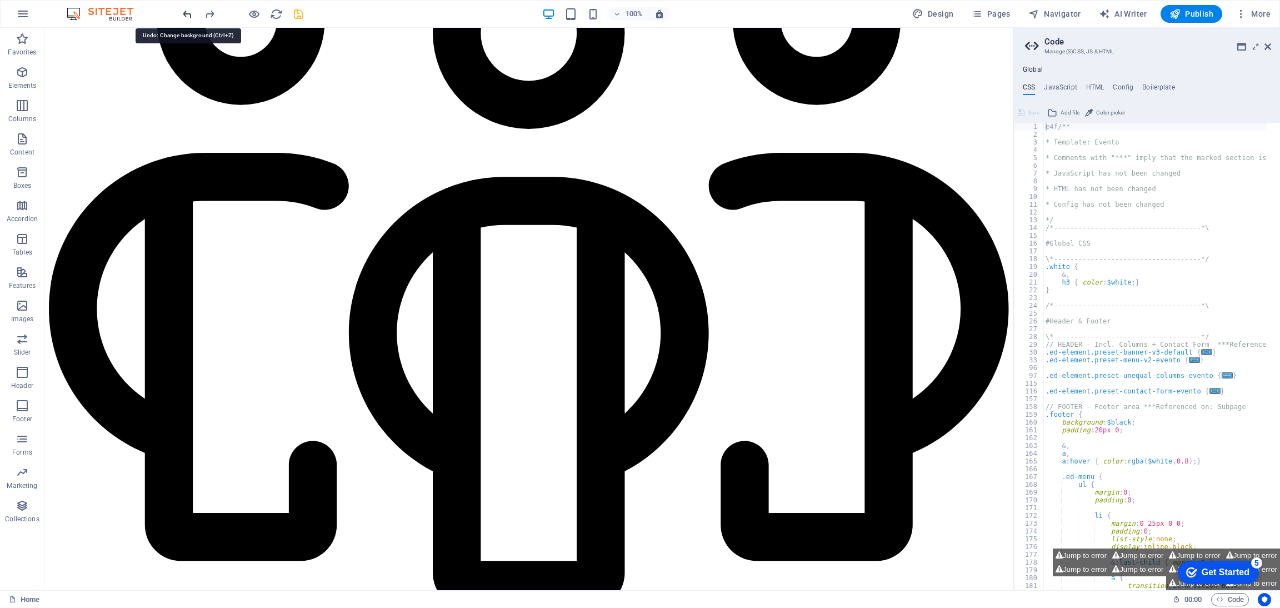
click at [186, 14] on icon "undo" at bounding box center [187, 14] width 13 height 13
click at [215, 13] on icon "redo" at bounding box center [209, 14] width 13 height 13
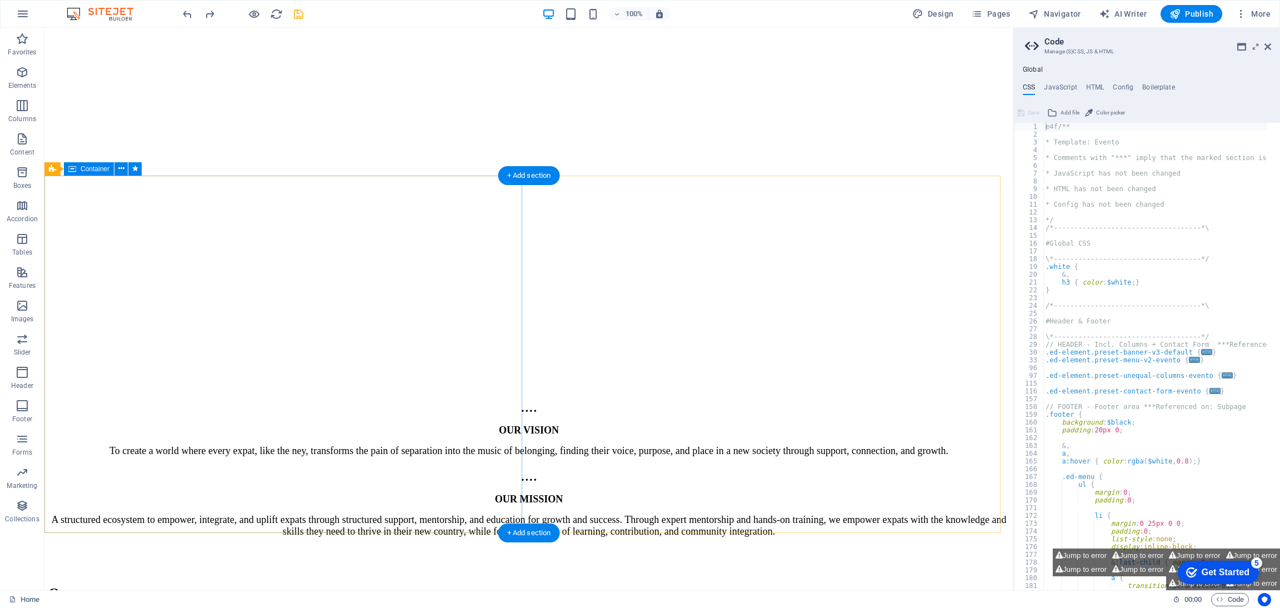
scroll to position [1830, 0]
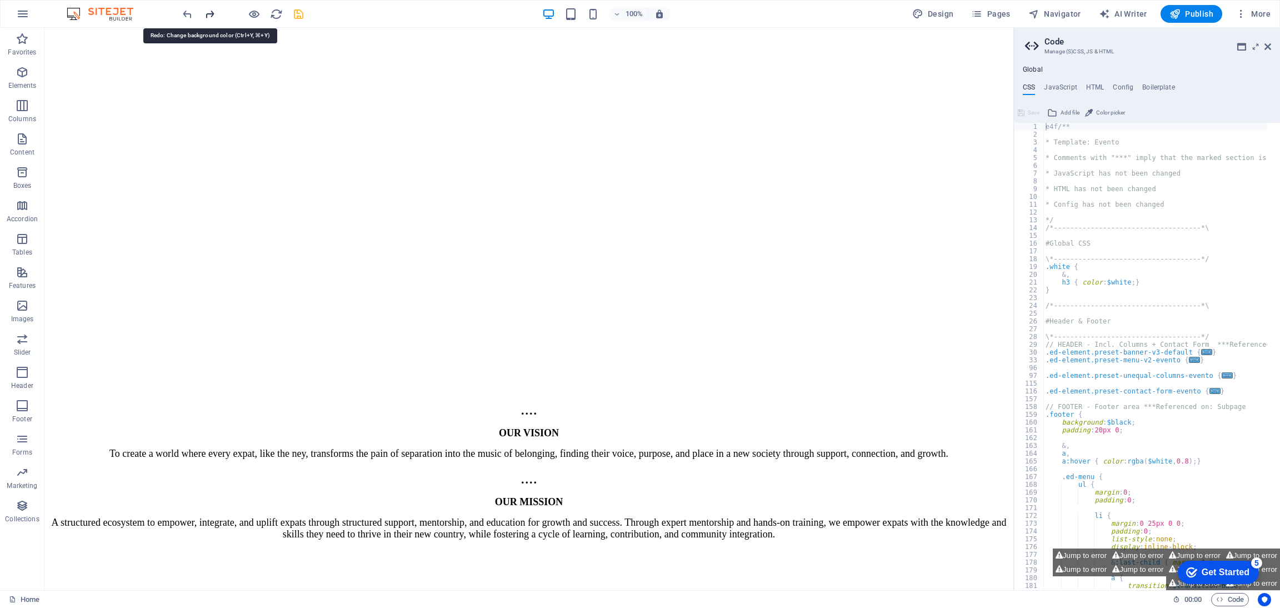
click at [209, 10] on icon "redo" at bounding box center [209, 14] width 13 height 13
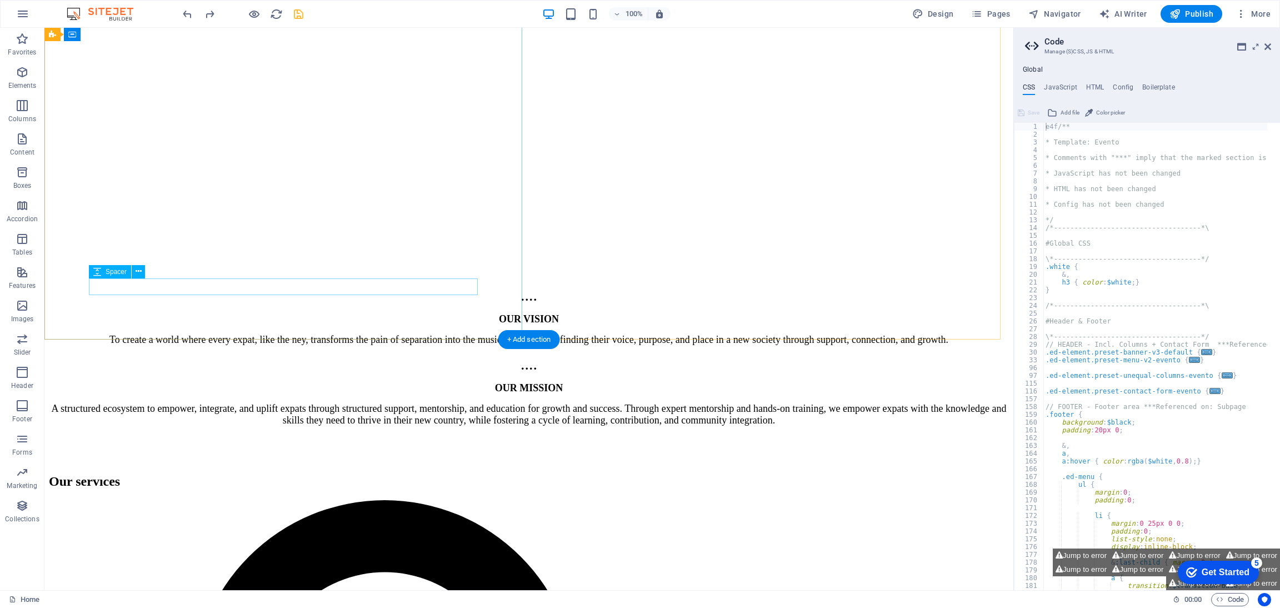
scroll to position [1910, 0]
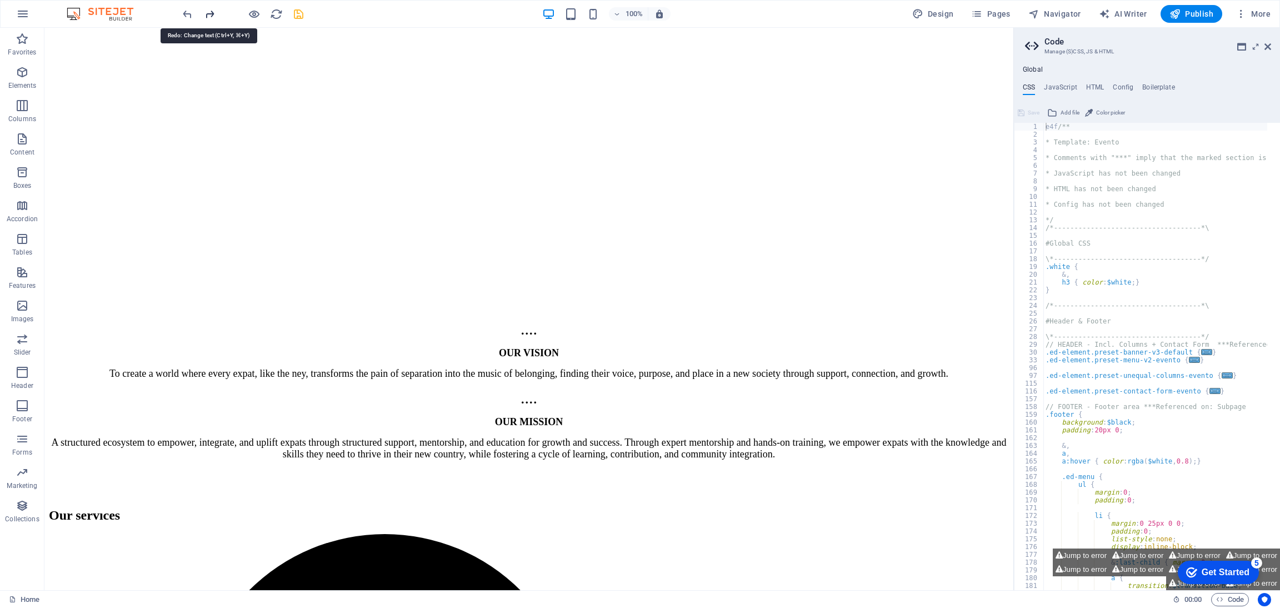
click at [214, 11] on icon "redo" at bounding box center [209, 14] width 13 height 13
